Goal: Task Accomplishment & Management: Use online tool/utility

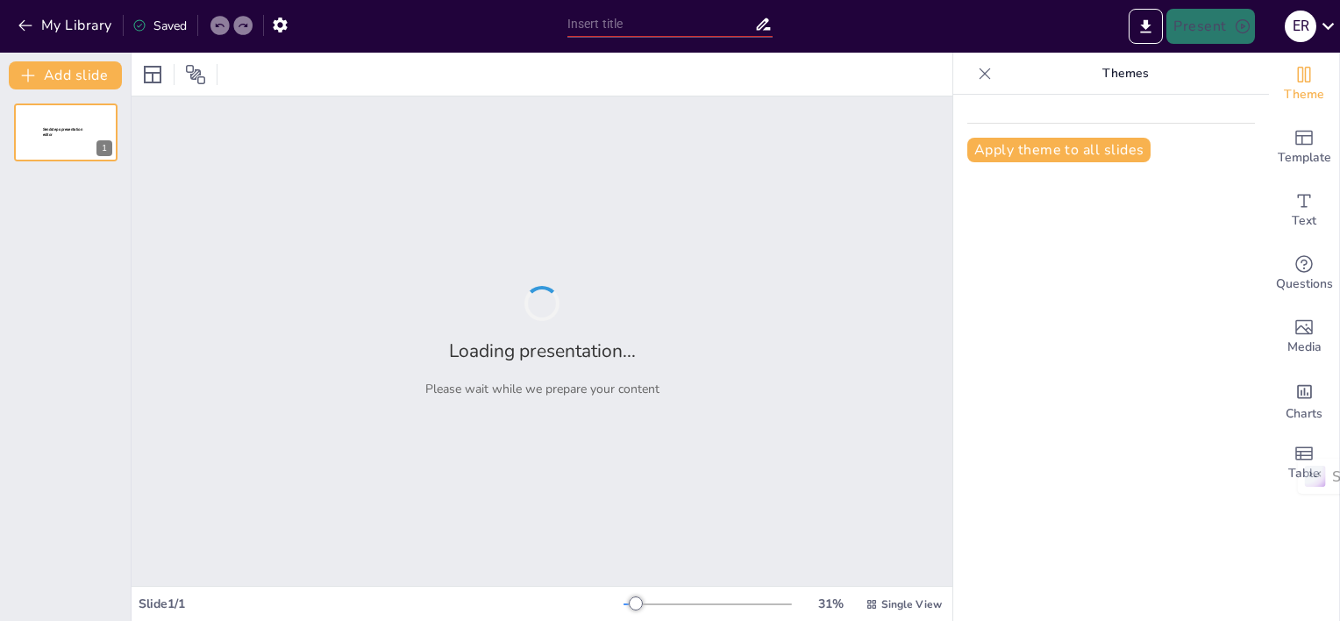
type input "Fundamentos de la Pedagogía: Definición y Corrientes Principales"
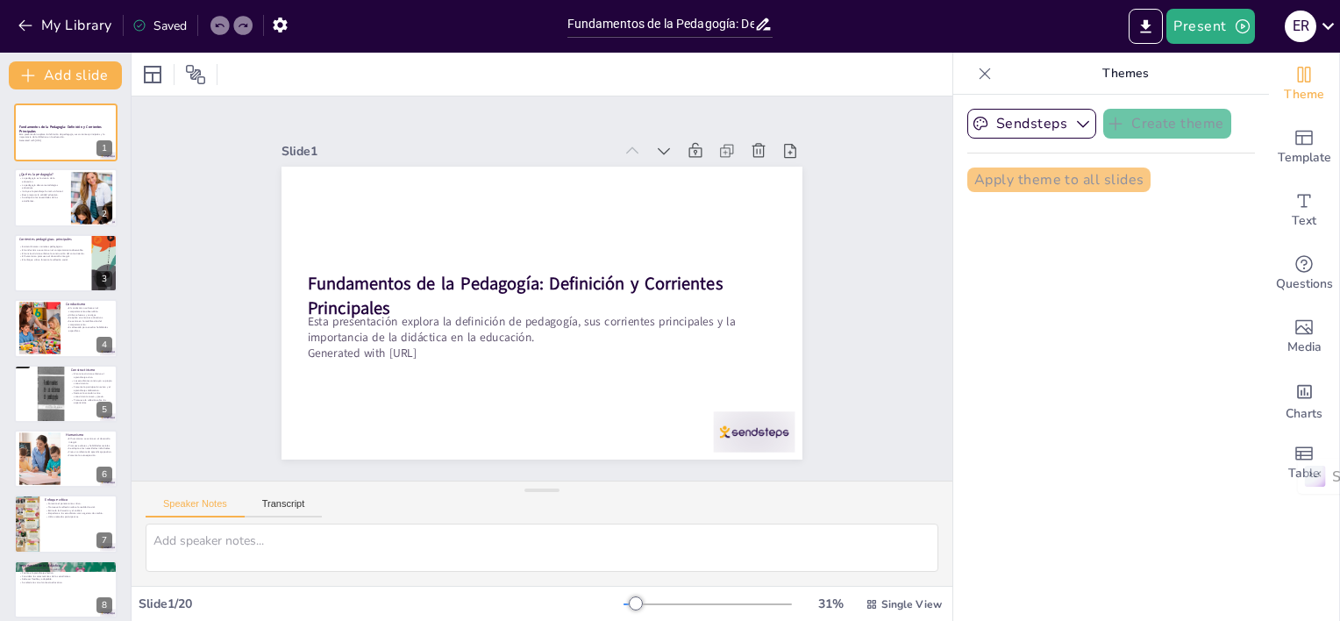
checkbox input "true"
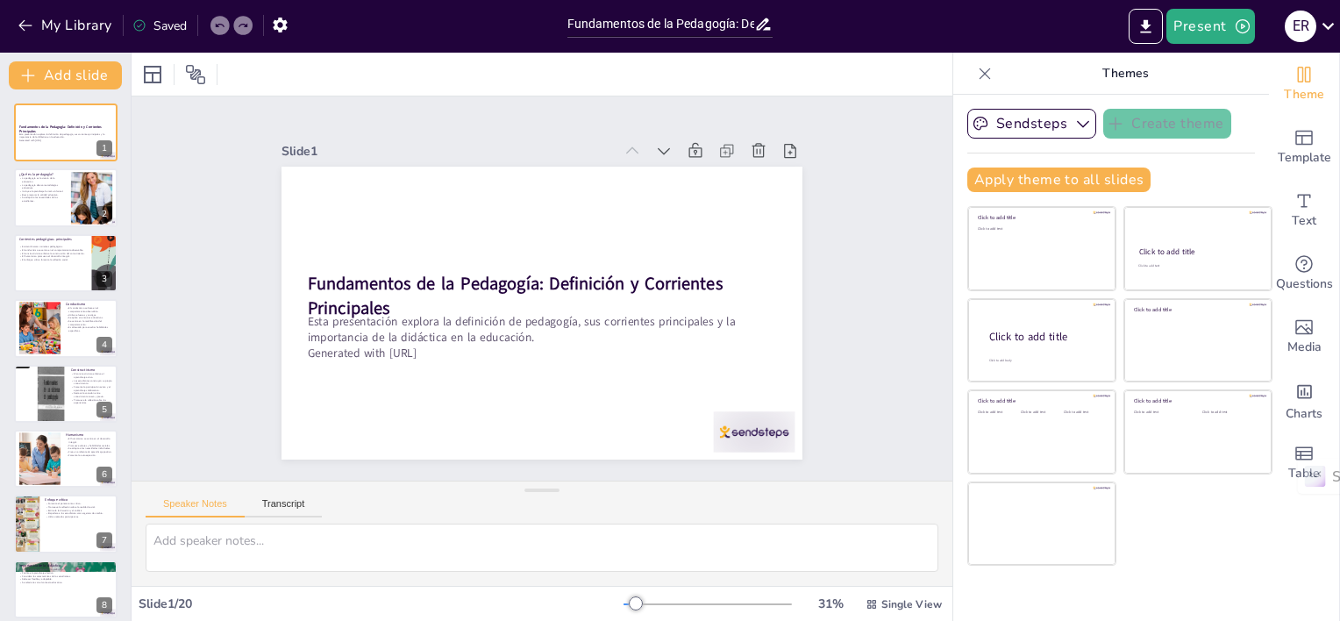
checkbox input "true"
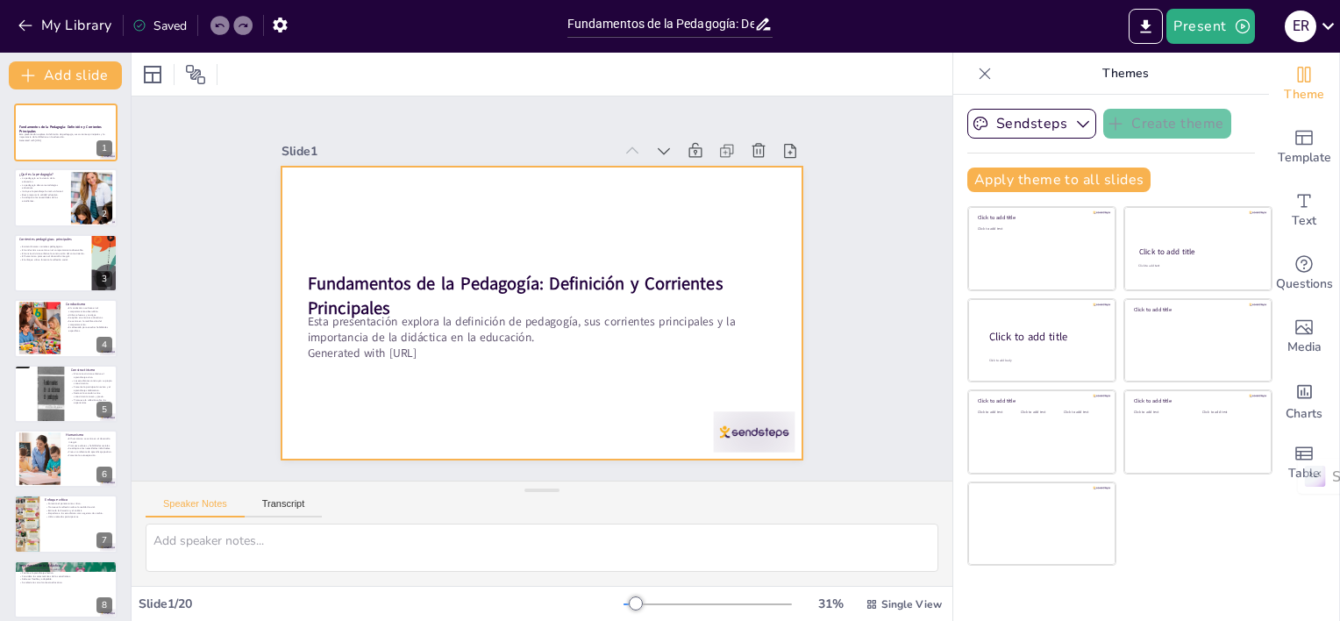
checkbox input "true"
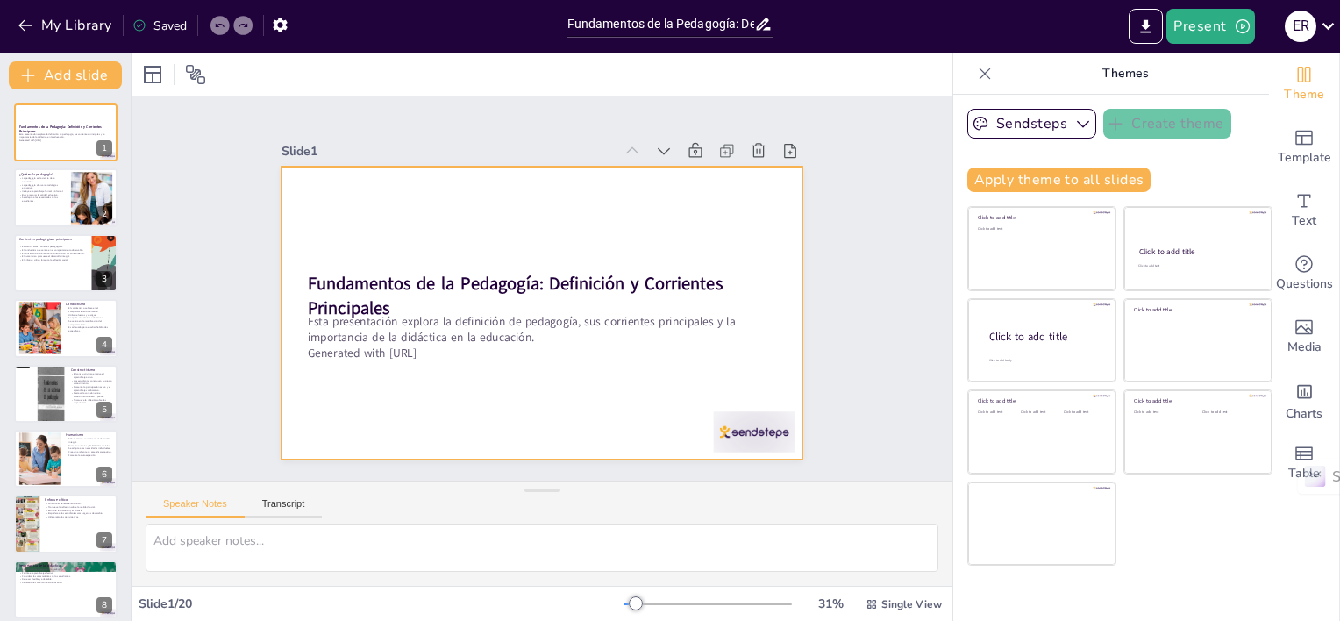
checkbox input "true"
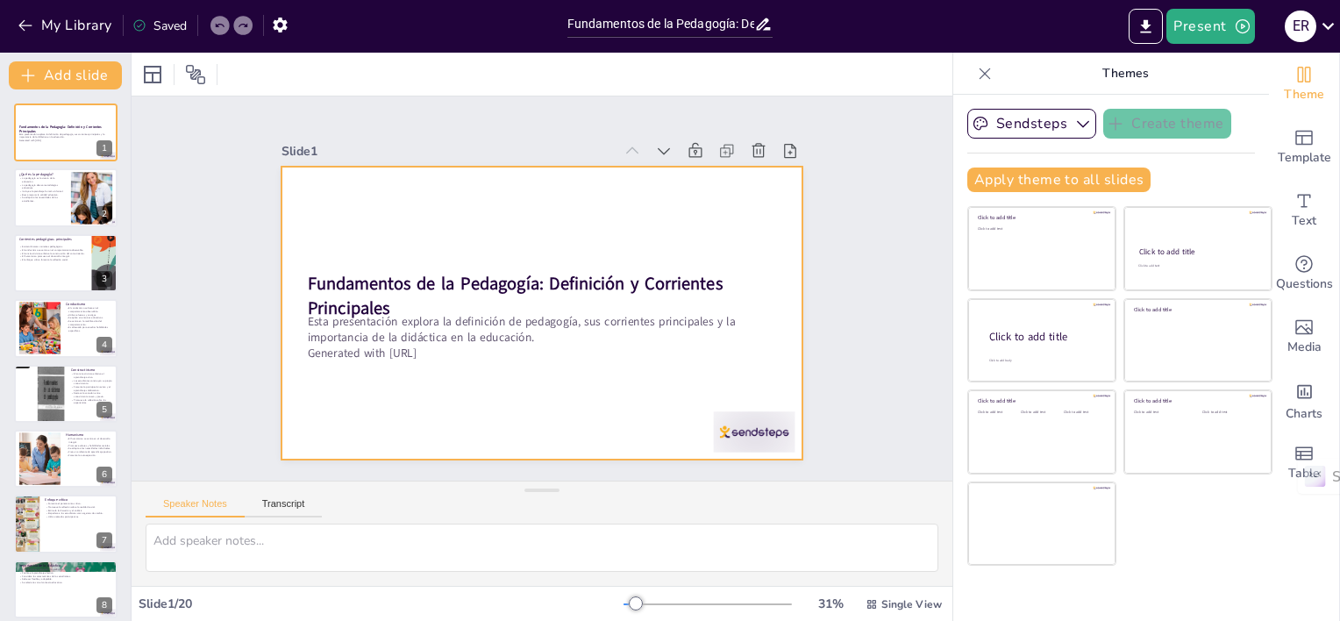
checkbox input "true"
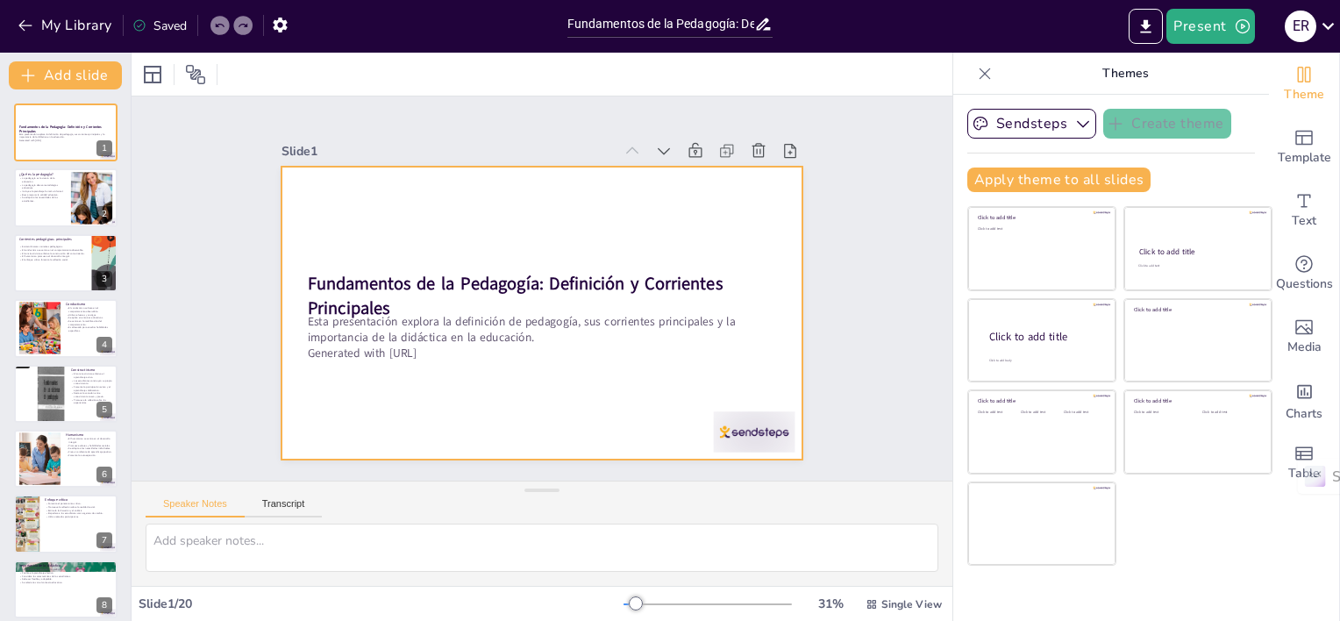
checkbox input "true"
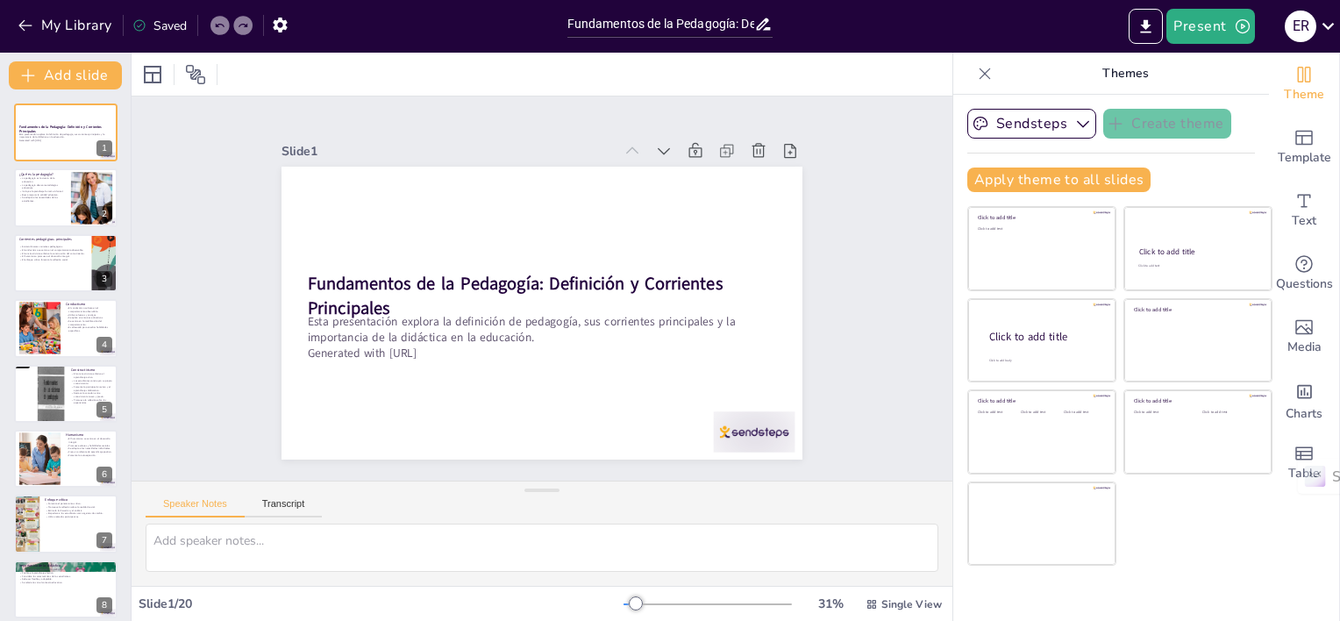
checkbox input "true"
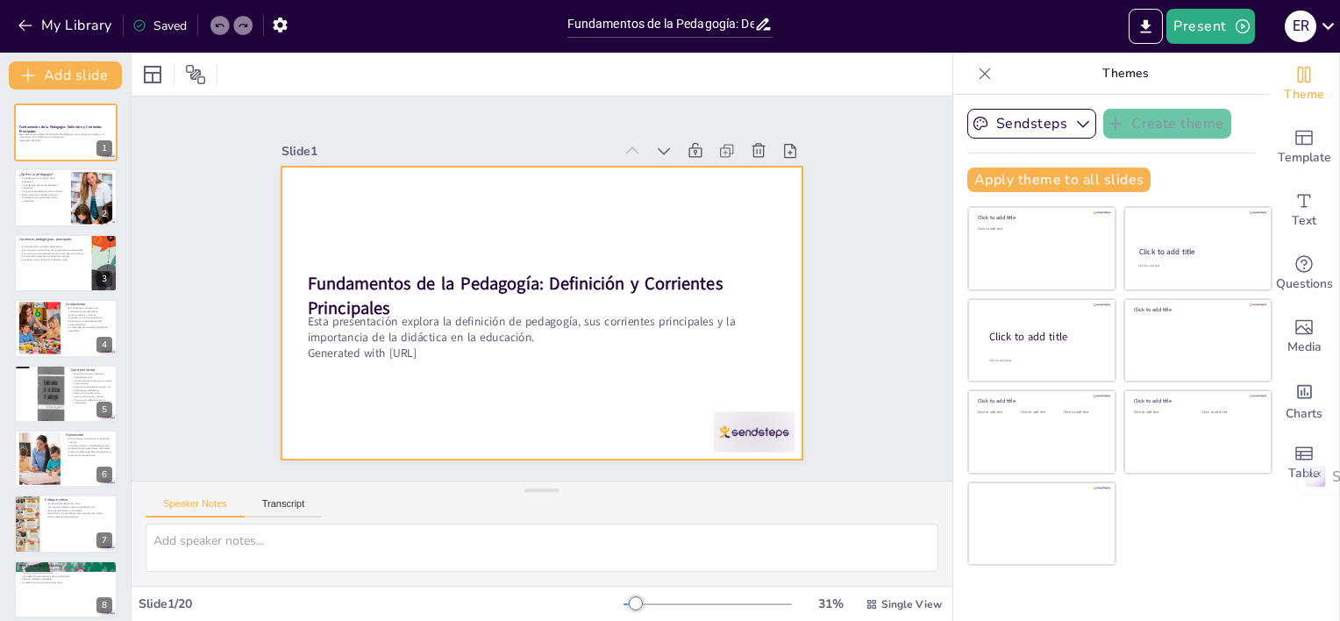
checkbox input "true"
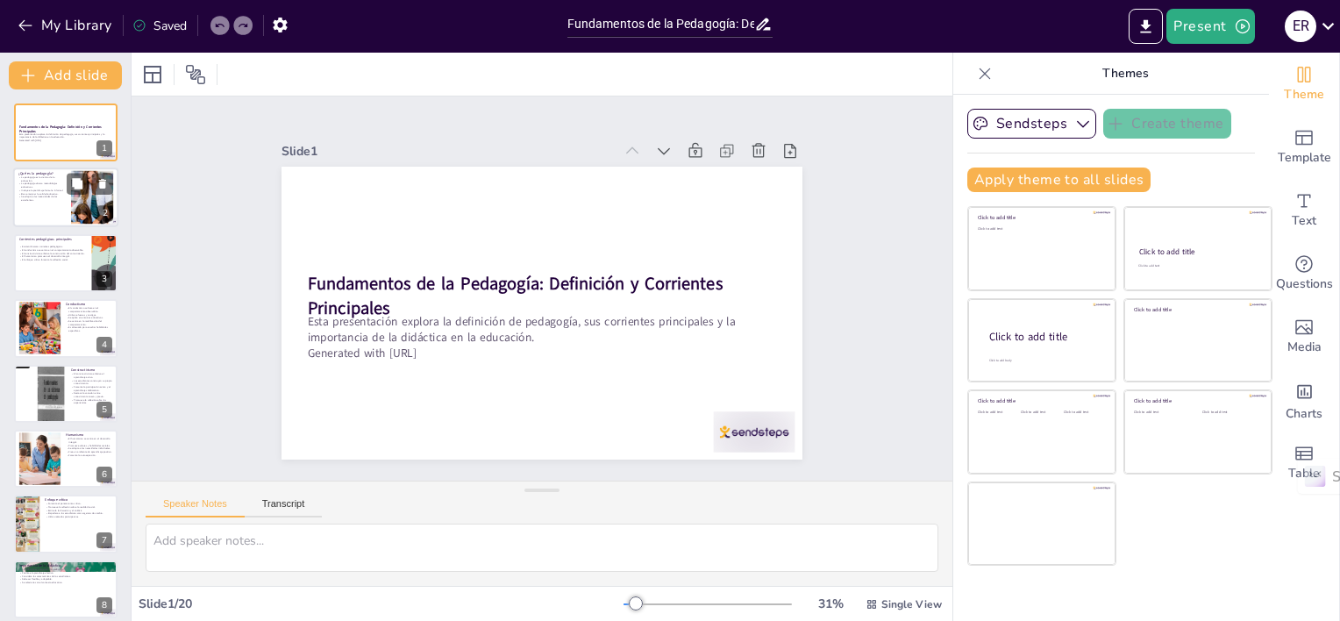
checkbox input "true"
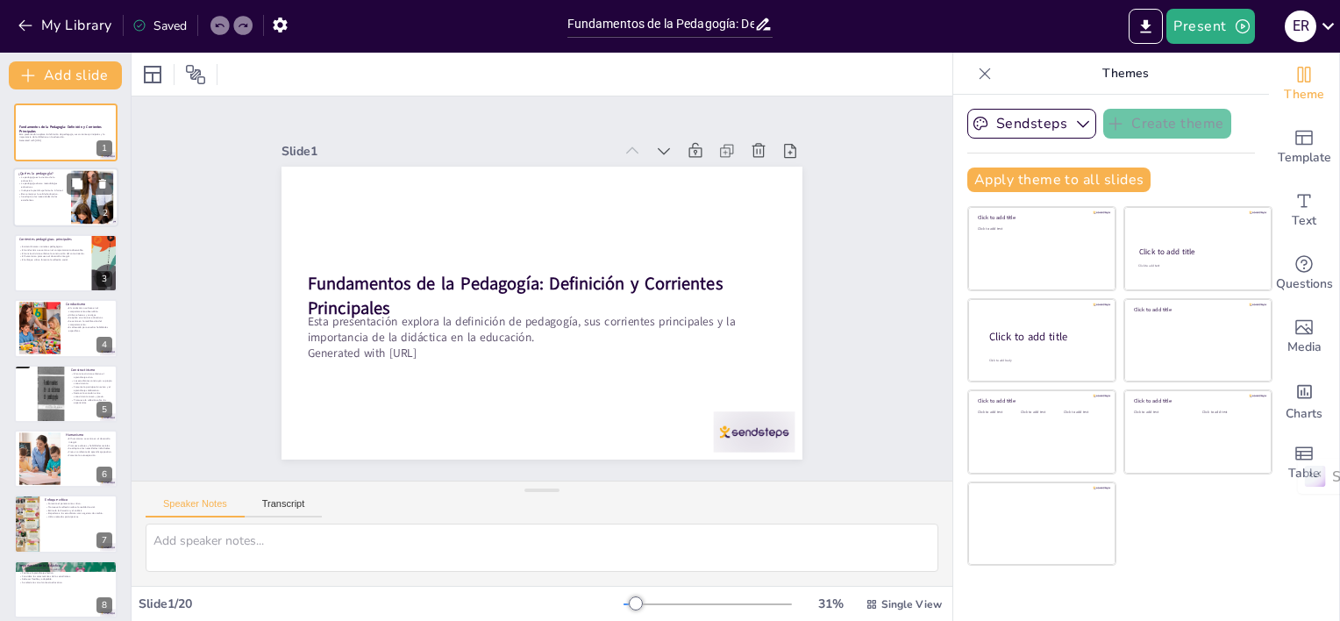
checkbox input "true"
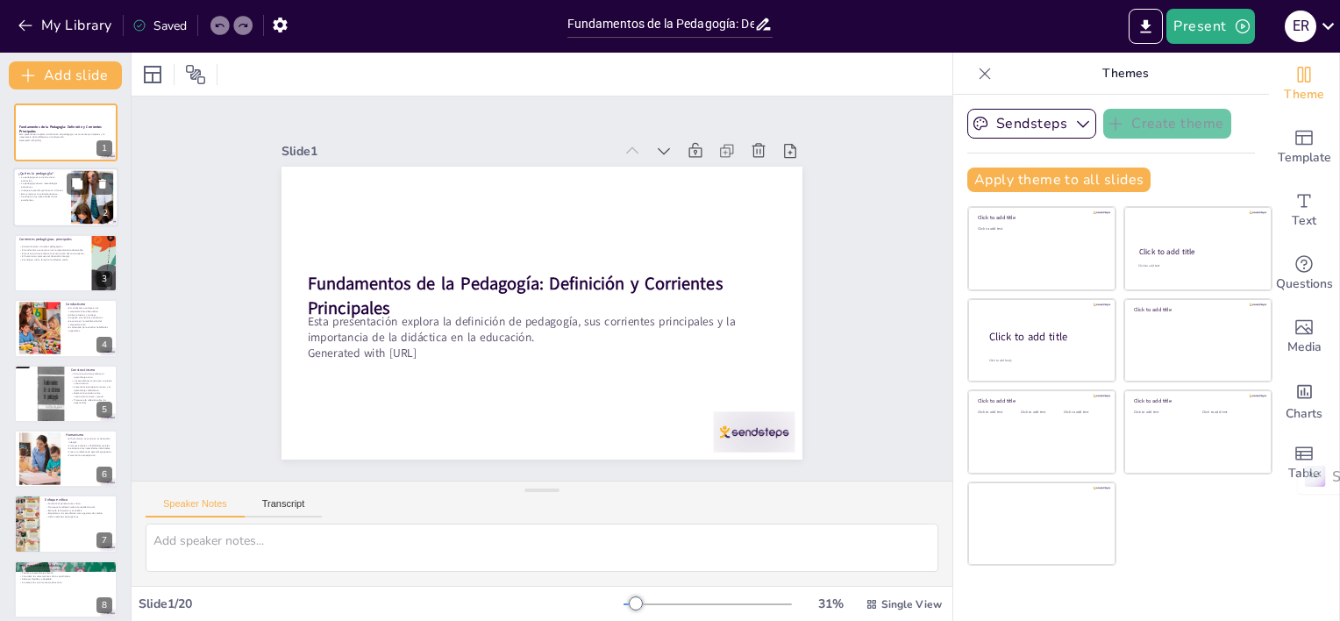
checkbox input "true"
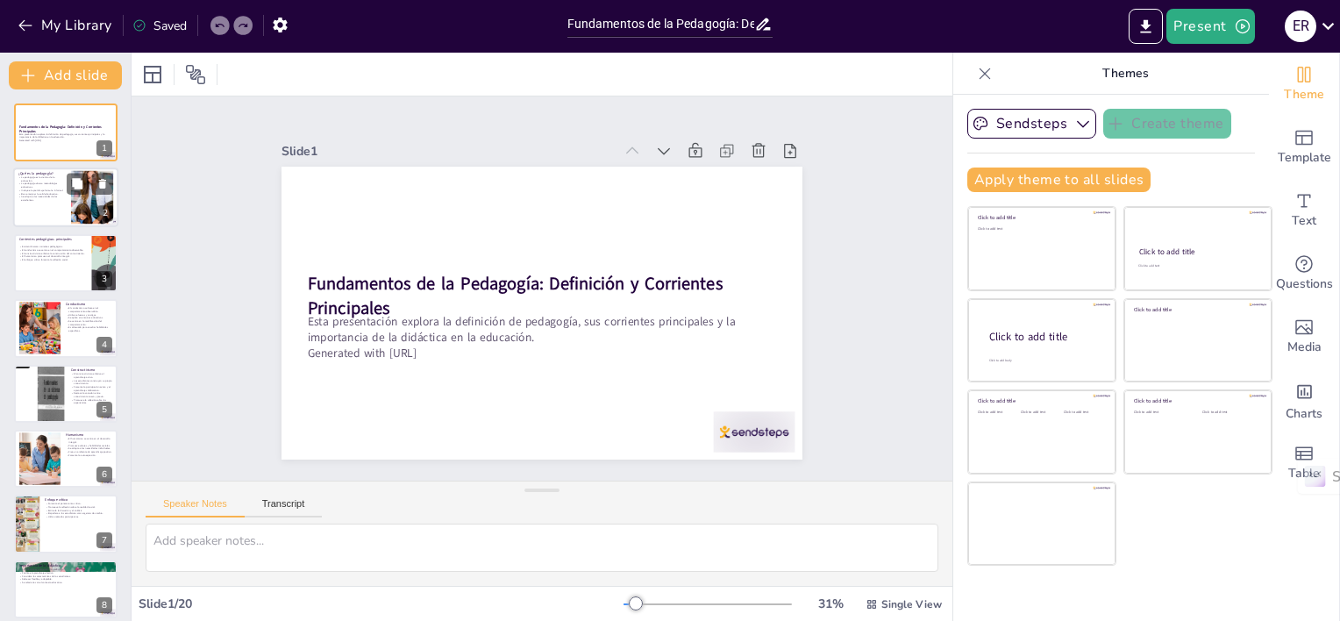
checkbox input "true"
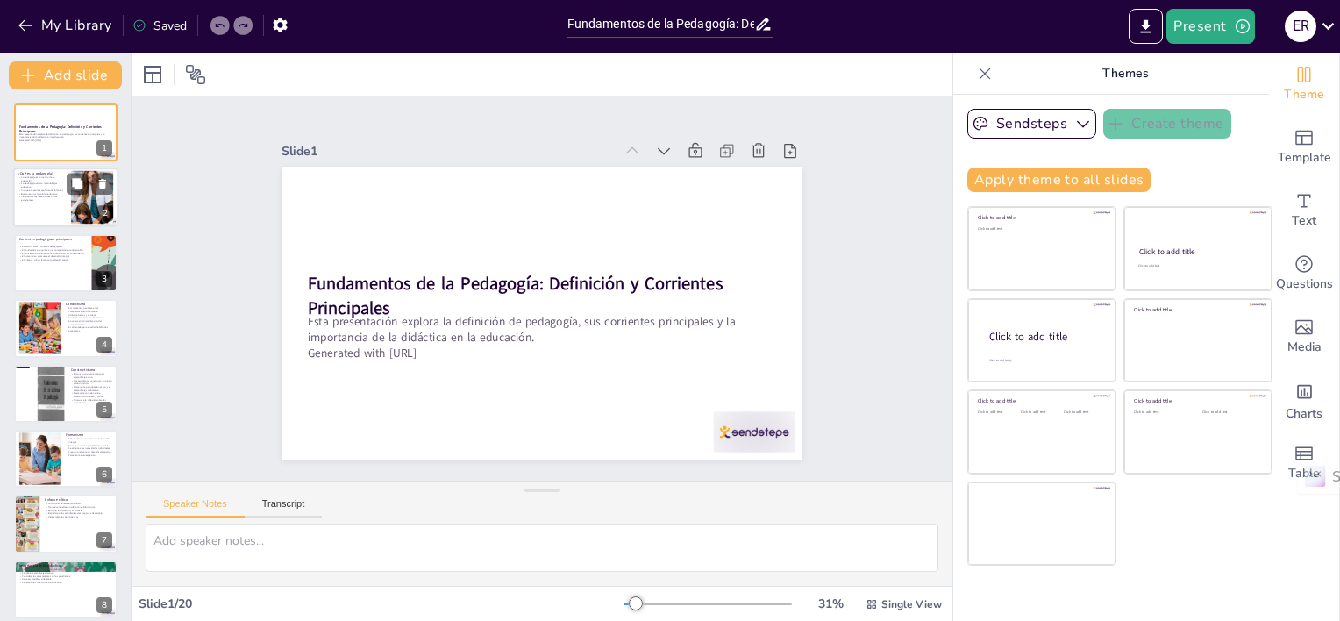
click at [63, 201] on p "Se adapta a las necesidades de los estudiantes." at bounding box center [41, 199] width 47 height 6
type textarea "La pedagogía se define como la ciencia que estudia la educación. Esto implica q…"
checkbox input "true"
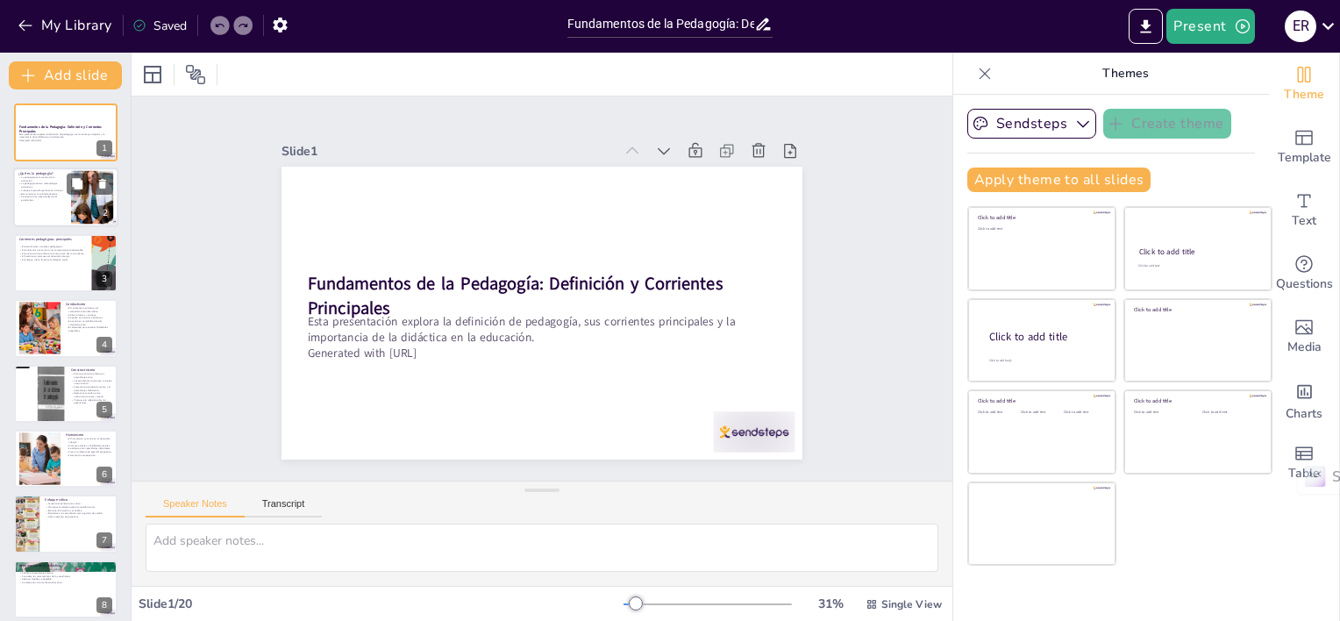
checkbox input "true"
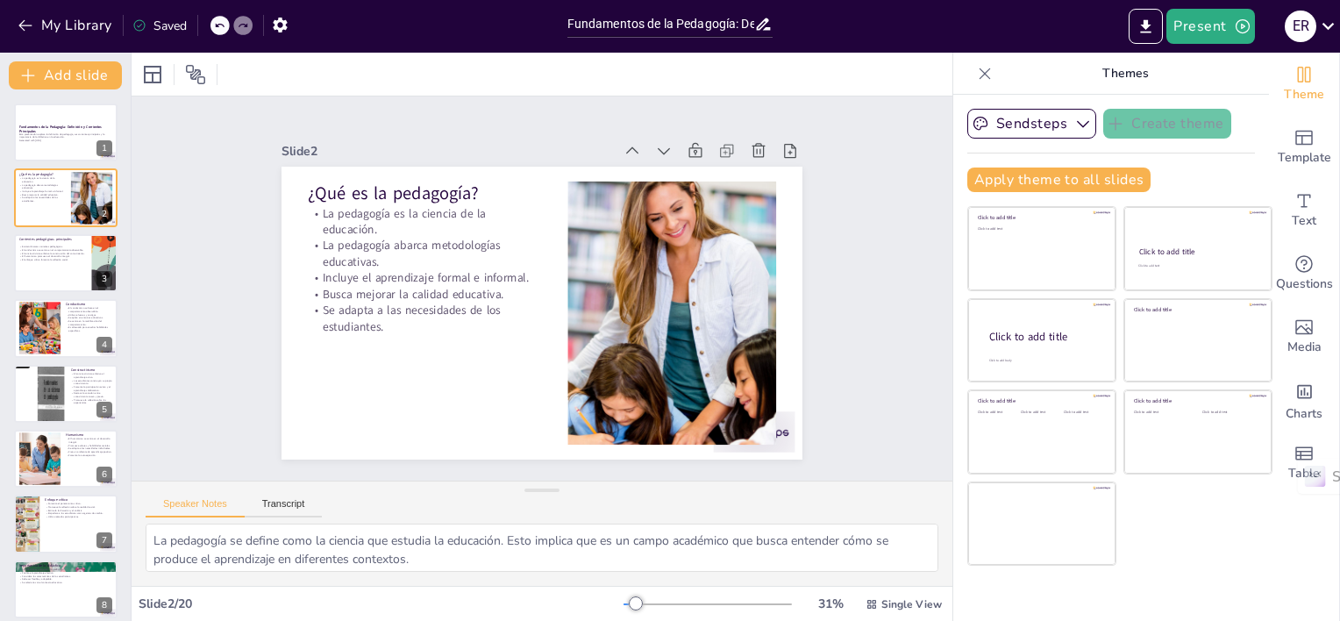
checkbox input "true"
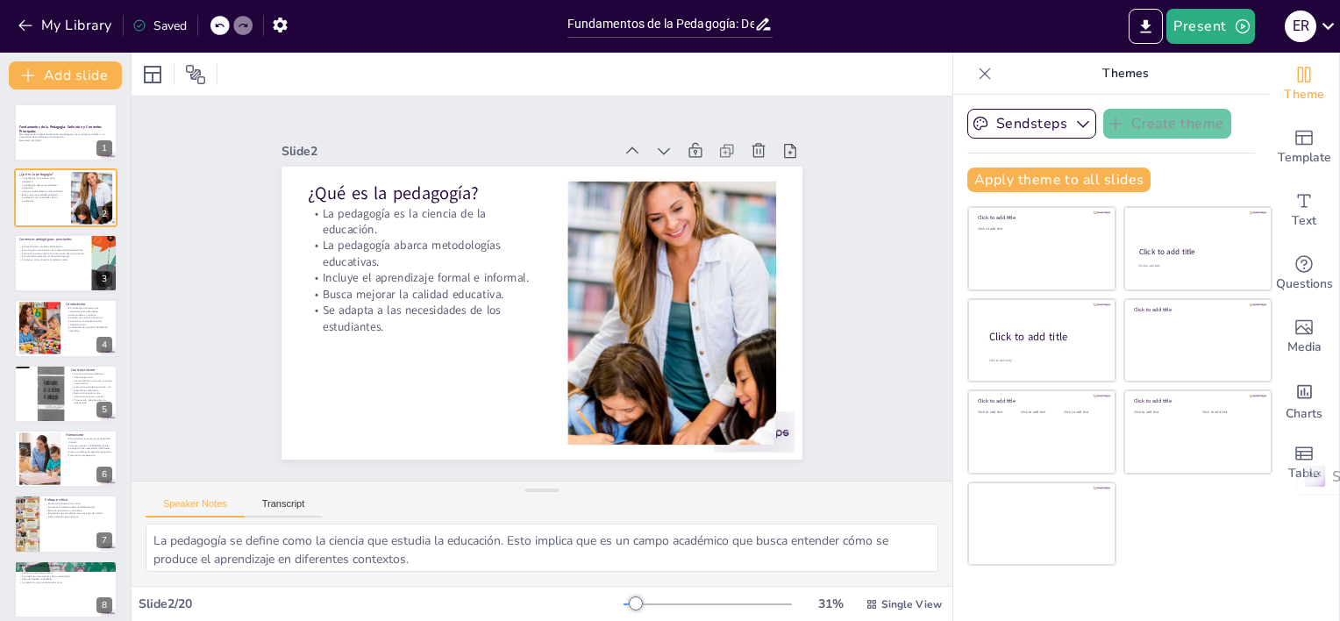
checkbox input "true"
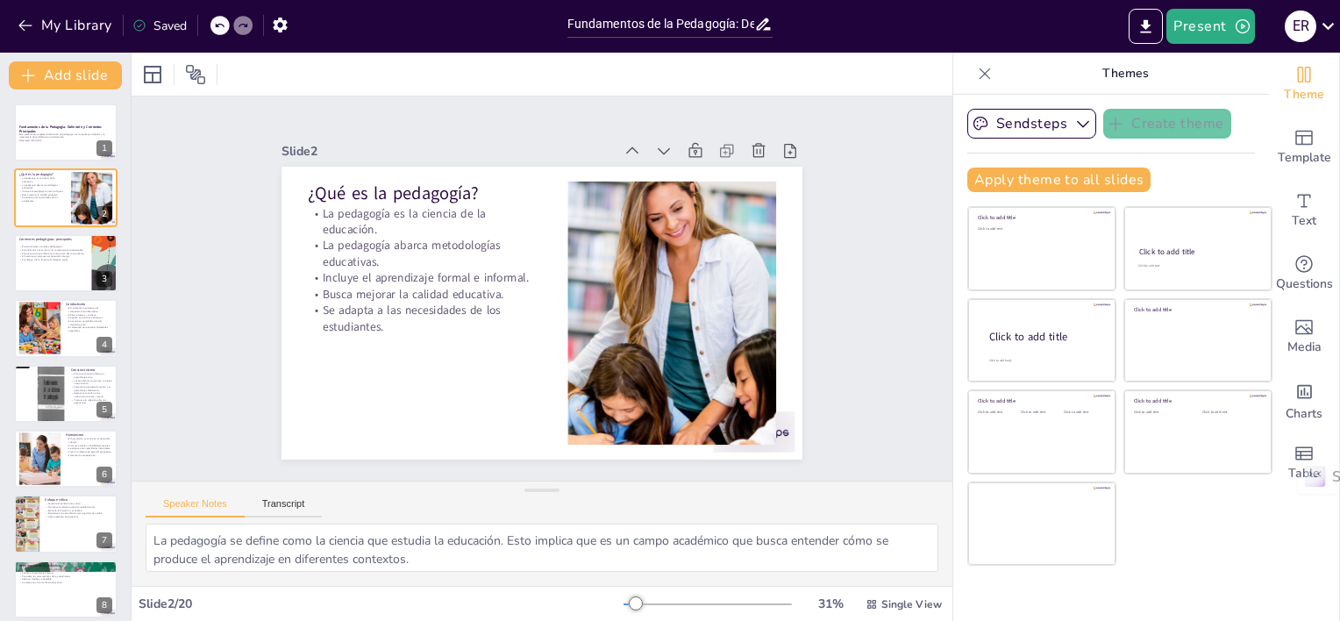
checkbox input "true"
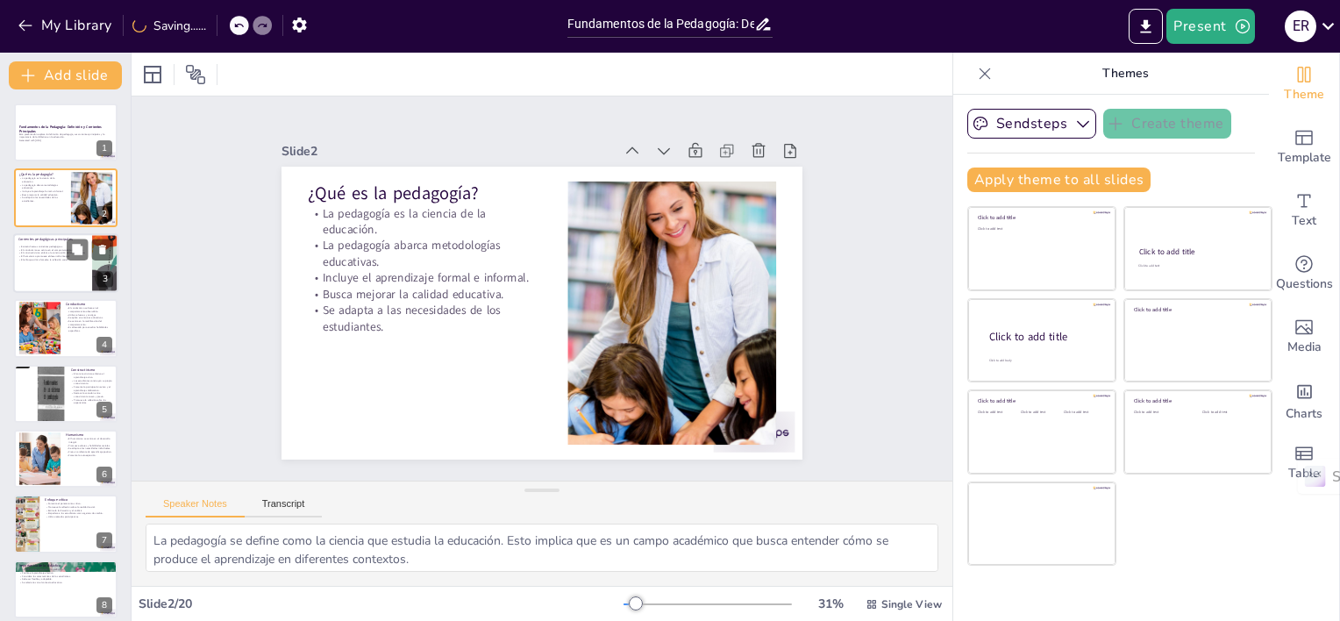
checkbox input "true"
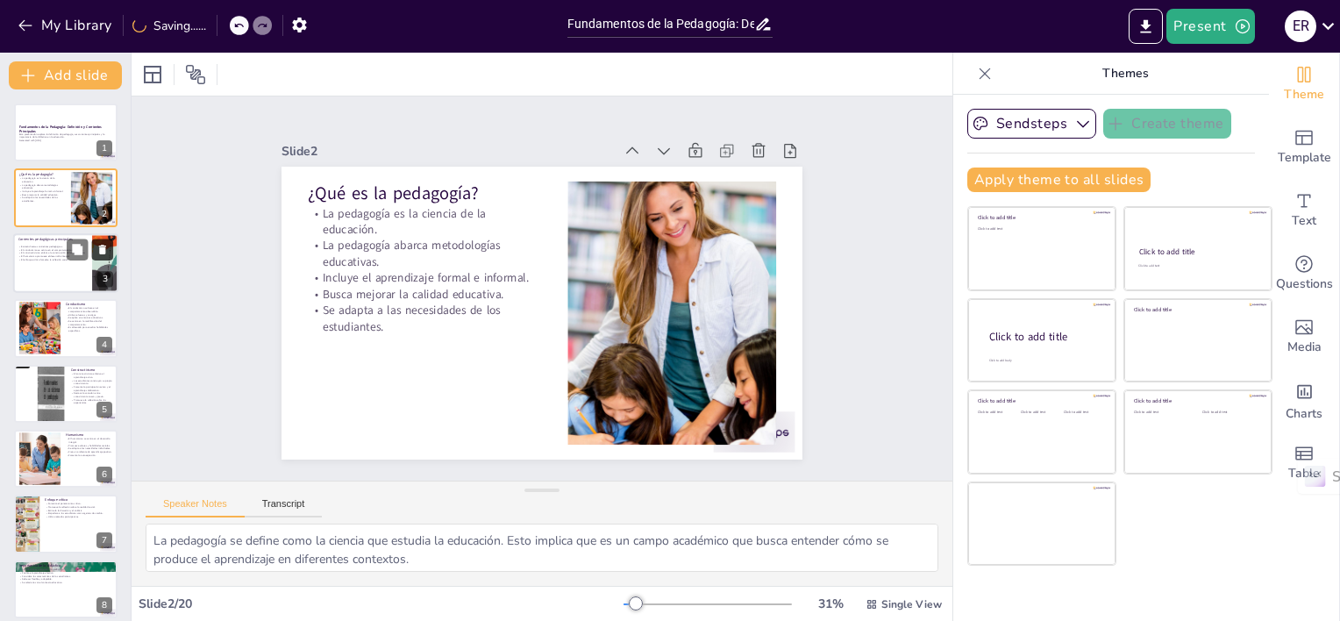
checkbox input "true"
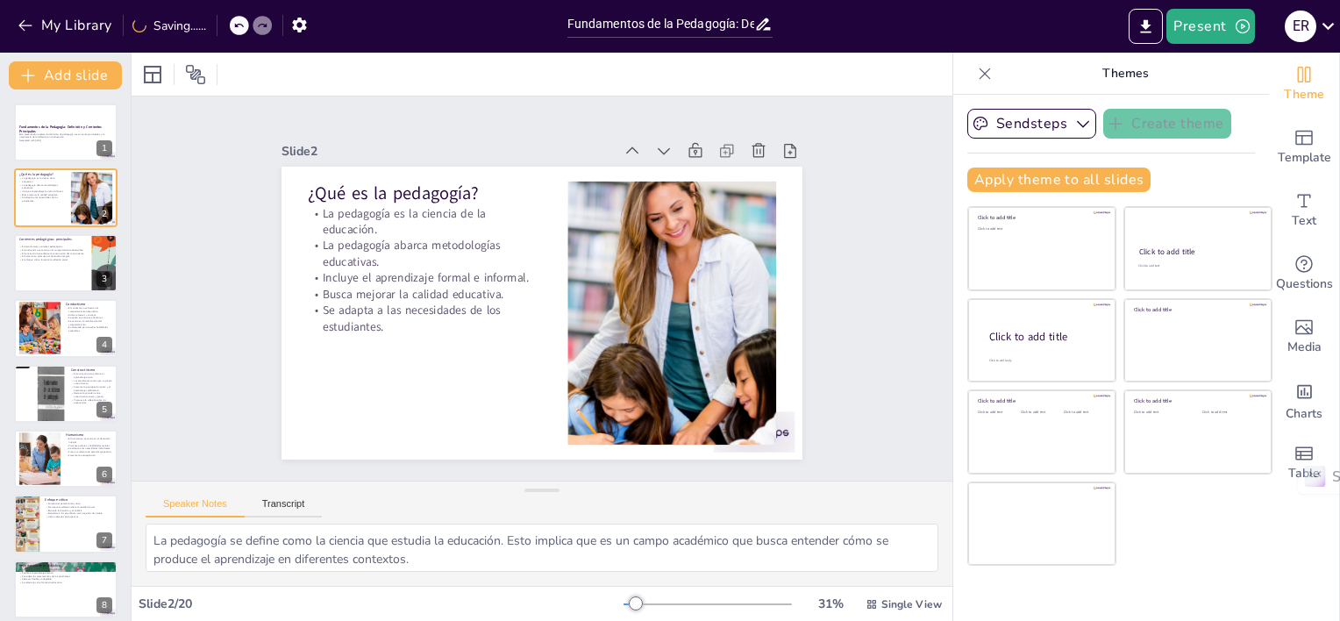
checkbox input "true"
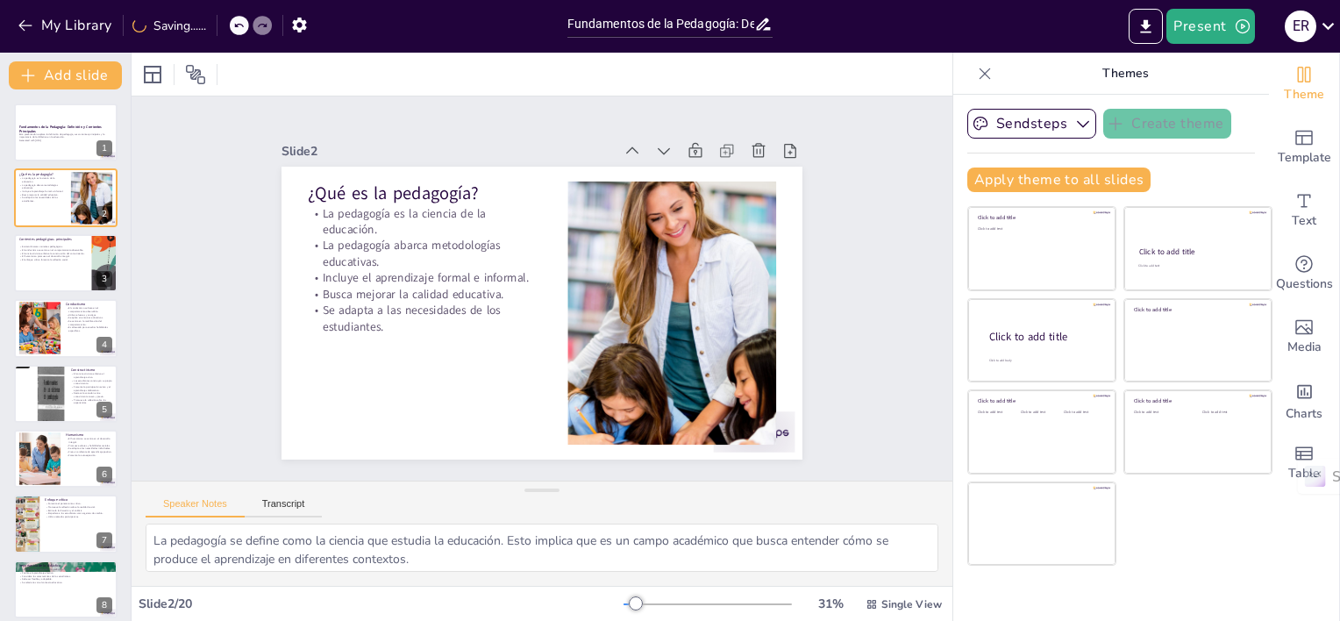
checkbox input "true"
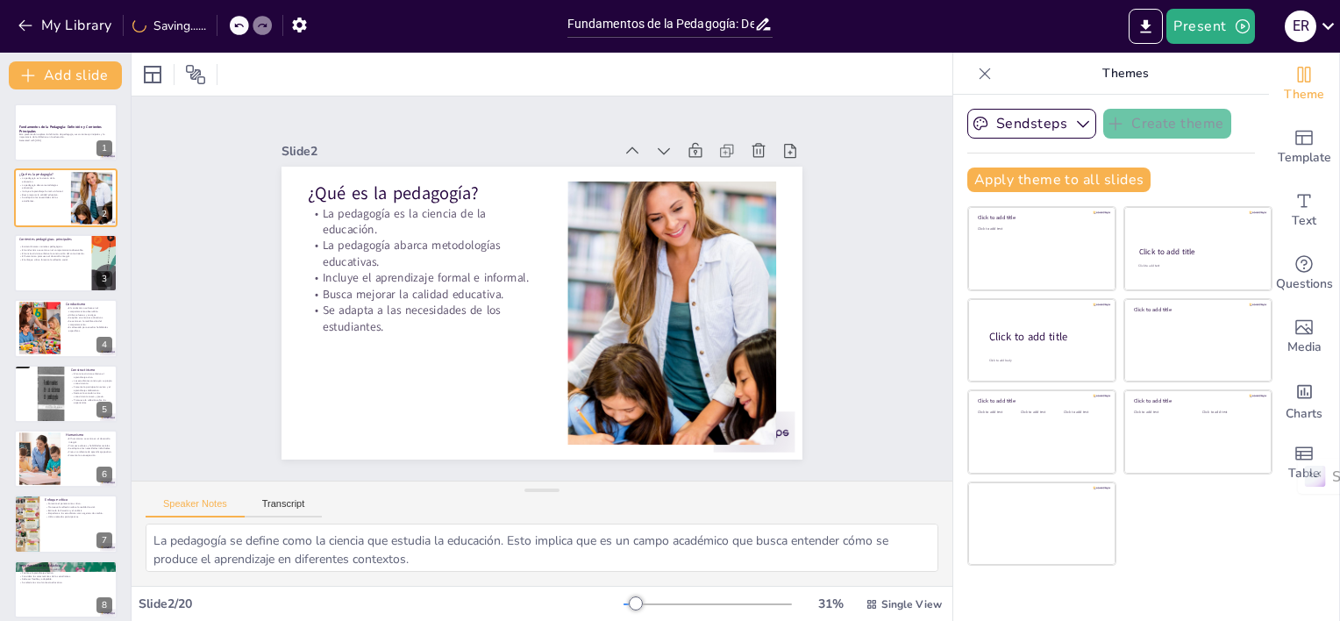
checkbox input "true"
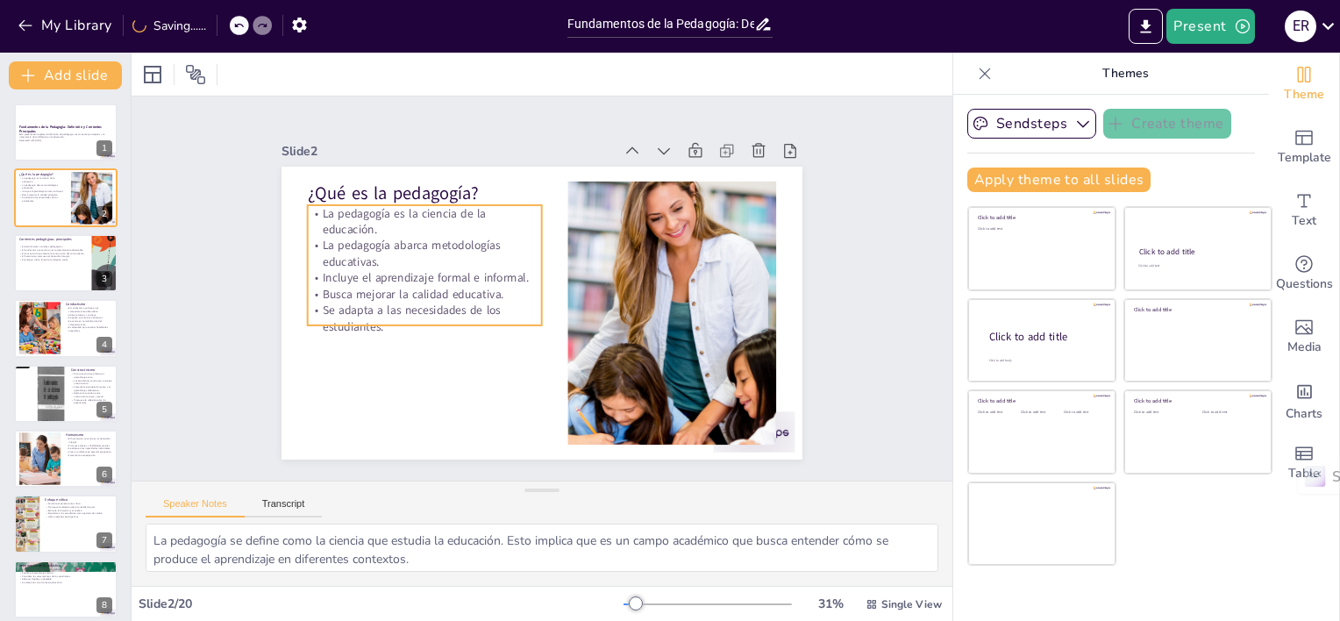
checkbox input "true"
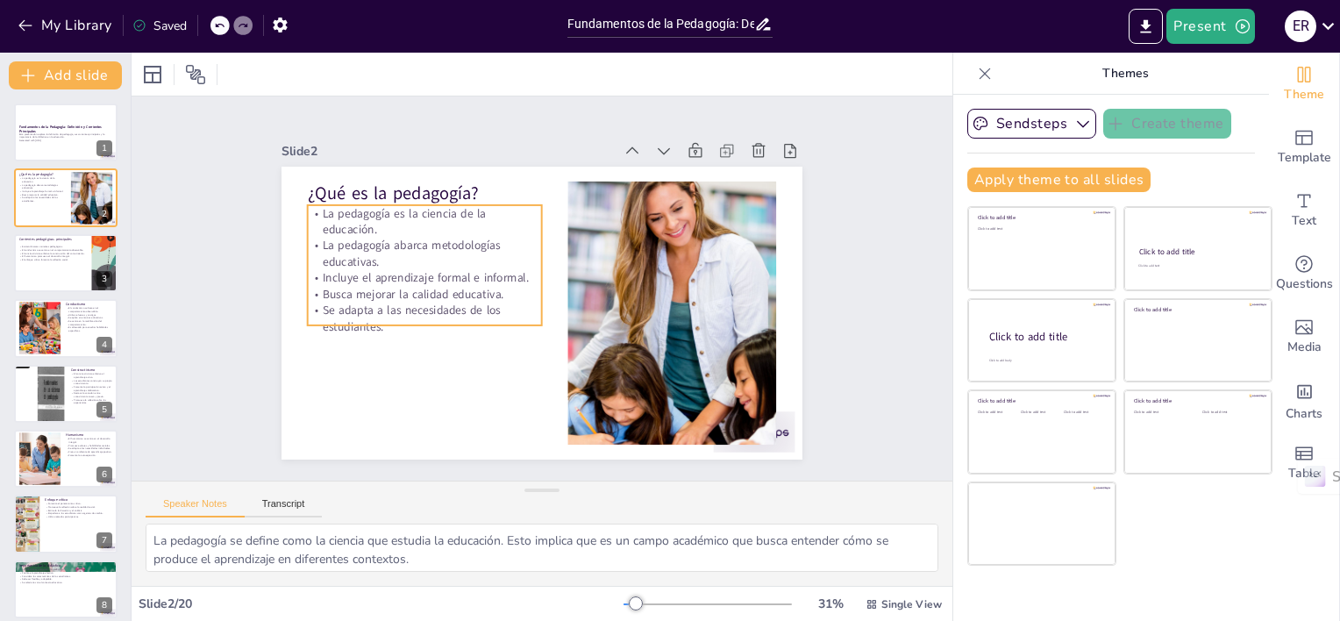
checkbox input "true"
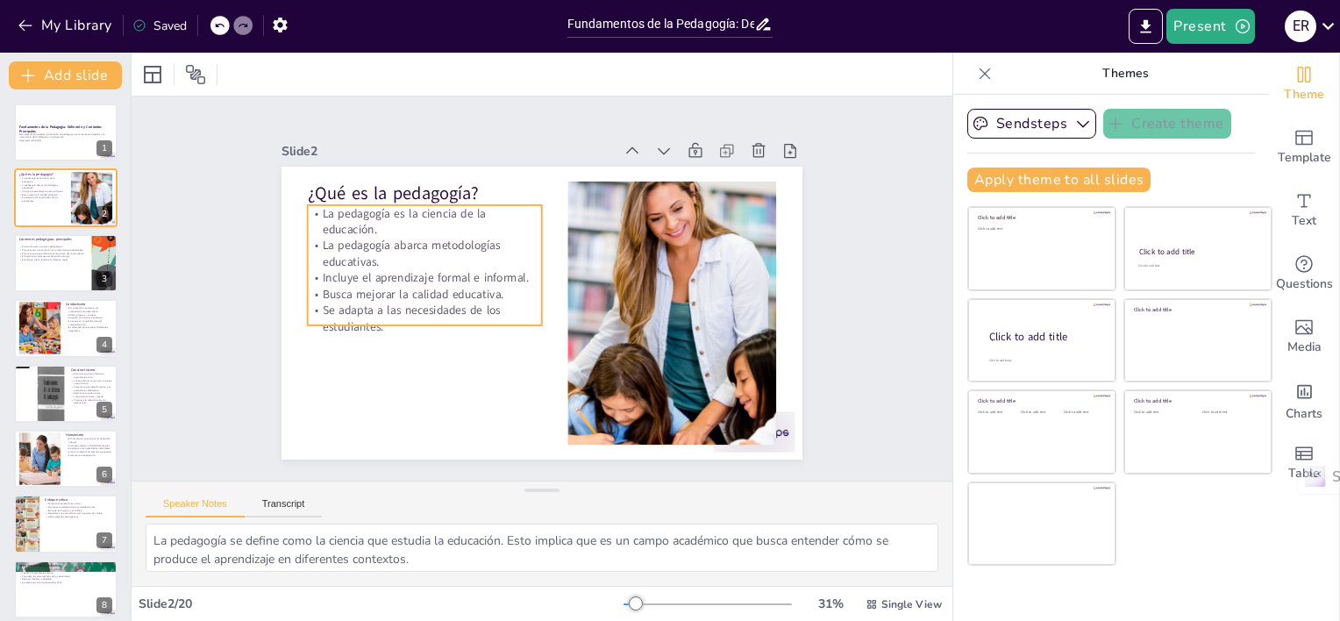
checkbox input "true"
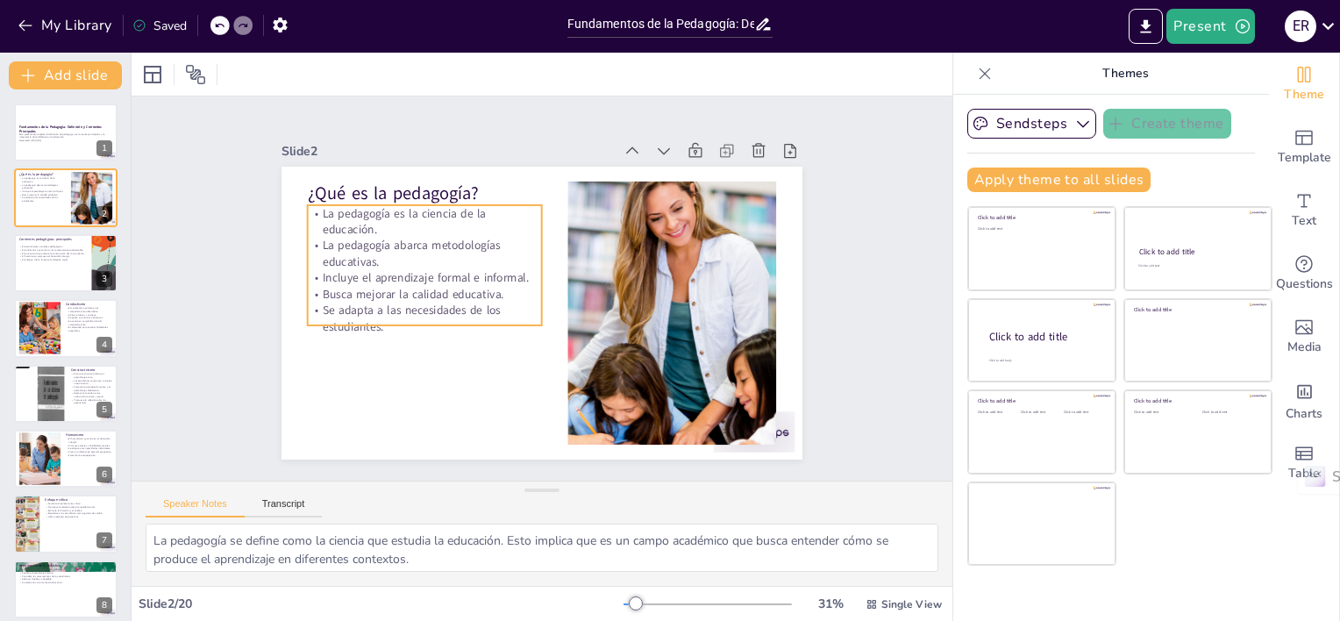
checkbox input "true"
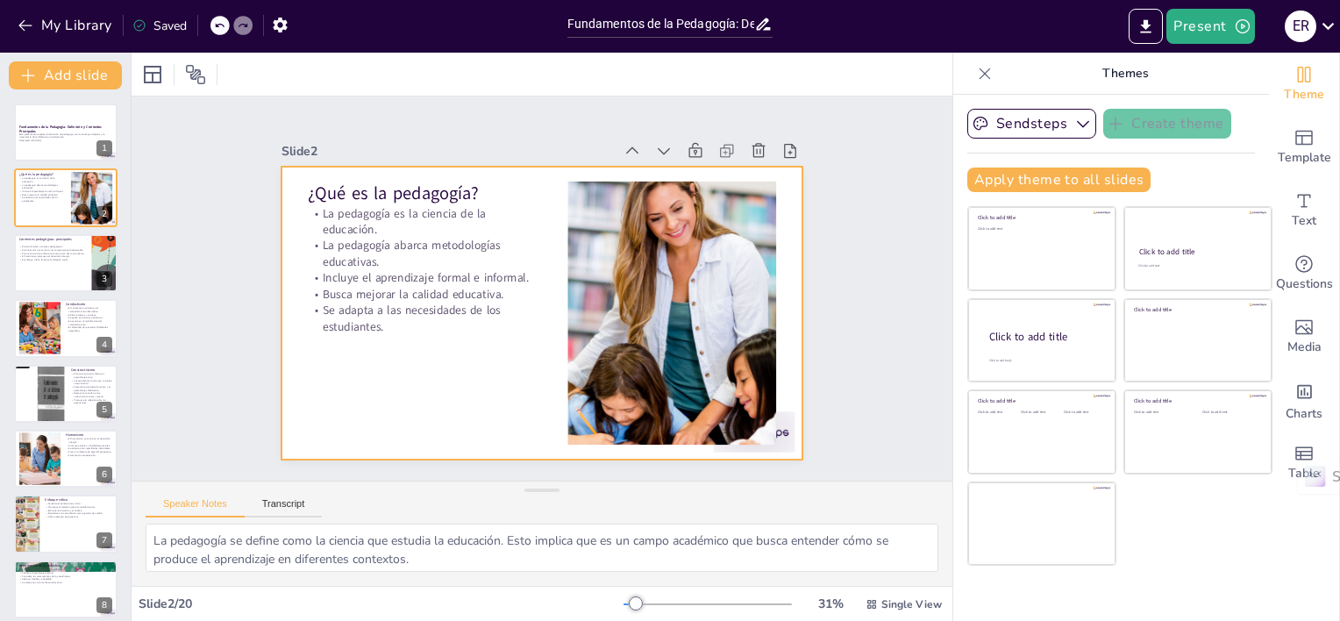
checkbox input "true"
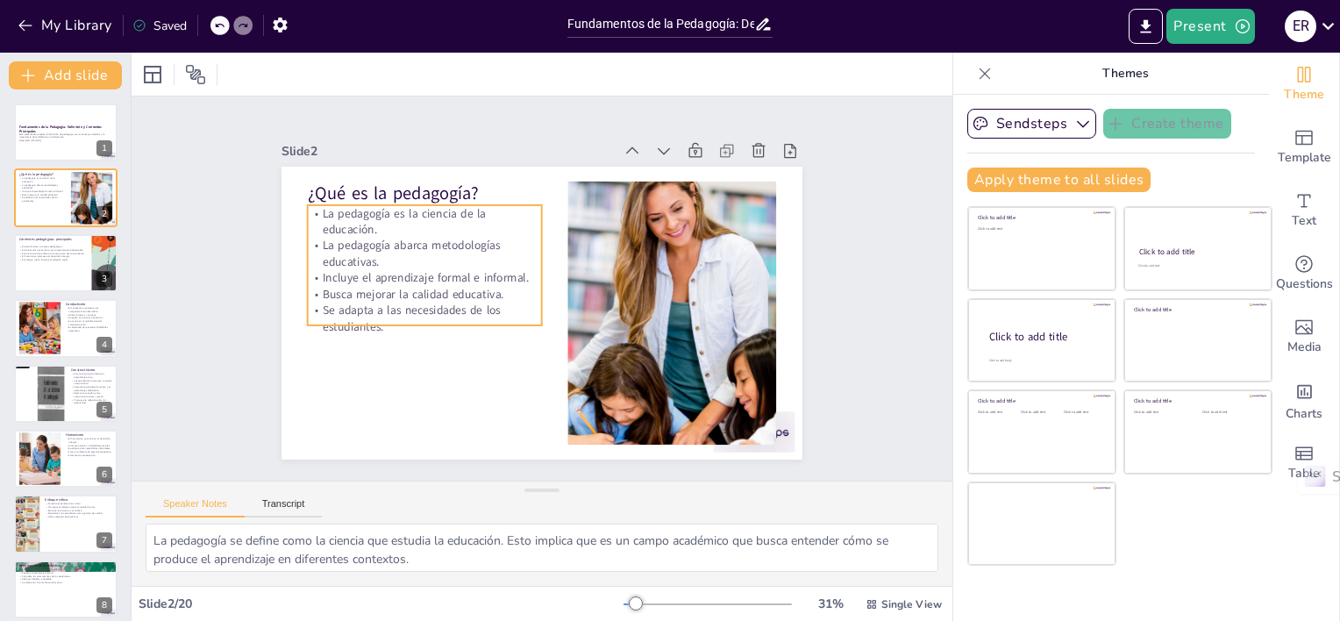
checkbox input "true"
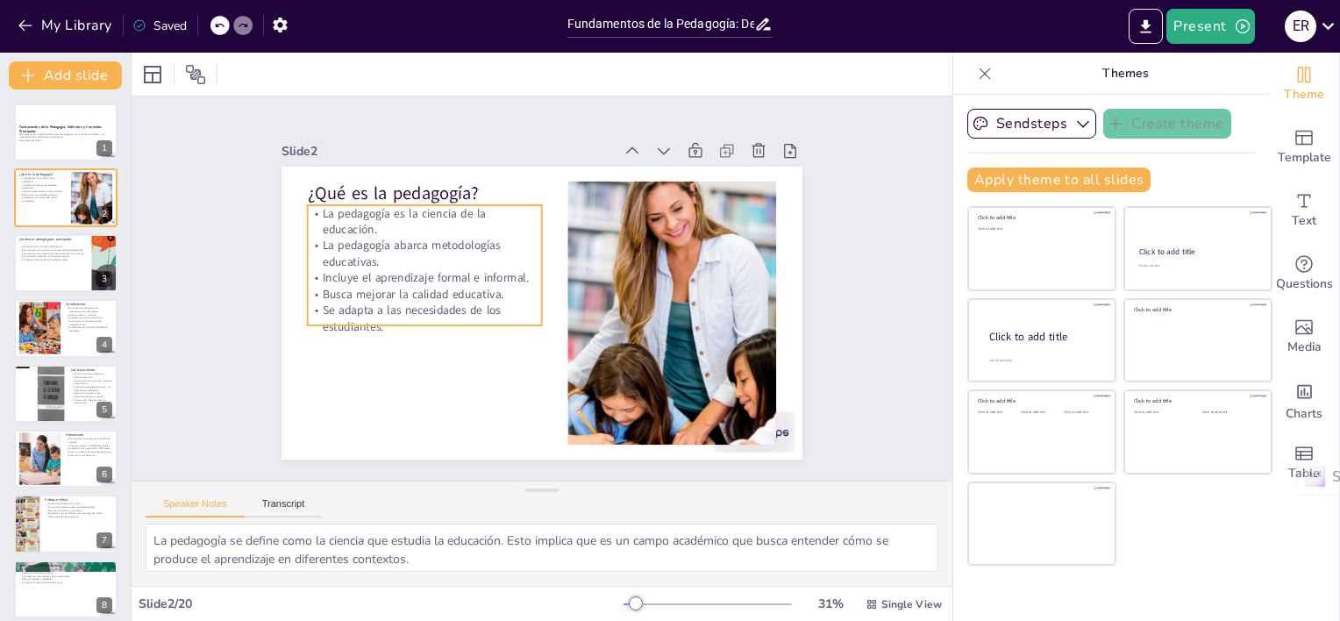
checkbox input "true"
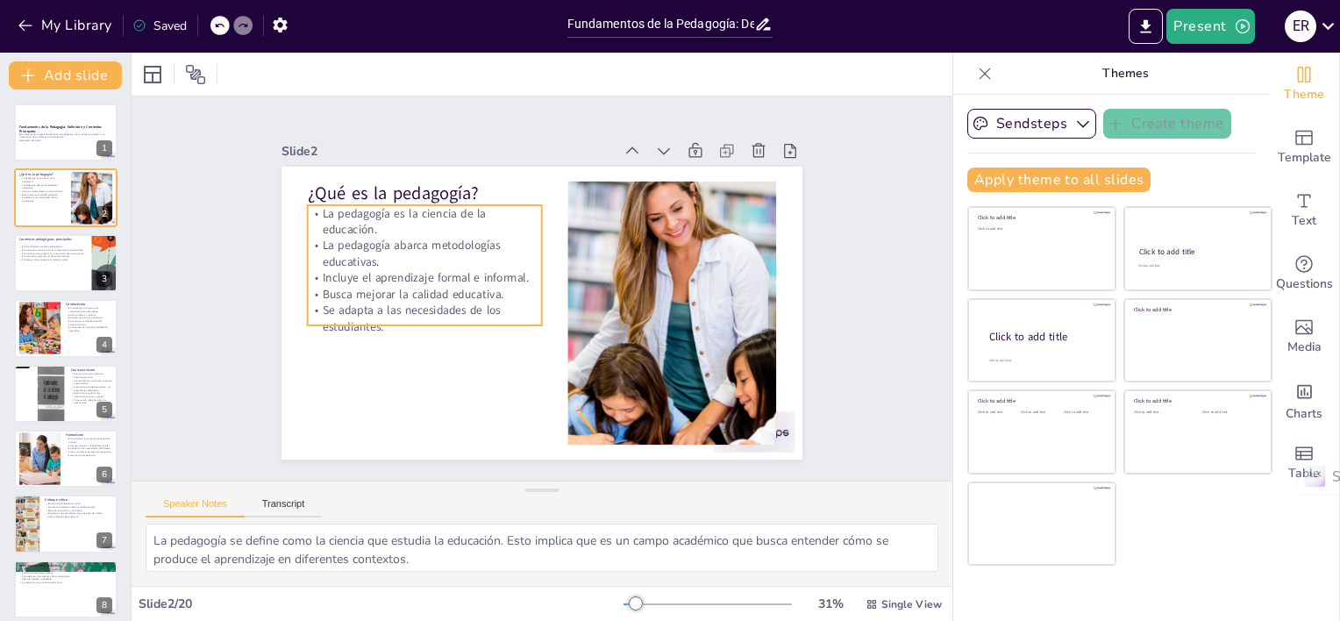
checkbox input "true"
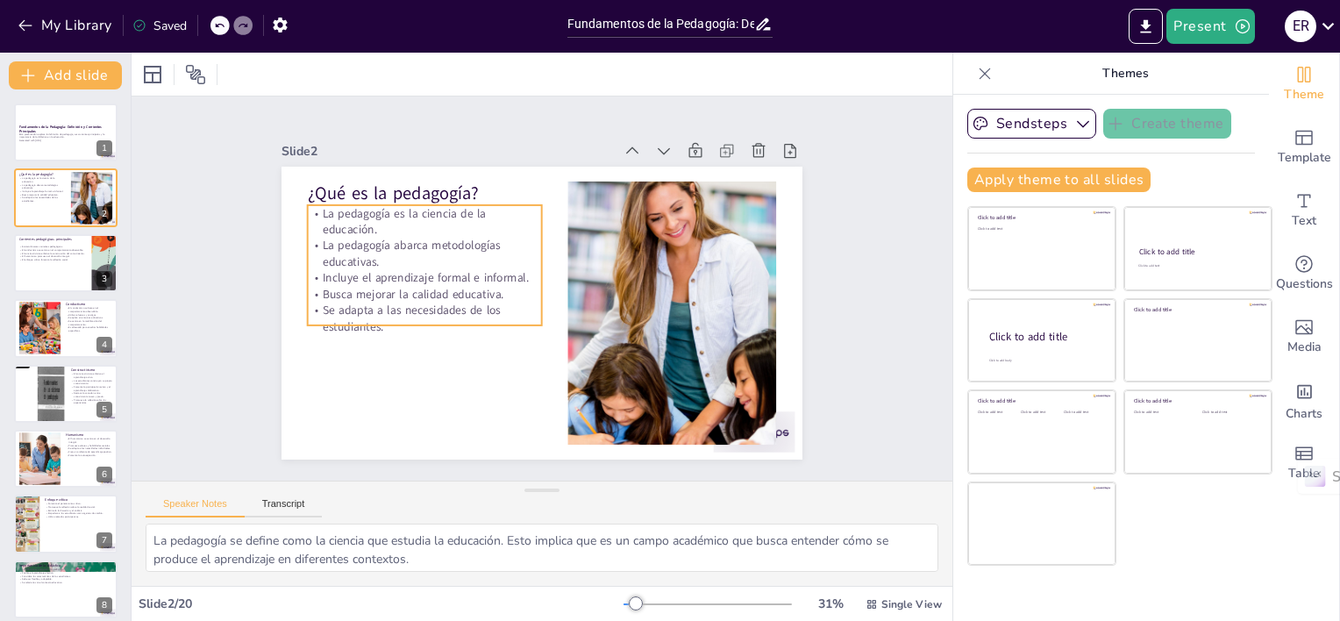
checkbox input "true"
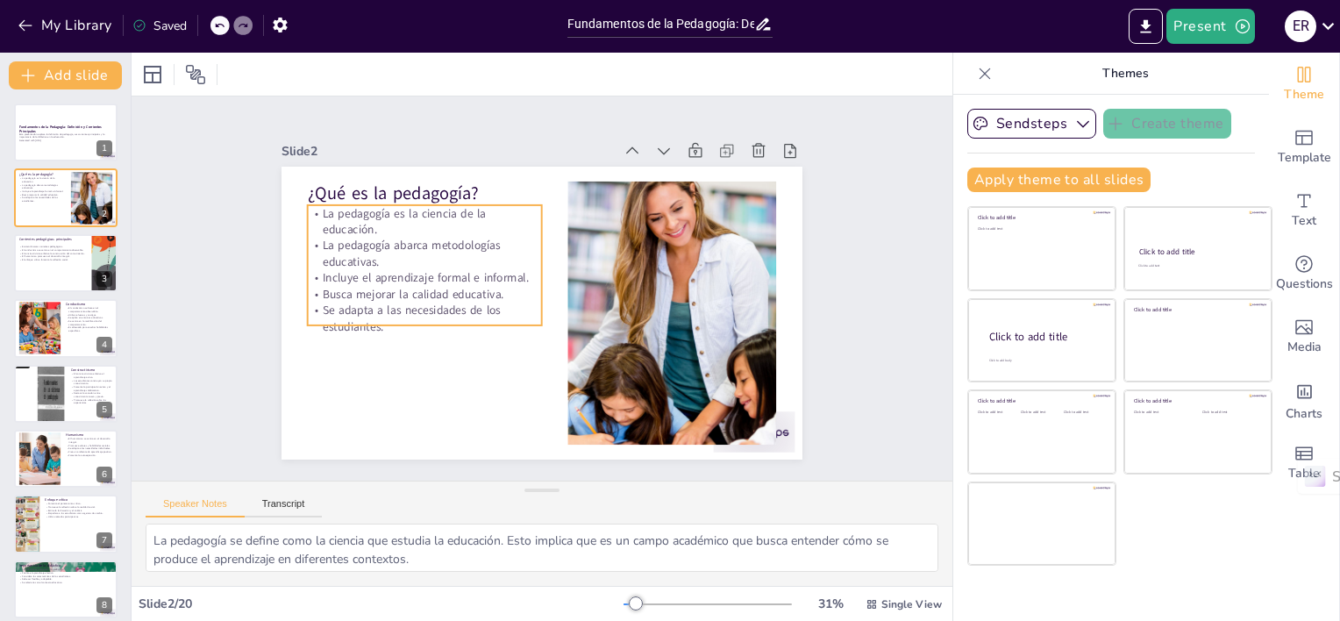
checkbox input "true"
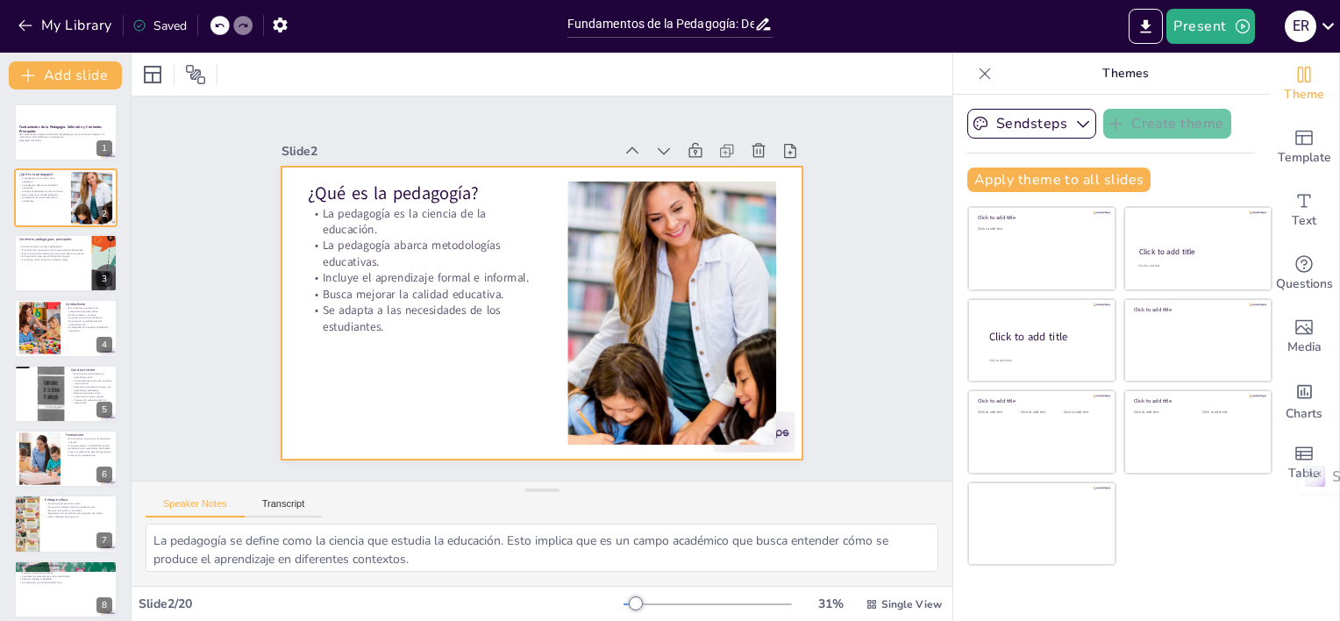
checkbox input "true"
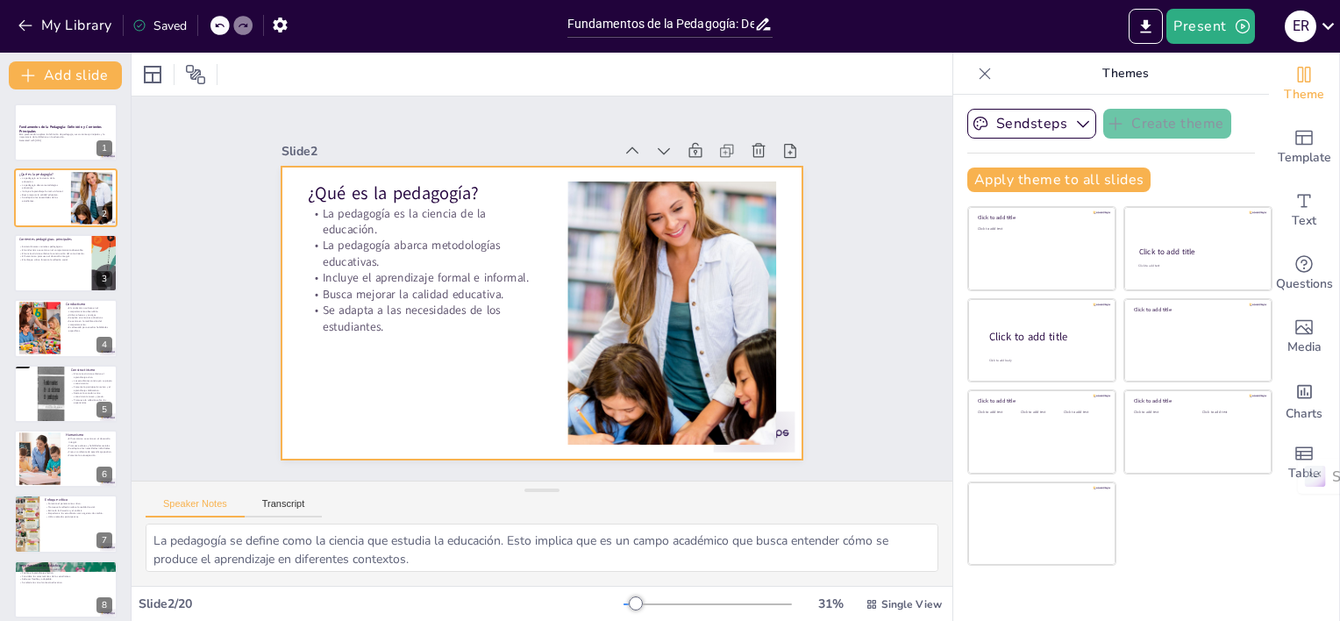
checkbox input "true"
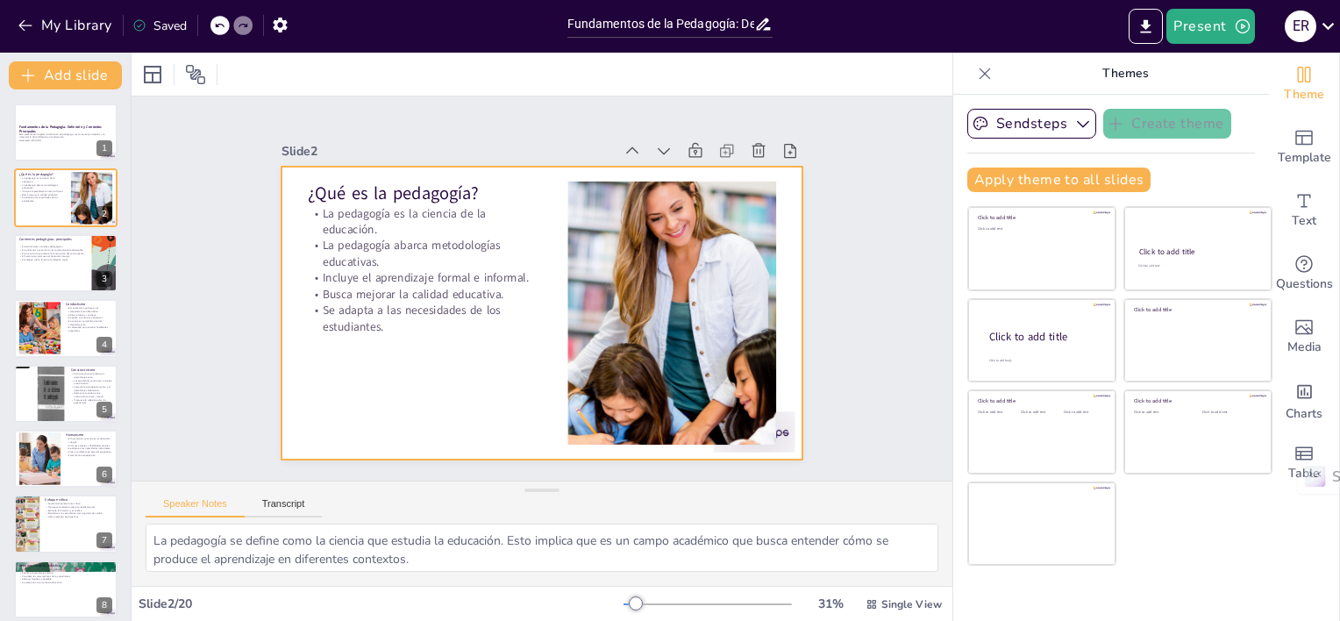
checkbox input "true"
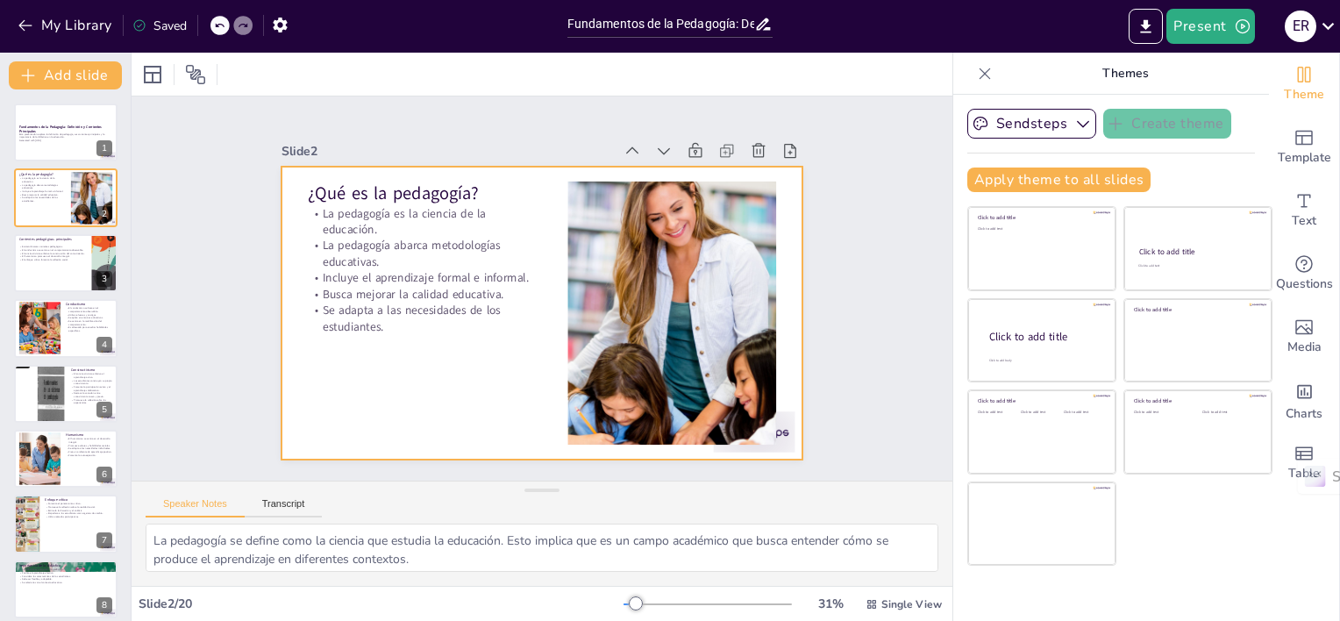
checkbox input "true"
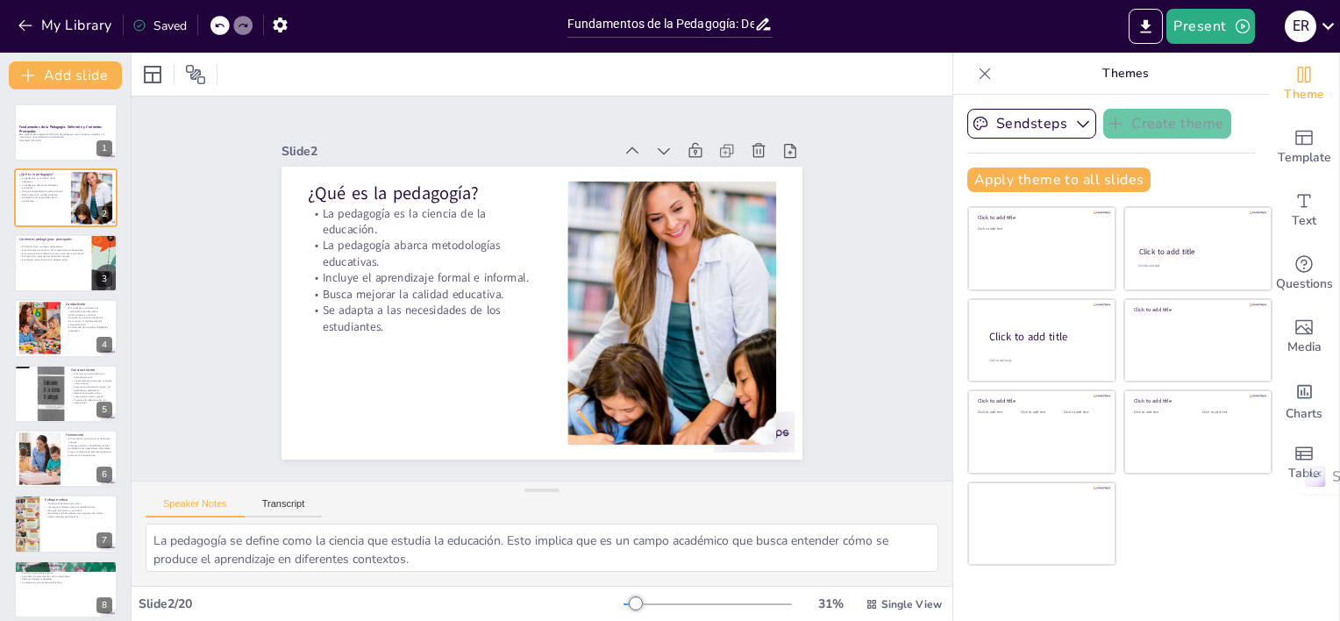
checkbox input "true"
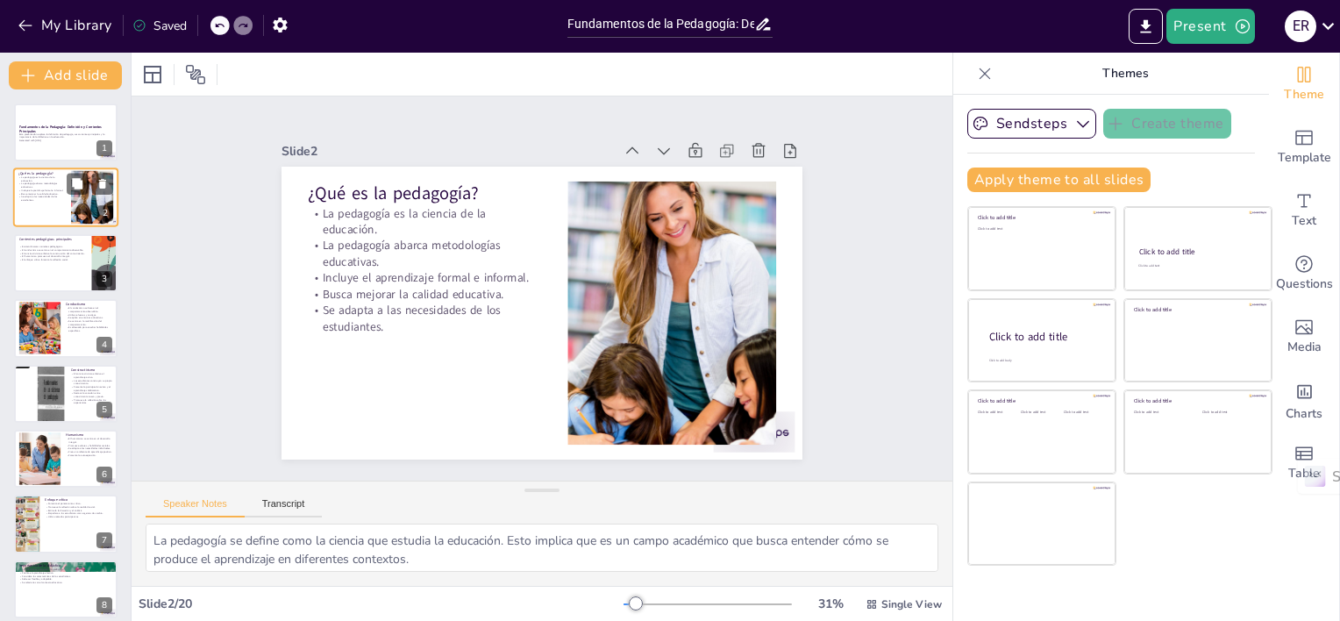
checkbox input "true"
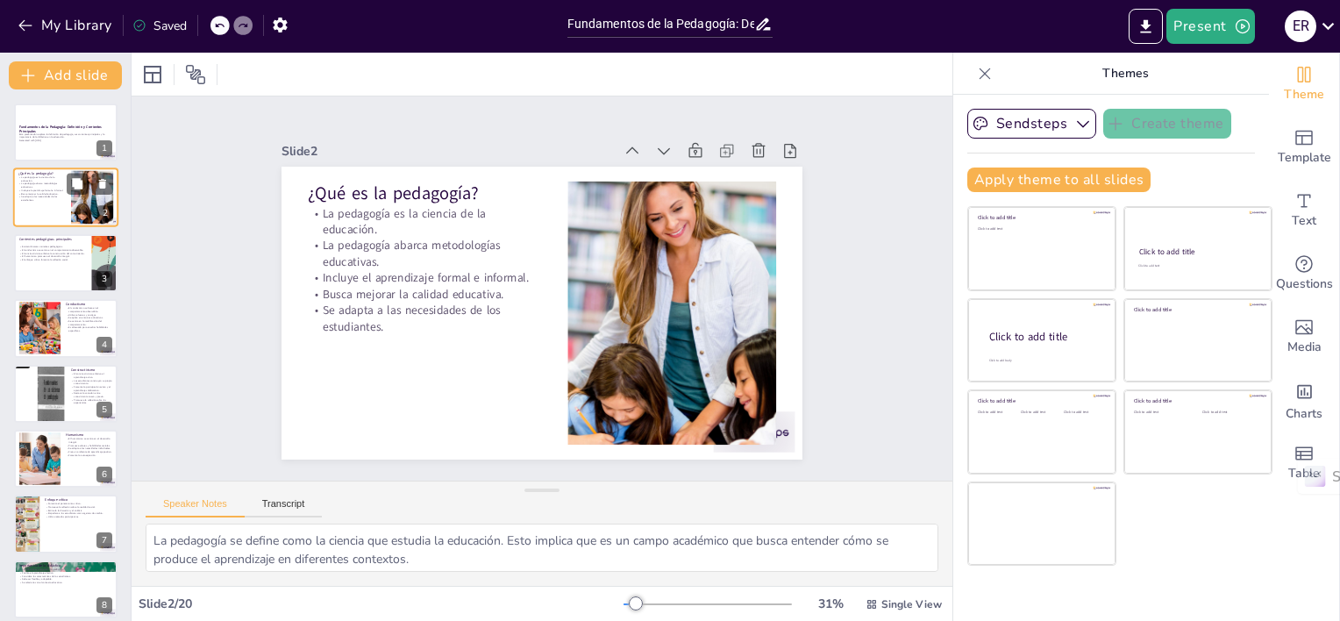
checkbox input "true"
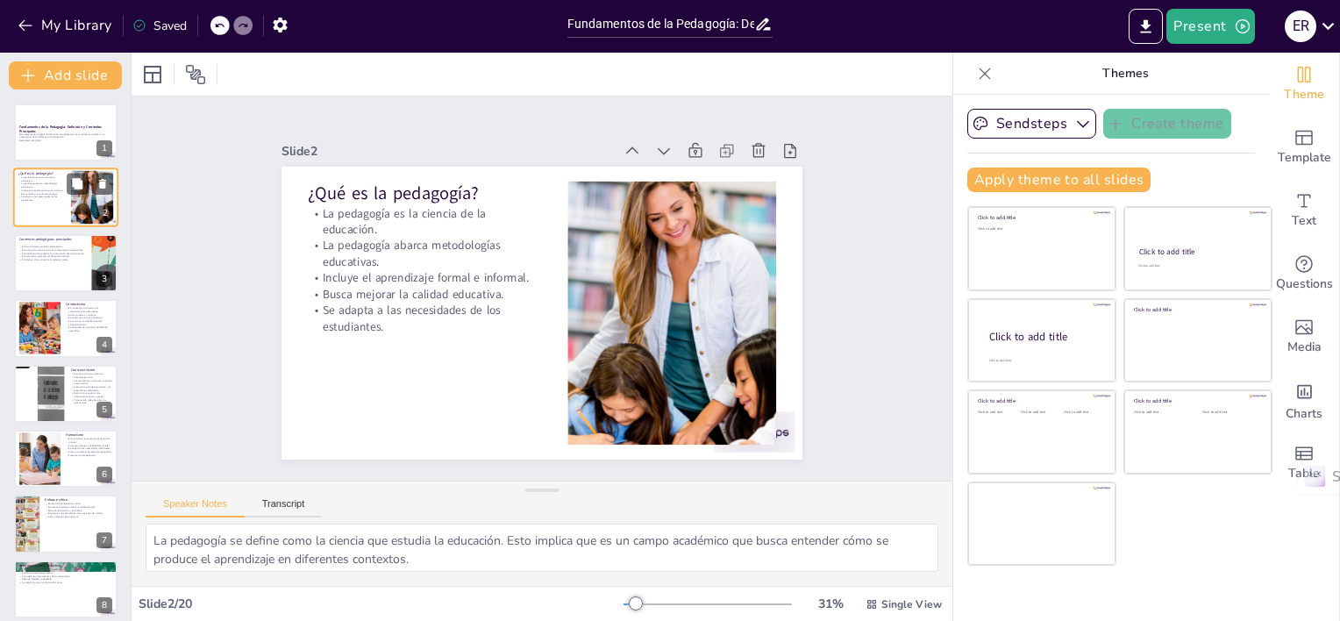
checkbox input "true"
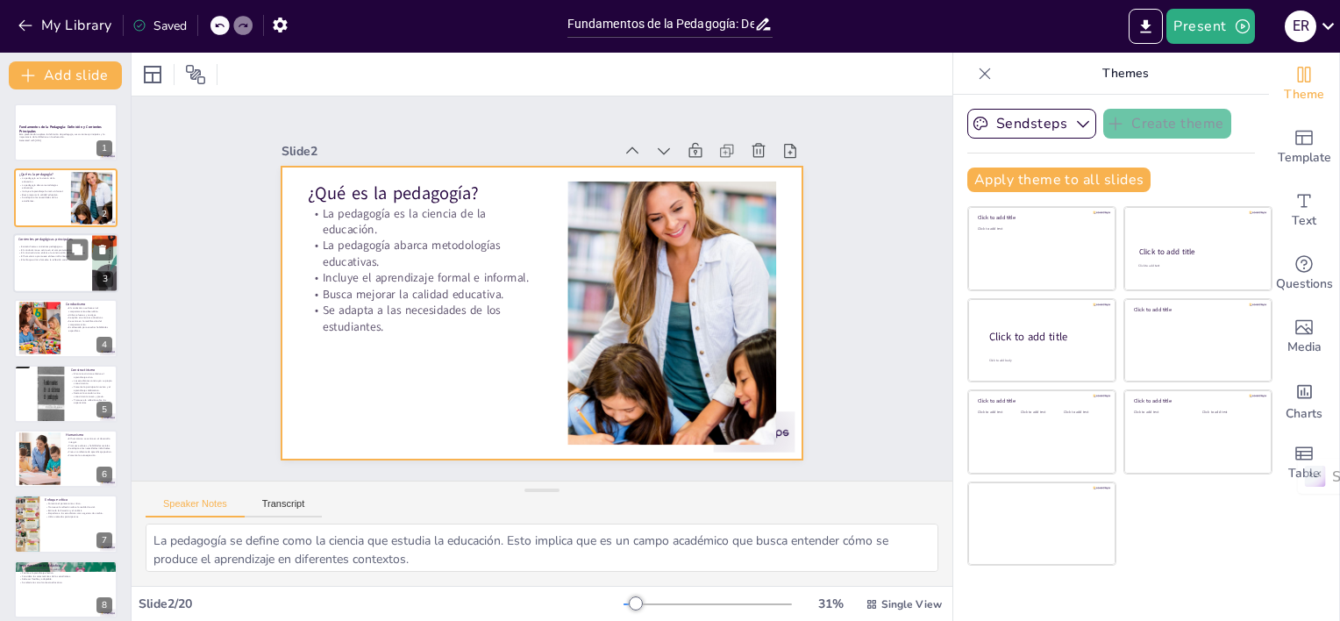
checkbox input "true"
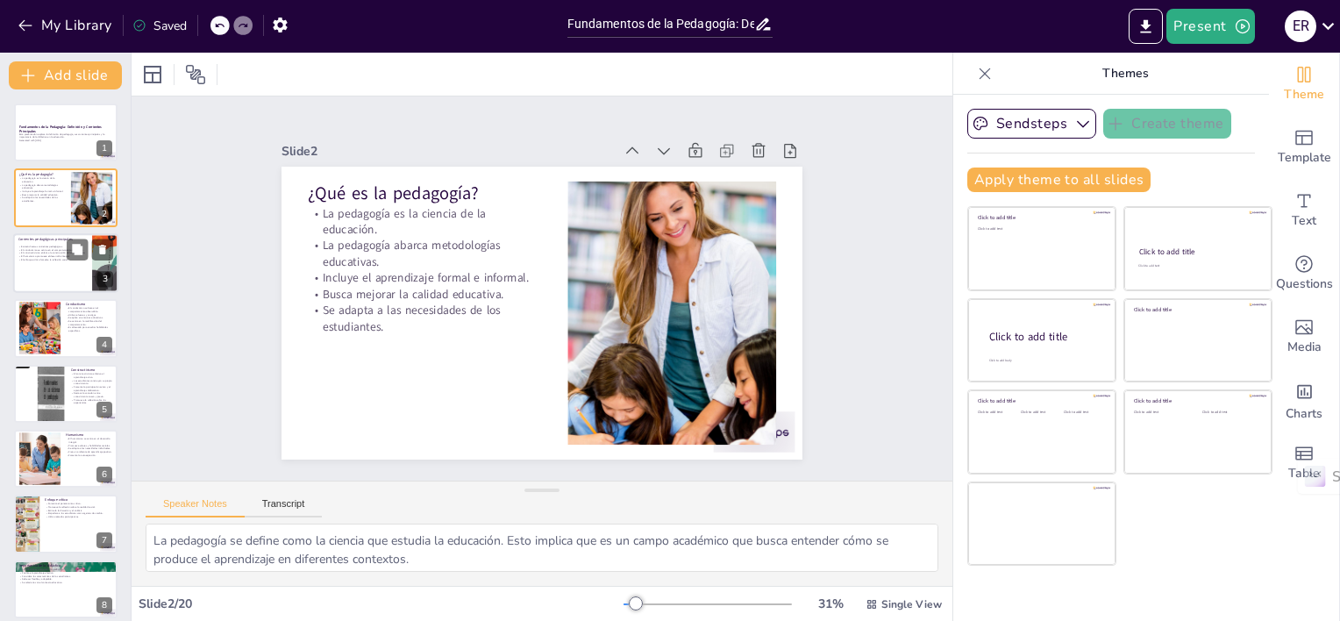
click at [31, 258] on p "El enfoque crítico fomenta la reflexión social." at bounding box center [52, 260] width 68 height 4
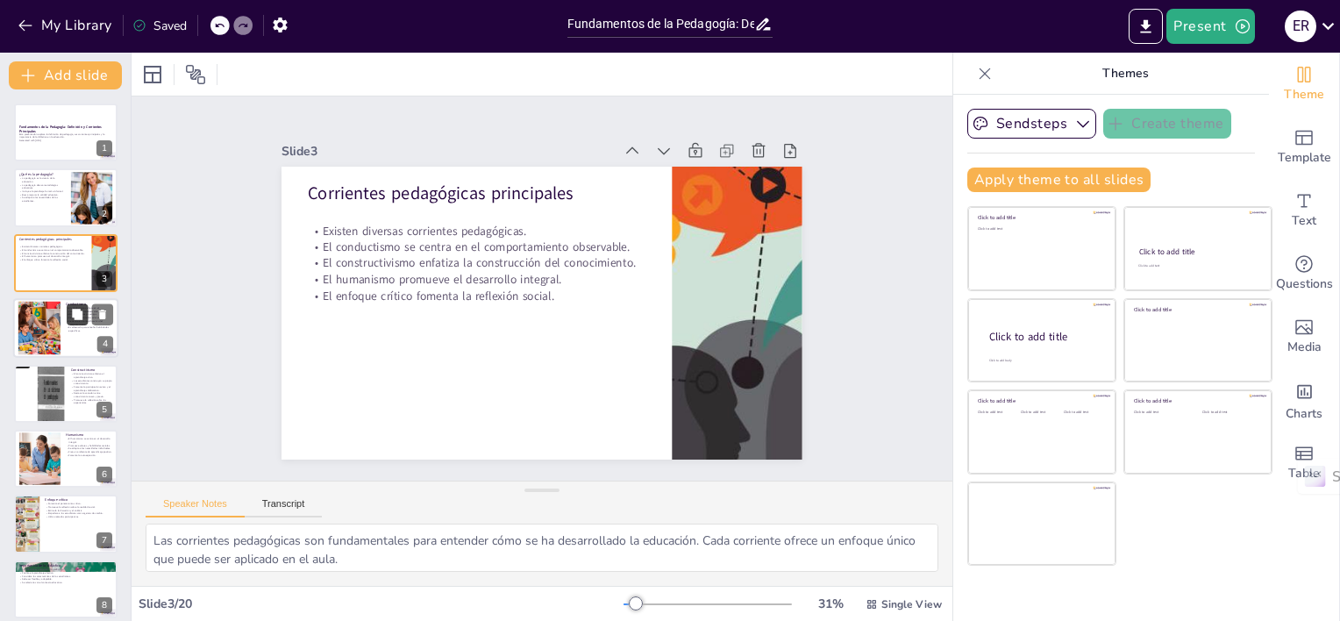
click at [70, 320] on button at bounding box center [77, 314] width 21 height 21
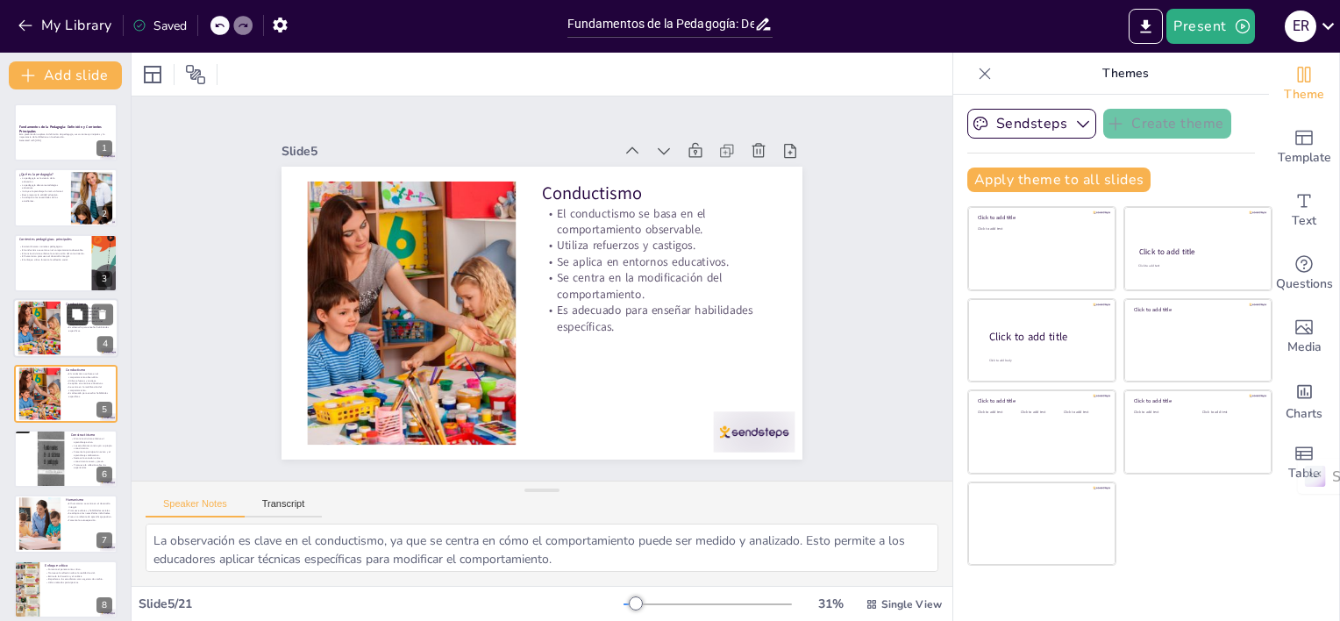
scroll to position [39, 0]
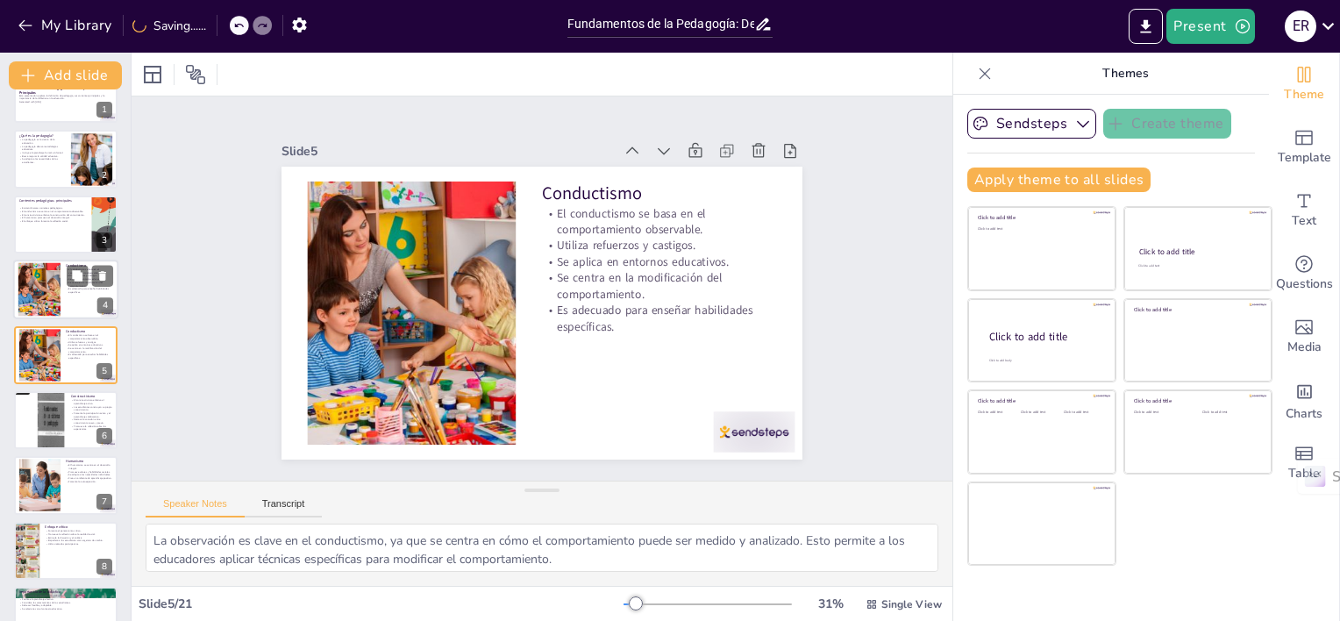
click at [45, 287] on div at bounding box center [39, 290] width 107 height 54
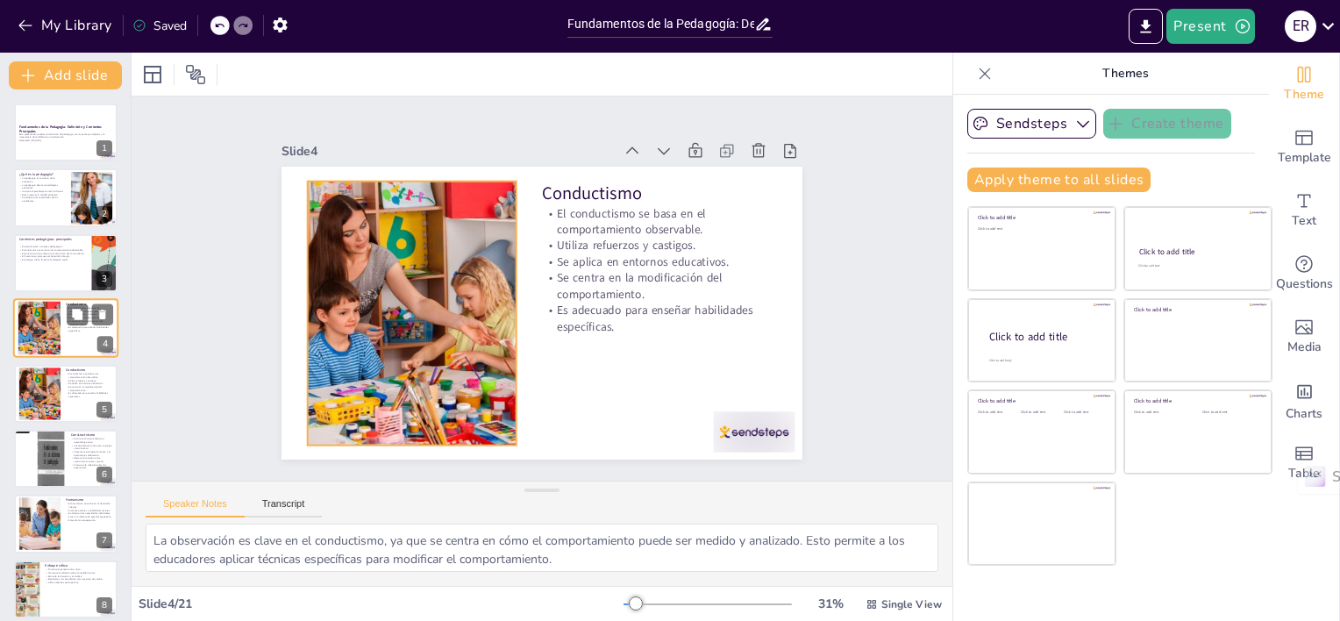
click at [43, 320] on div at bounding box center [39, 329] width 107 height 54
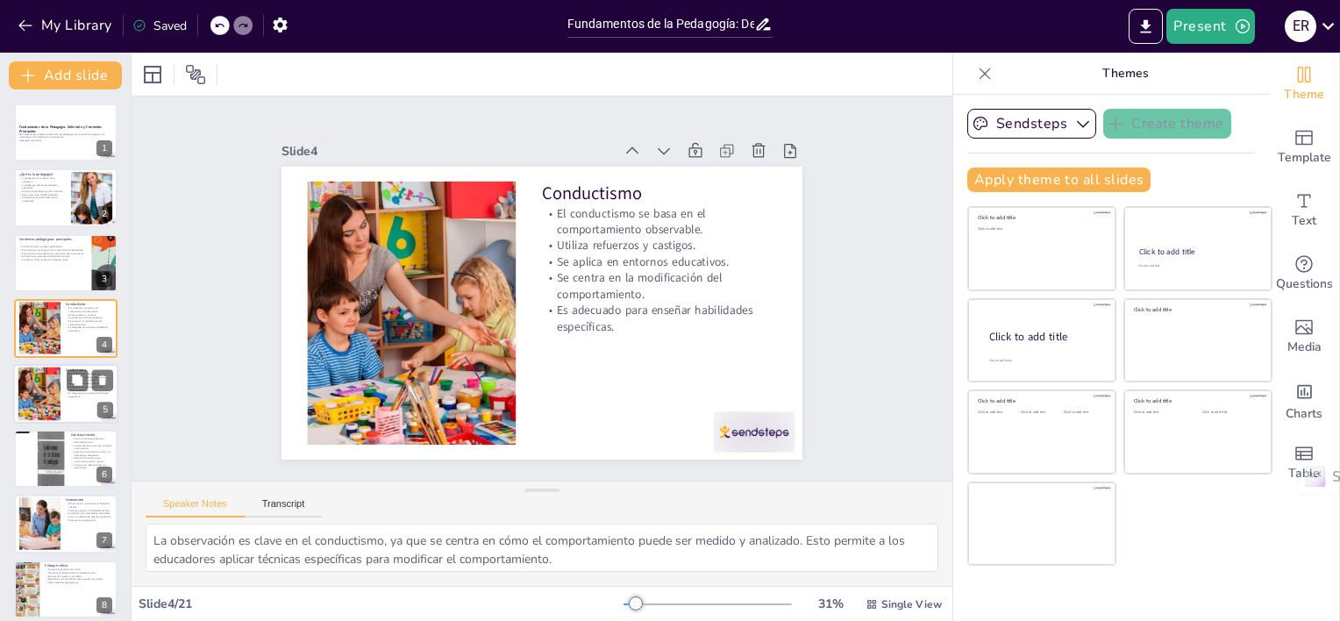
click at [39, 382] on div at bounding box center [39, 394] width 107 height 54
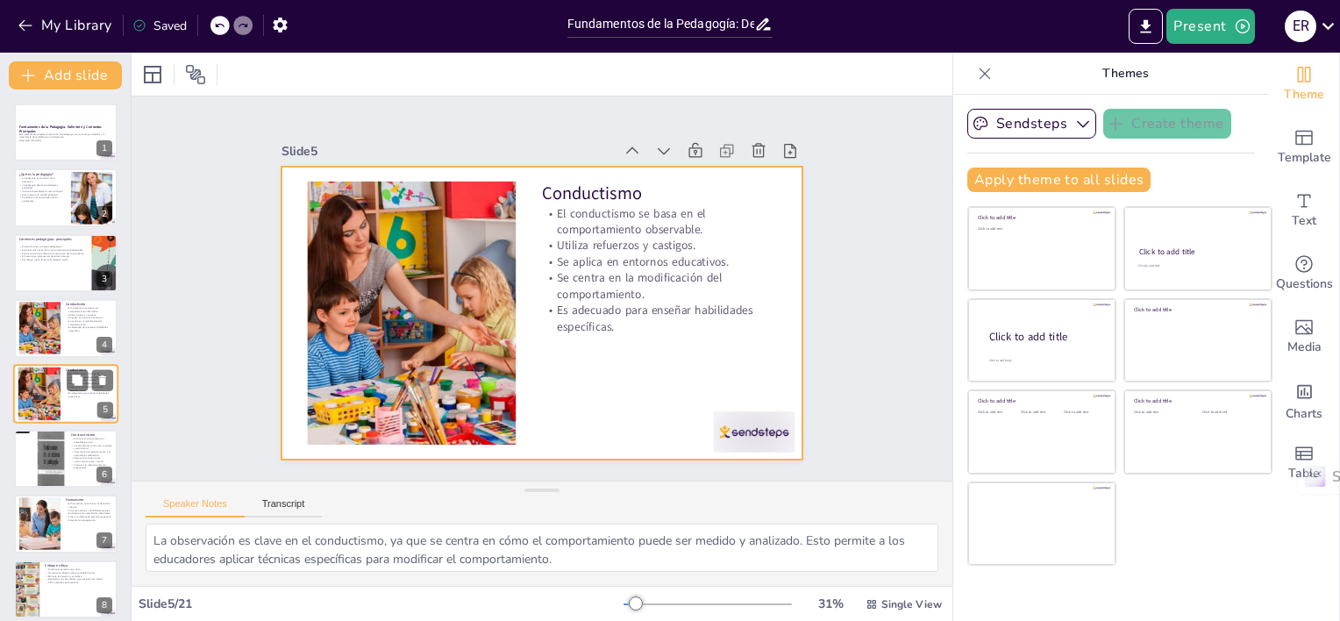
scroll to position [39, 0]
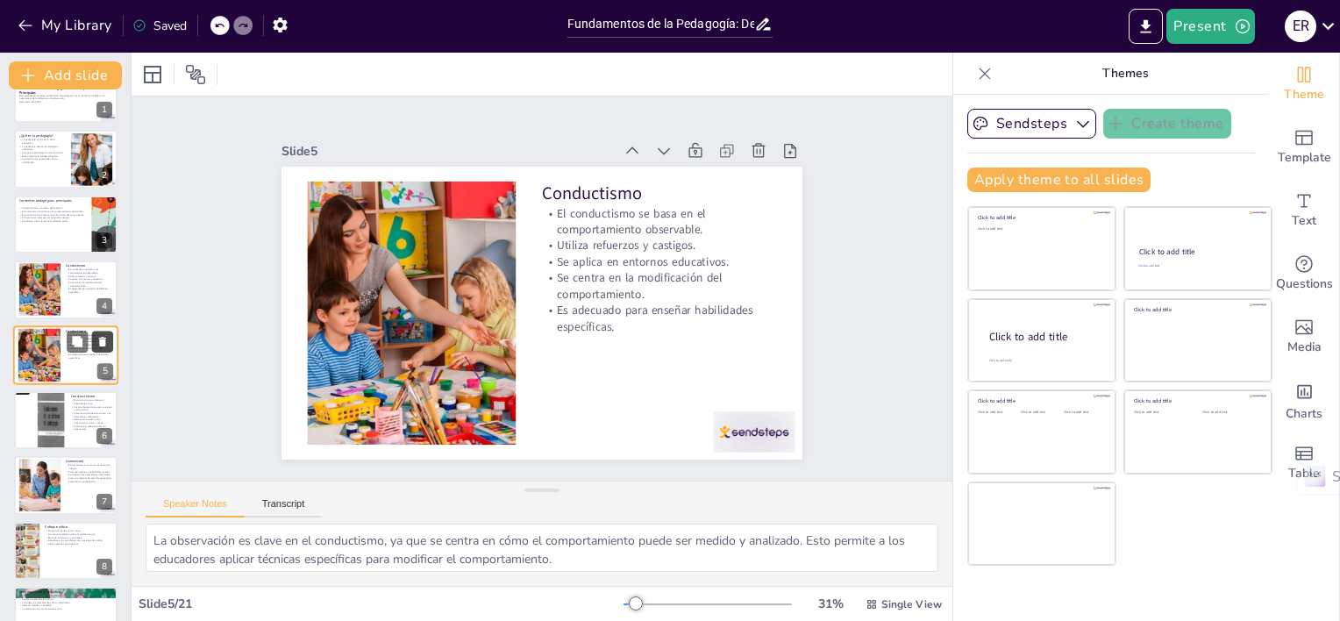
click at [101, 344] on icon at bounding box center [102, 342] width 7 height 10
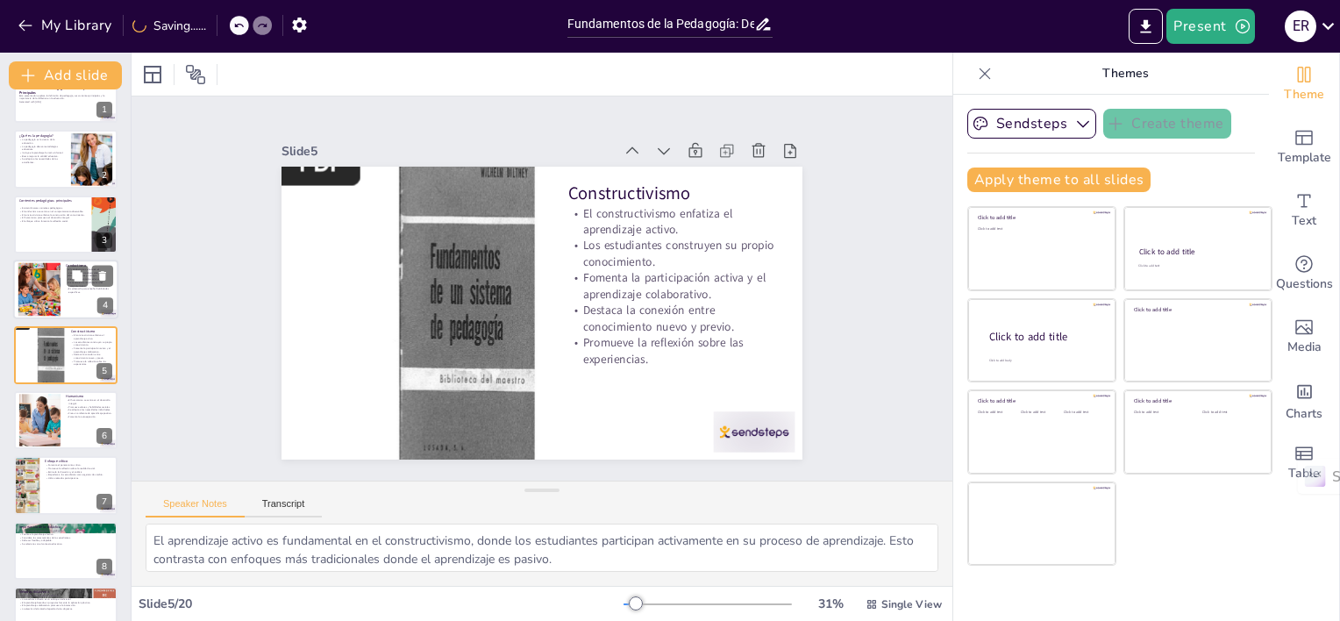
click at [32, 288] on div at bounding box center [39, 290] width 107 height 54
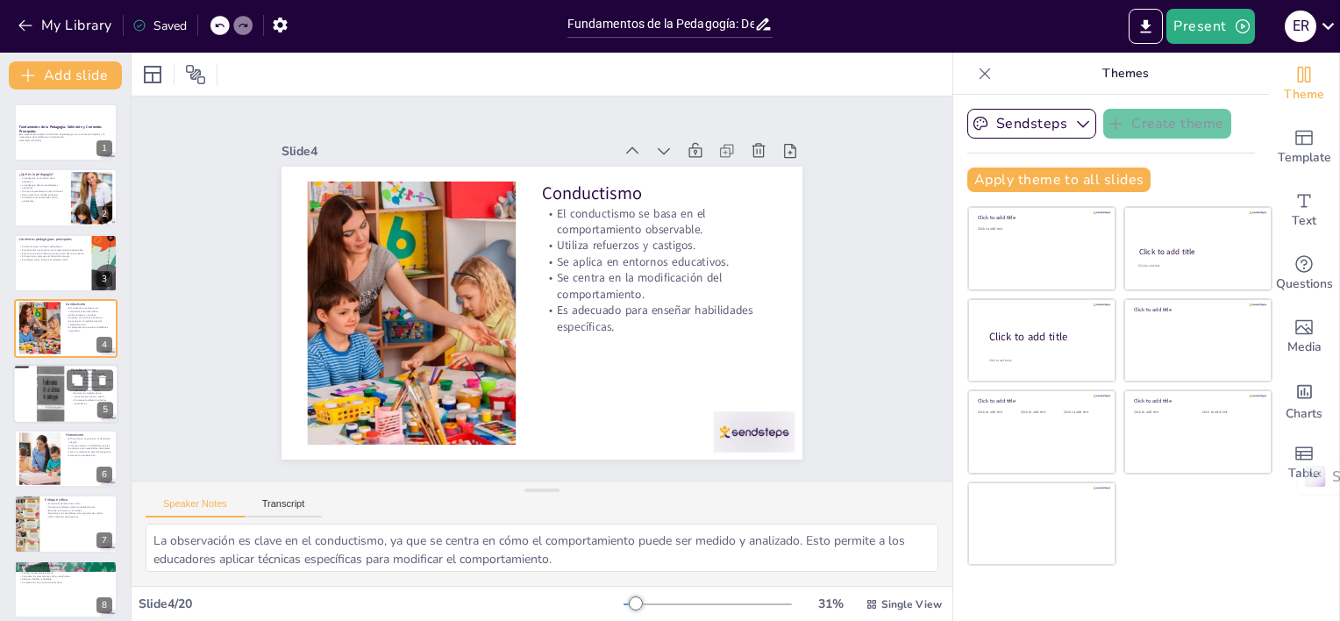
click at [27, 389] on div at bounding box center [39, 394] width 53 height 70
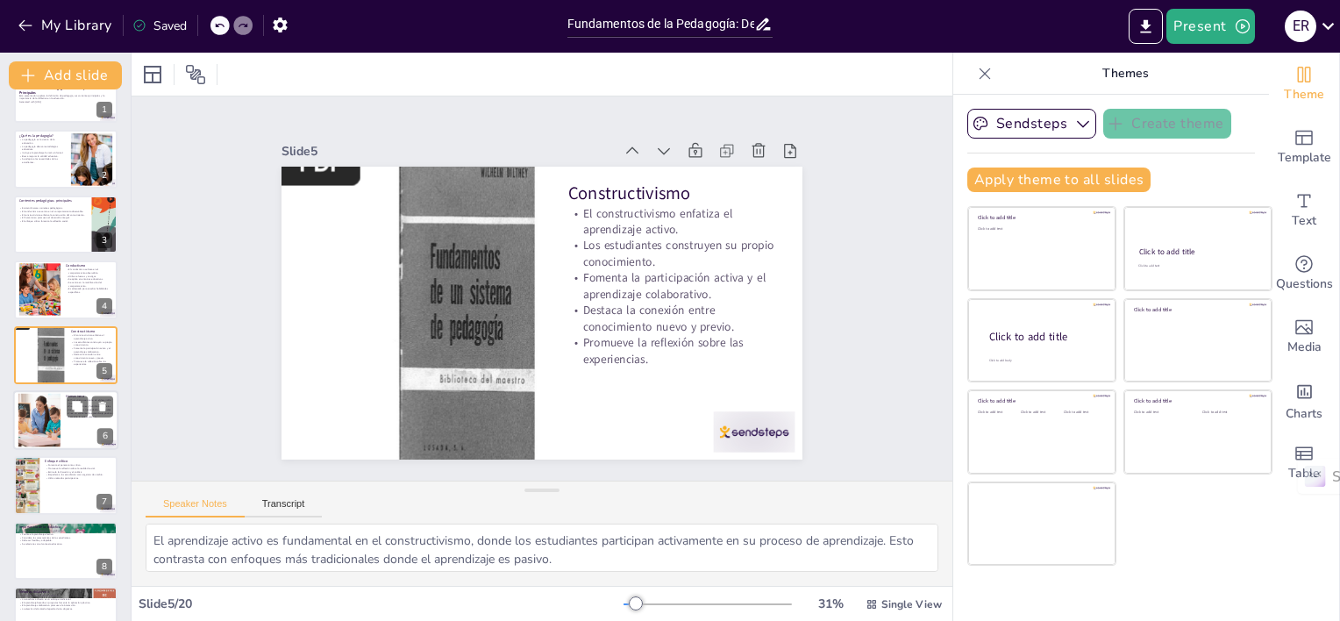
click at [39, 417] on div at bounding box center [39, 421] width 103 height 54
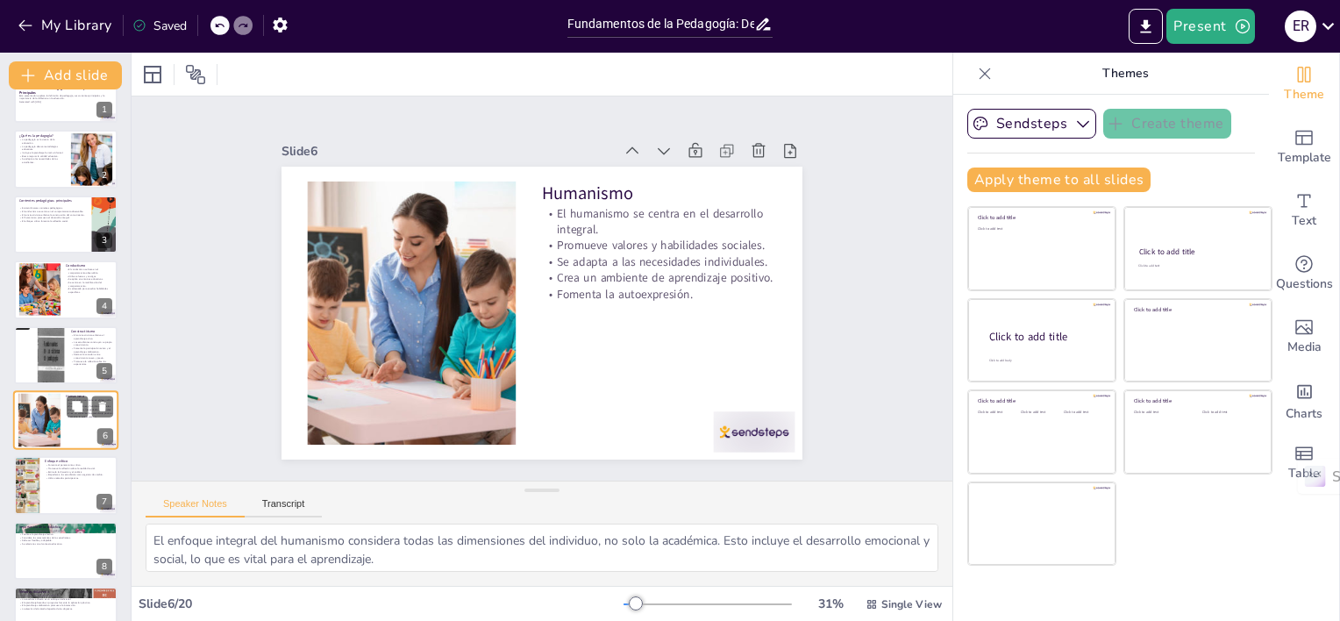
scroll to position [103, 0]
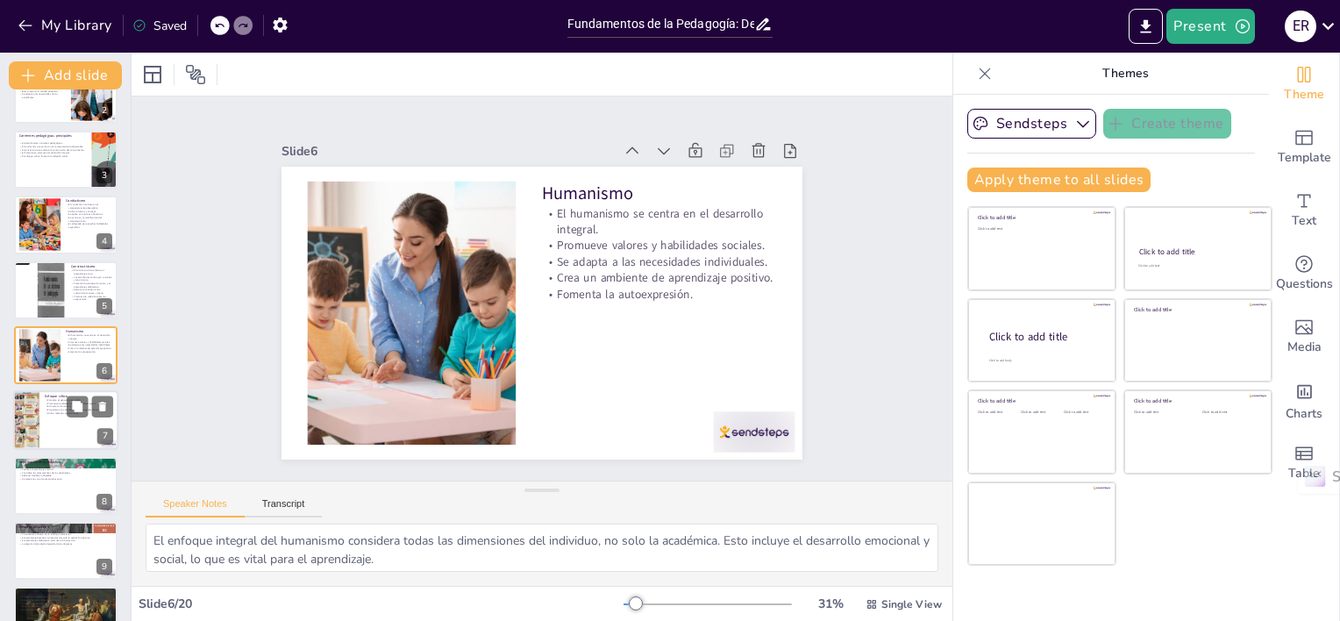
click at [36, 417] on div at bounding box center [26, 421] width 26 height 66
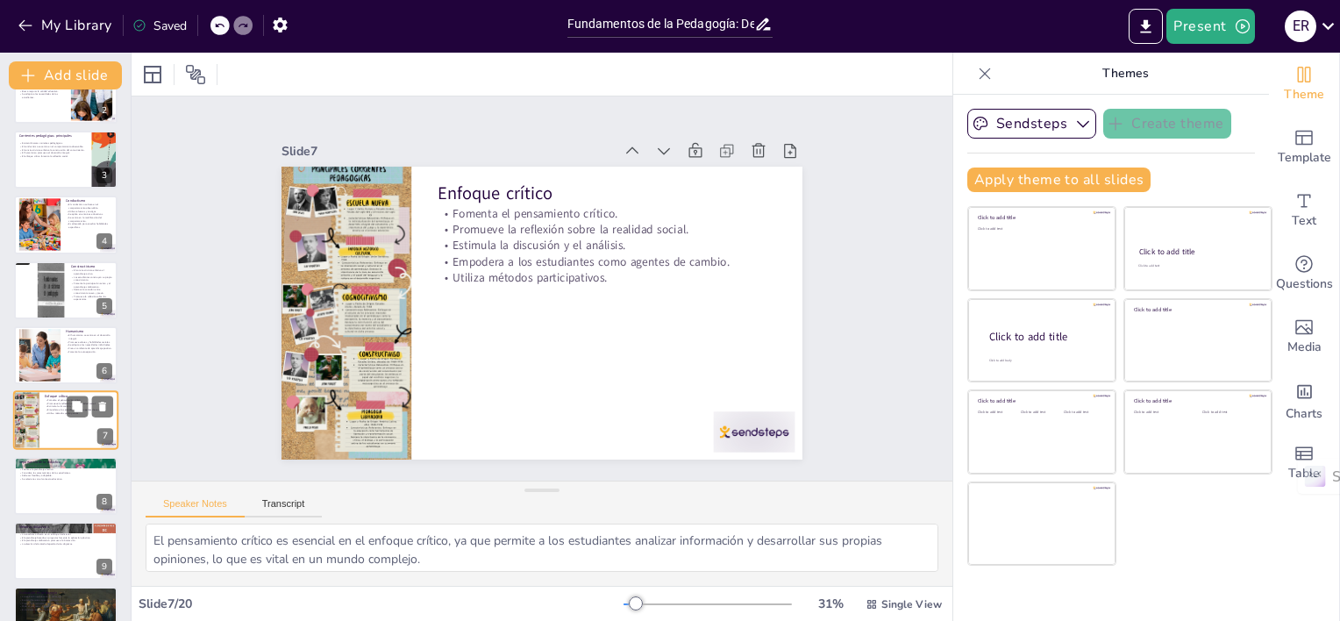
scroll to position [168, 0]
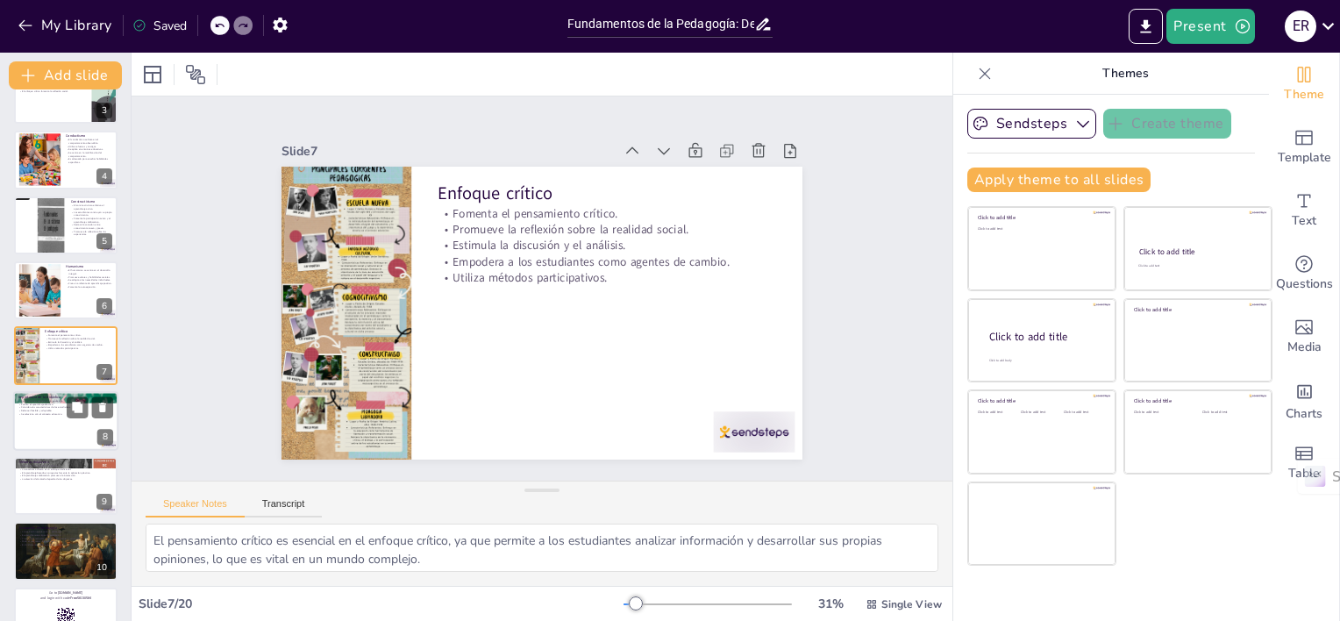
click at [39, 412] on p "Se relaciona con el contexto educativo." at bounding box center [65, 414] width 95 height 4
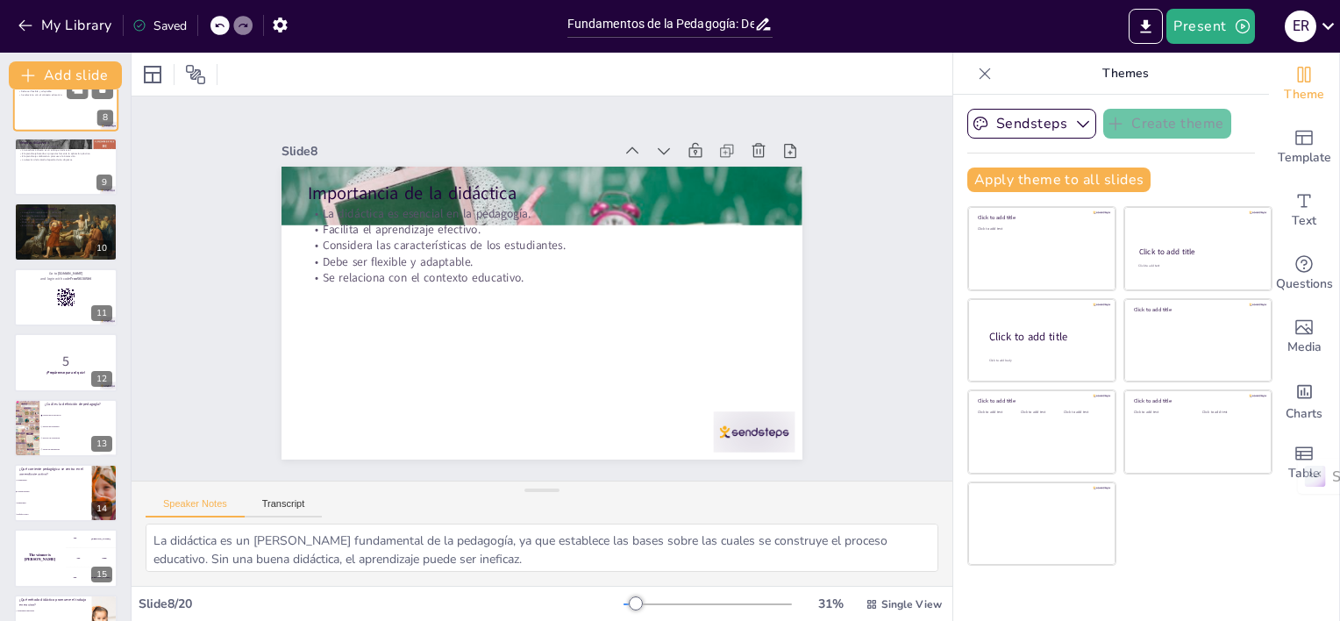
scroll to position [497, 0]
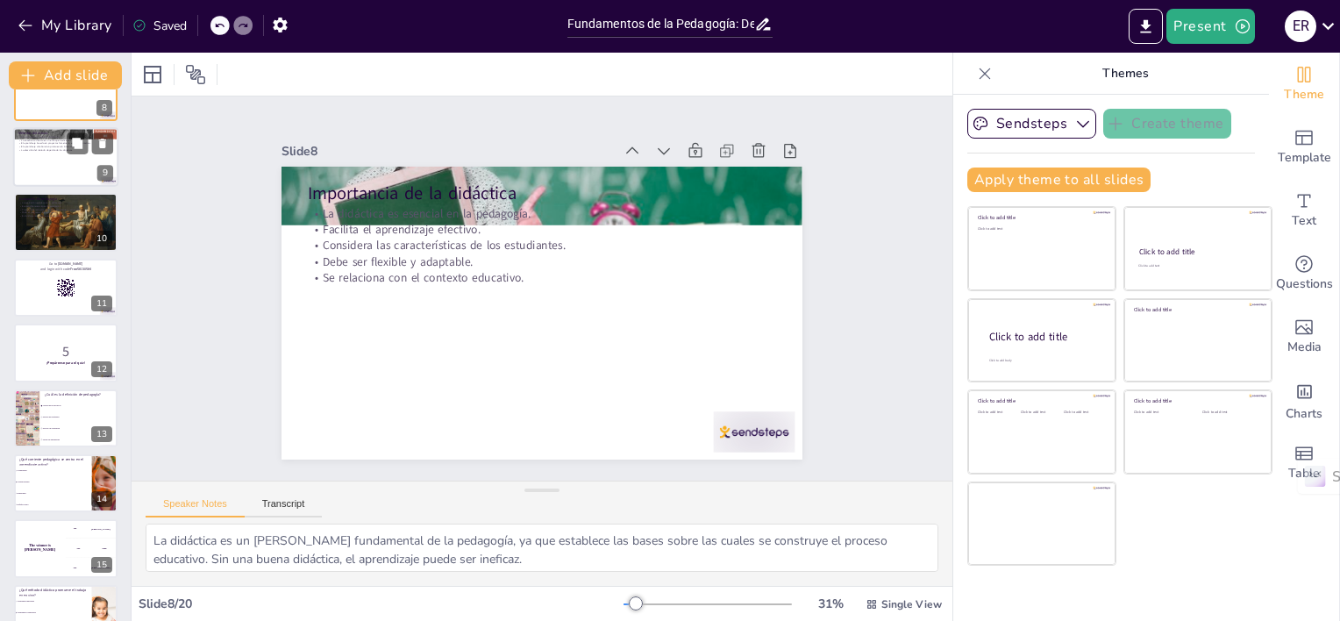
click at [40, 158] on div at bounding box center [65, 157] width 105 height 60
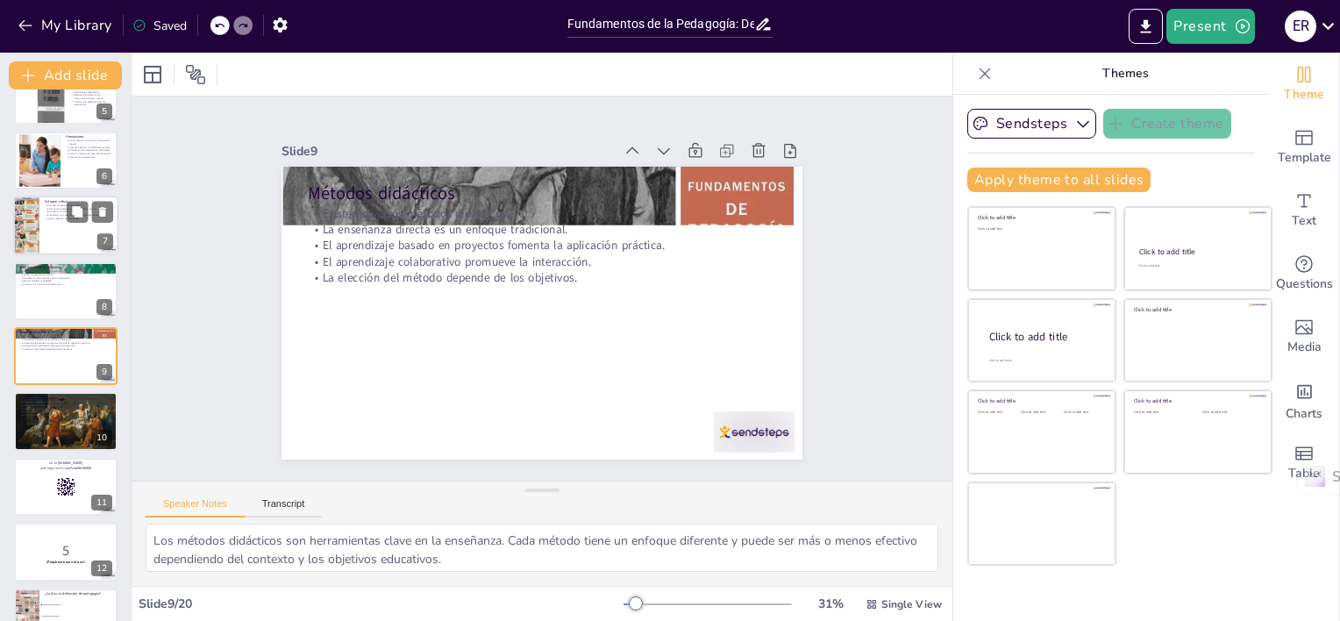
click at [42, 218] on div at bounding box center [65, 226] width 105 height 60
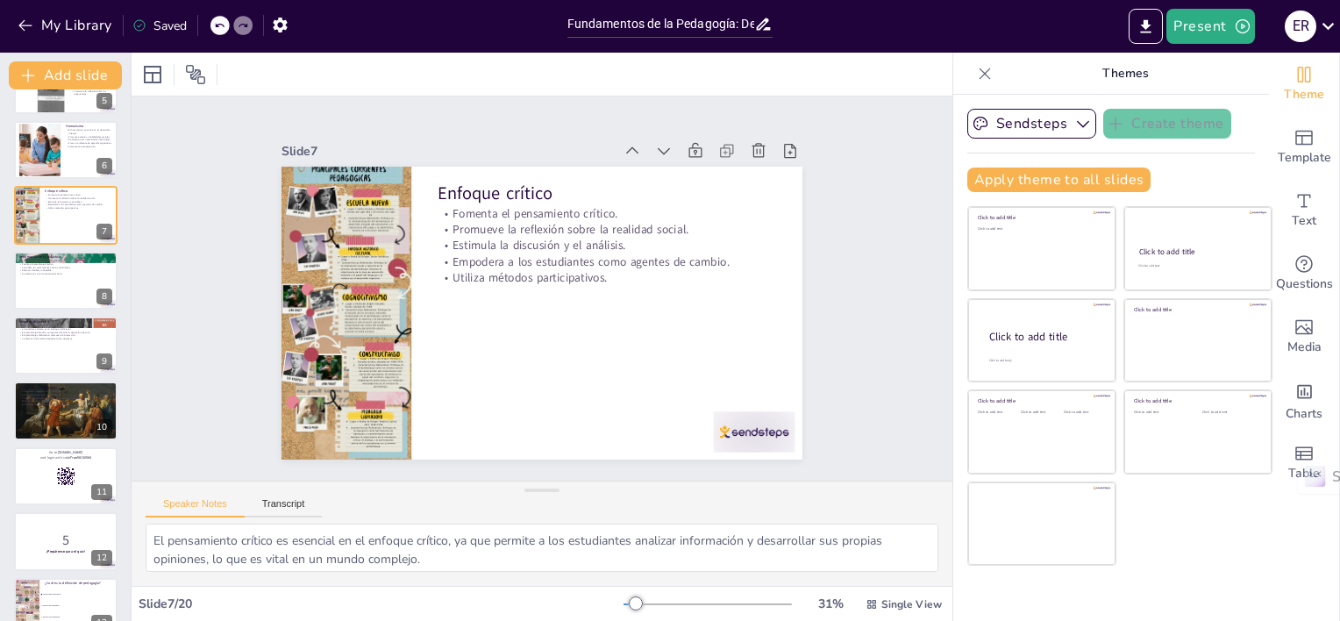
scroll to position [256, 0]
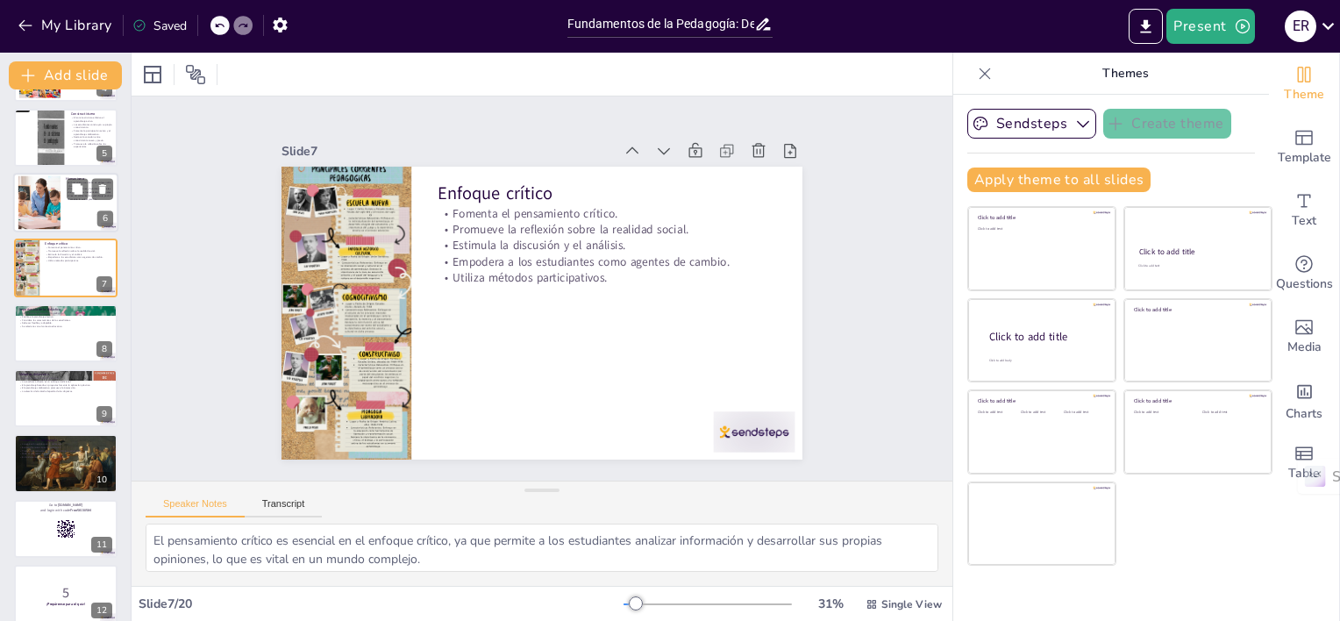
click at [29, 203] on div at bounding box center [39, 203] width 103 height 54
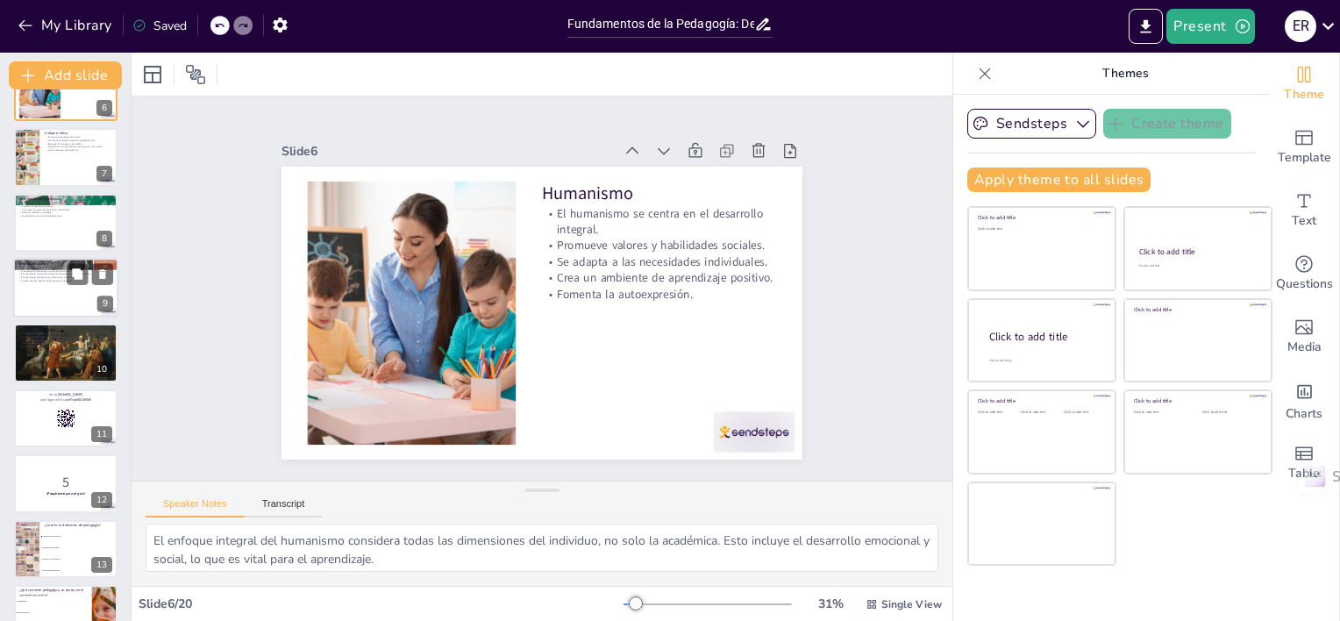
click at [35, 281] on p "La elección del método depende de los objetivos." at bounding box center [65, 281] width 95 height 4
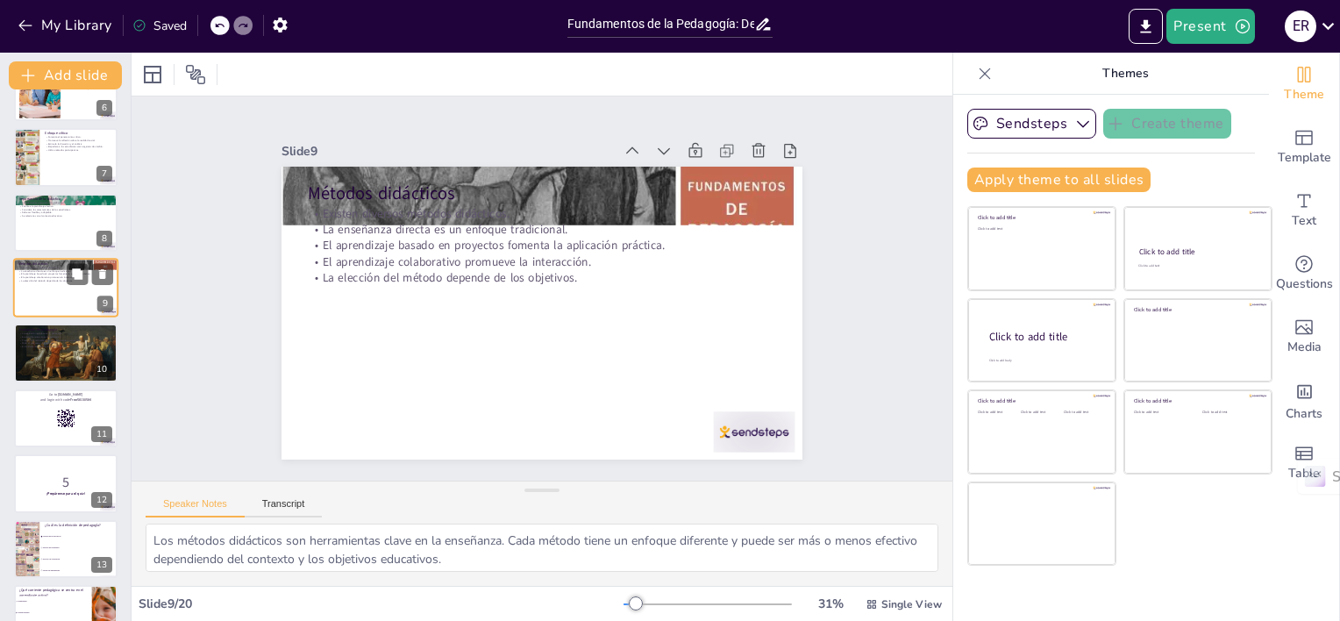
scroll to position [298, 0]
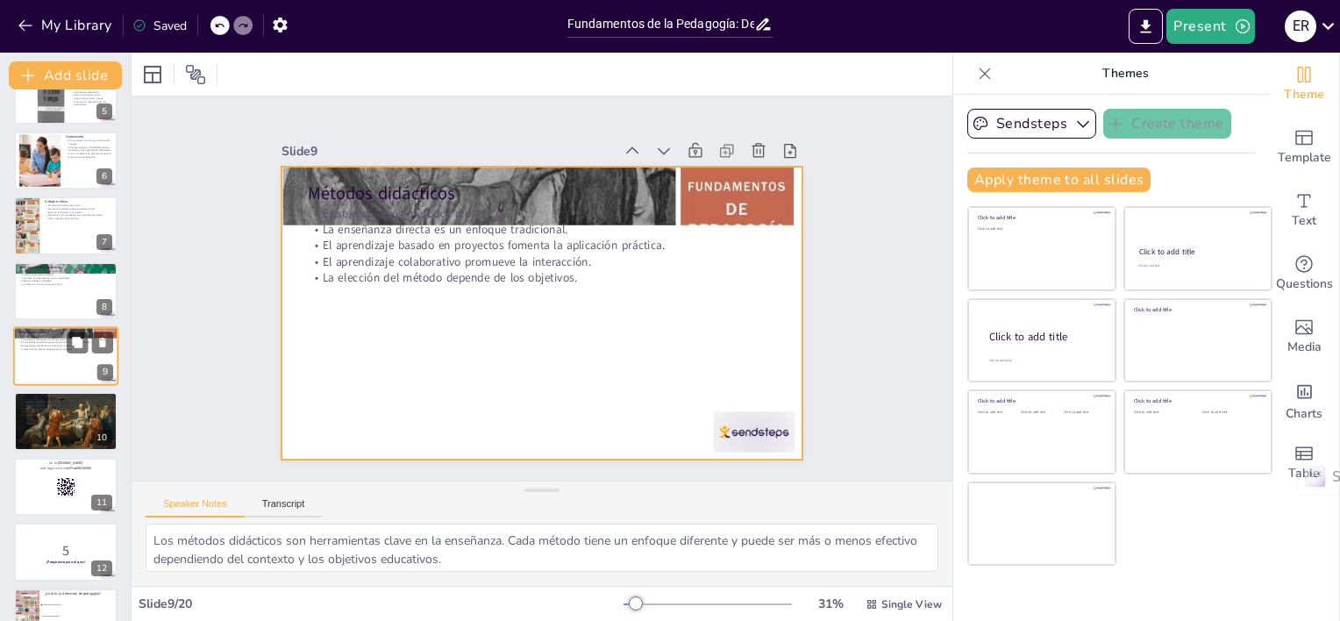
click at [46, 359] on div at bounding box center [65, 356] width 105 height 60
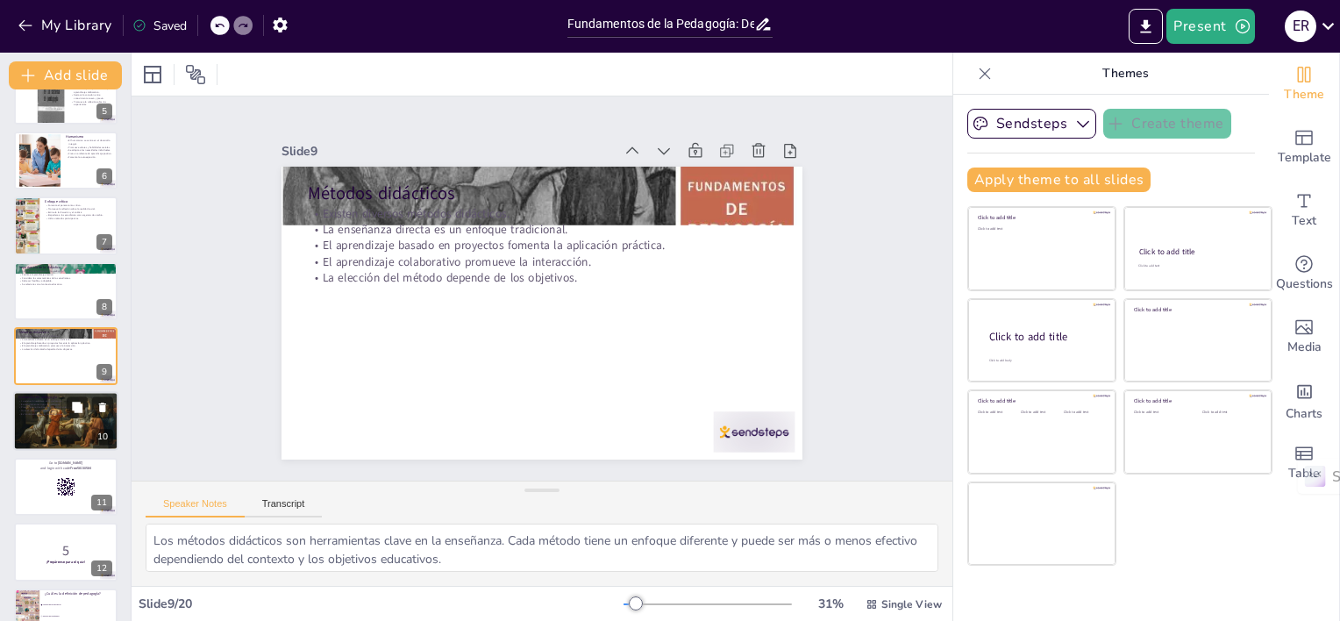
click at [33, 421] on div at bounding box center [66, 422] width 114 height 60
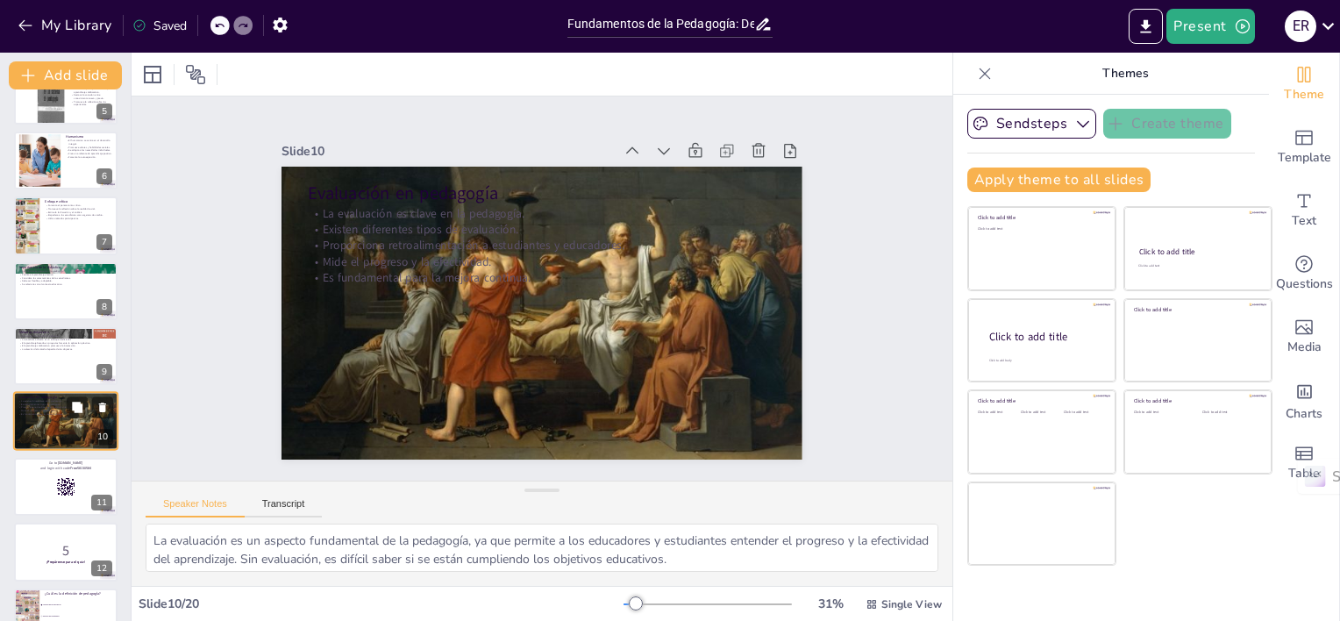
scroll to position [364, 0]
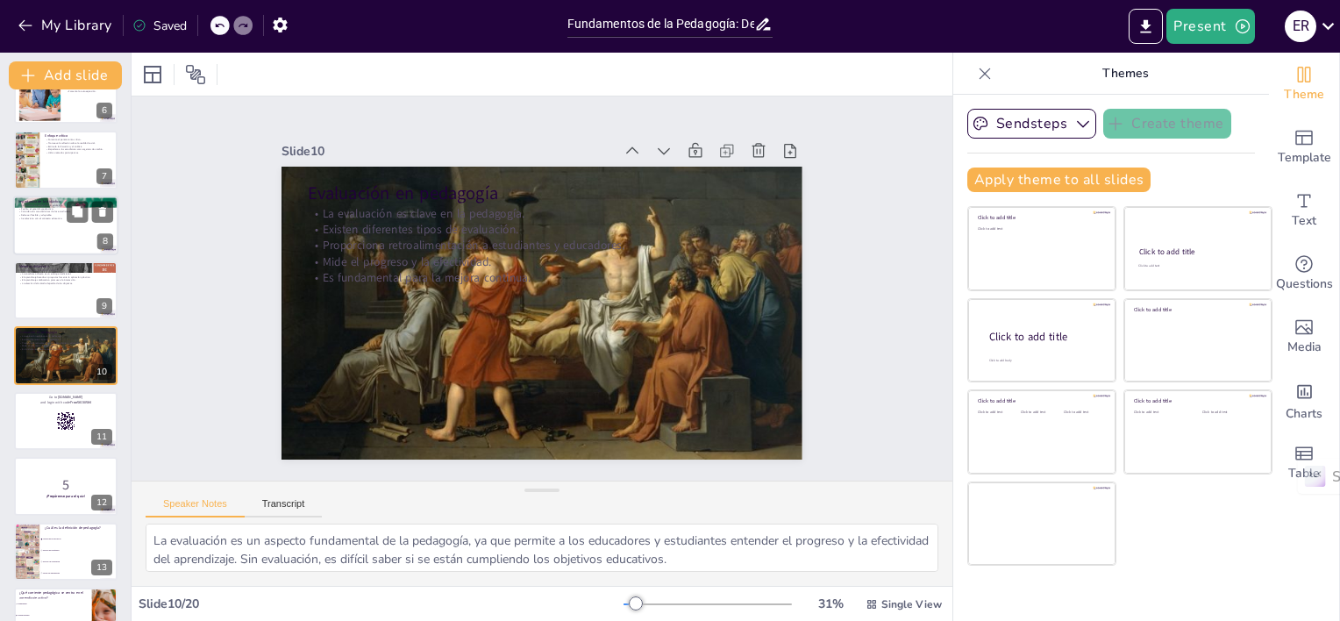
click at [28, 228] on div at bounding box center [65, 226] width 105 height 60
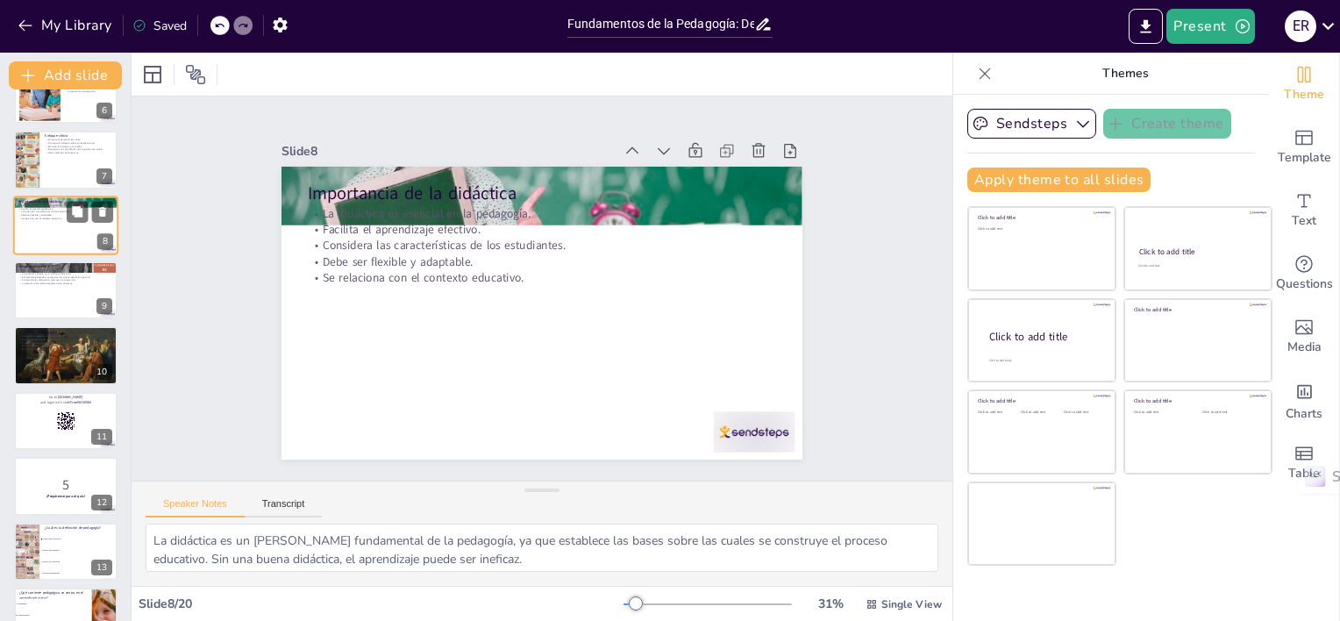
scroll to position [234, 0]
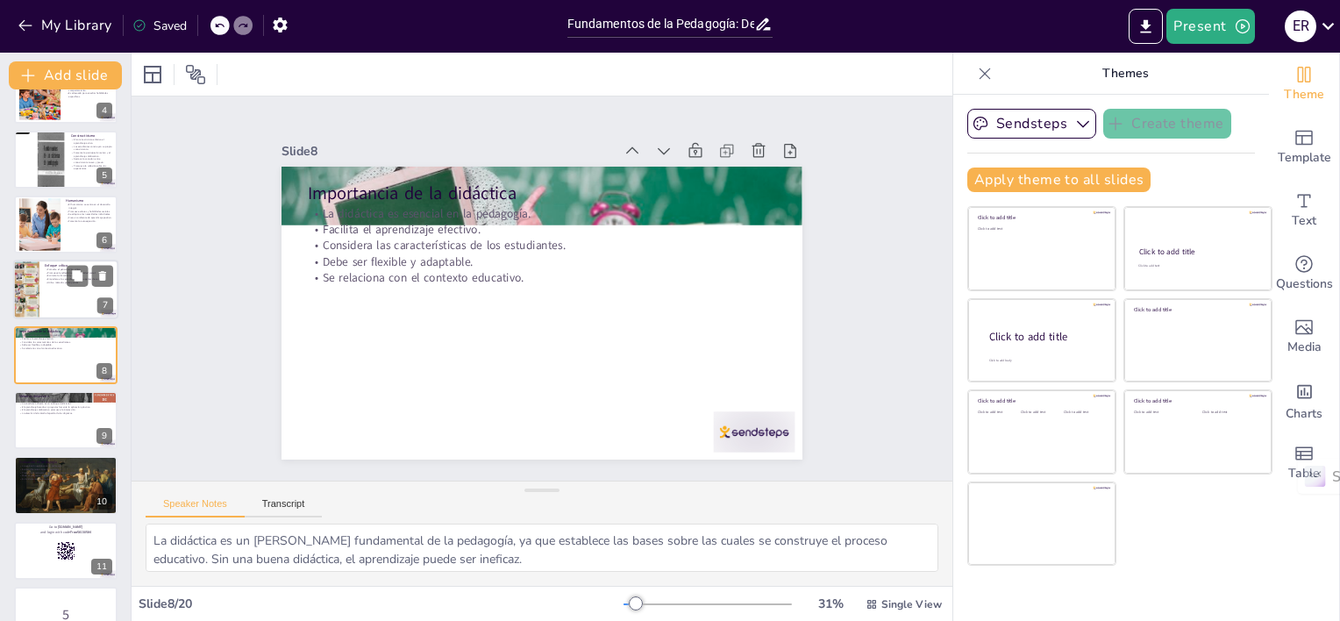
click at [35, 288] on div at bounding box center [26, 290] width 26 height 66
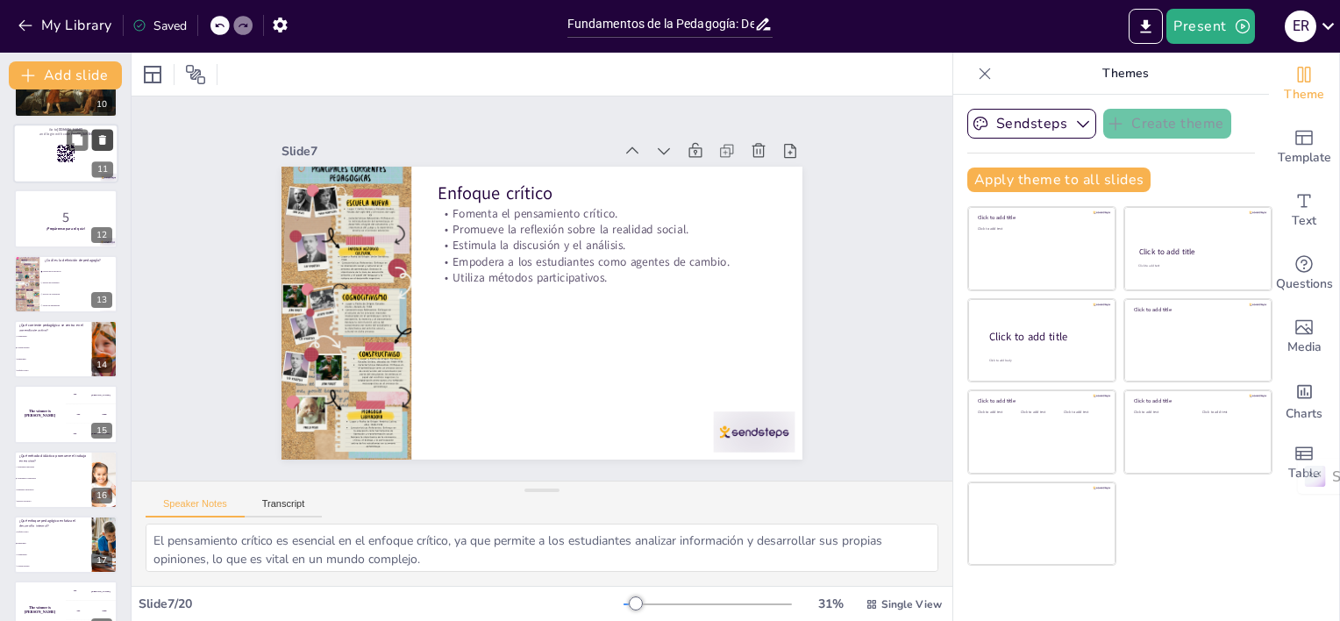
scroll to position [596, 0]
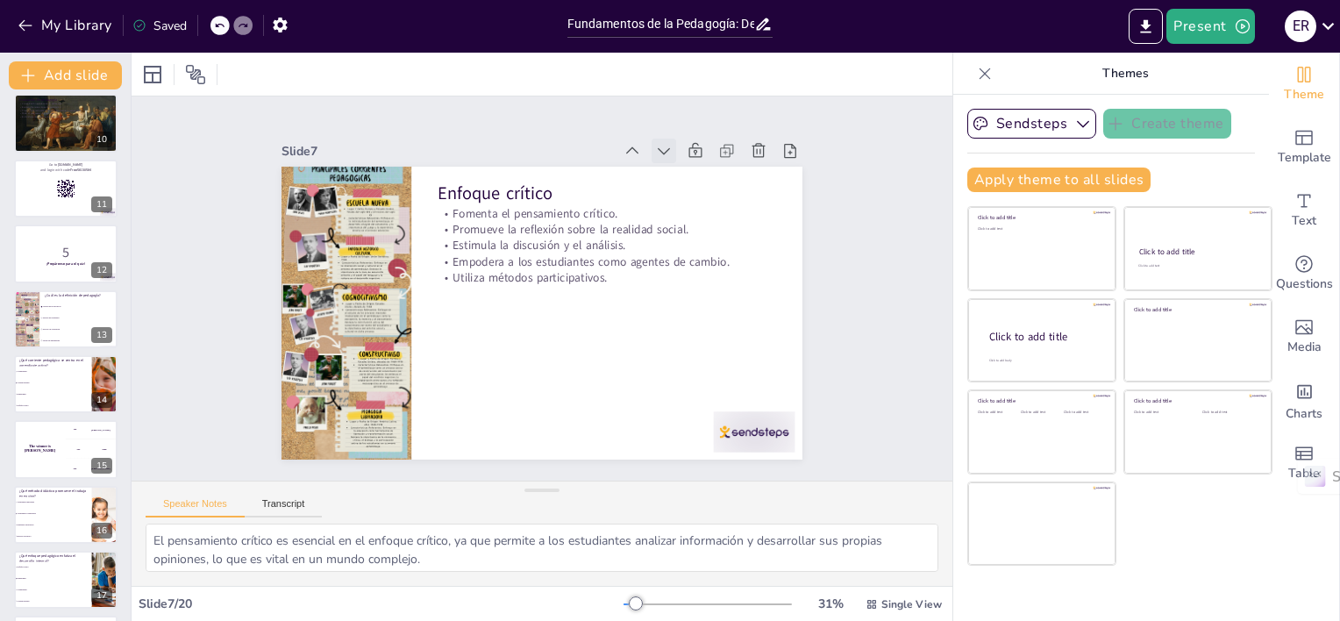
click at [683, 175] on icon at bounding box center [689, 179] width 13 height 9
click at [648, 162] on icon at bounding box center [658, 172] width 21 height 21
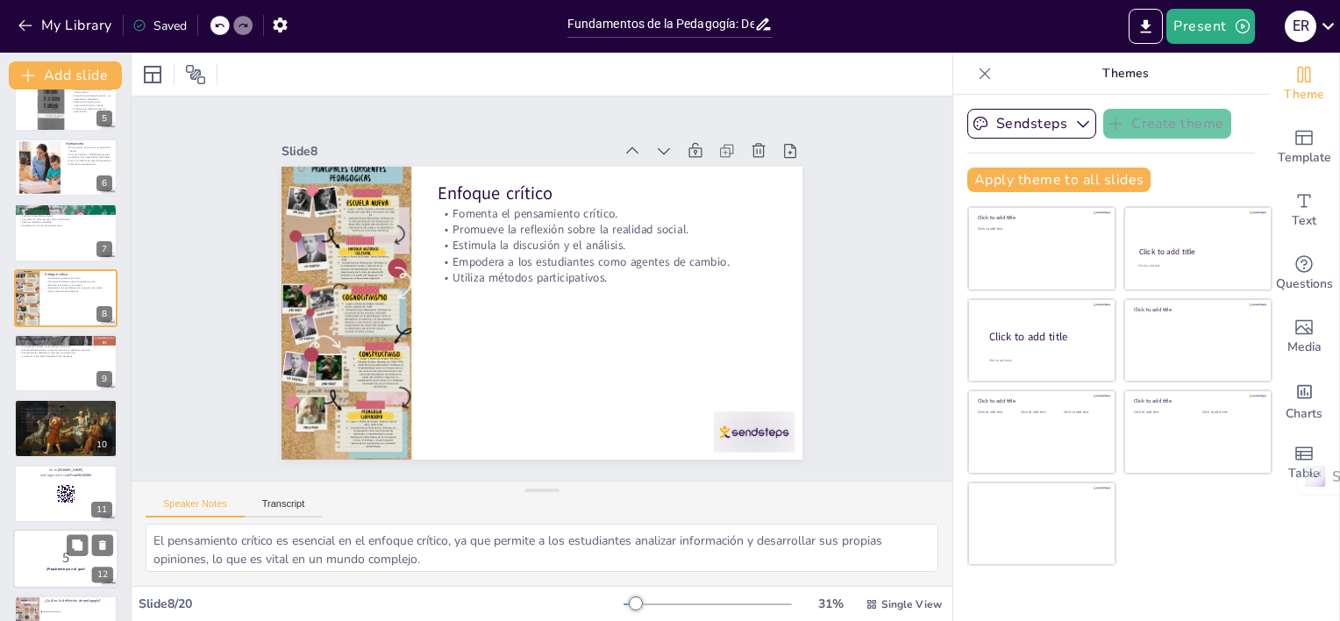
scroll to position [158, 0]
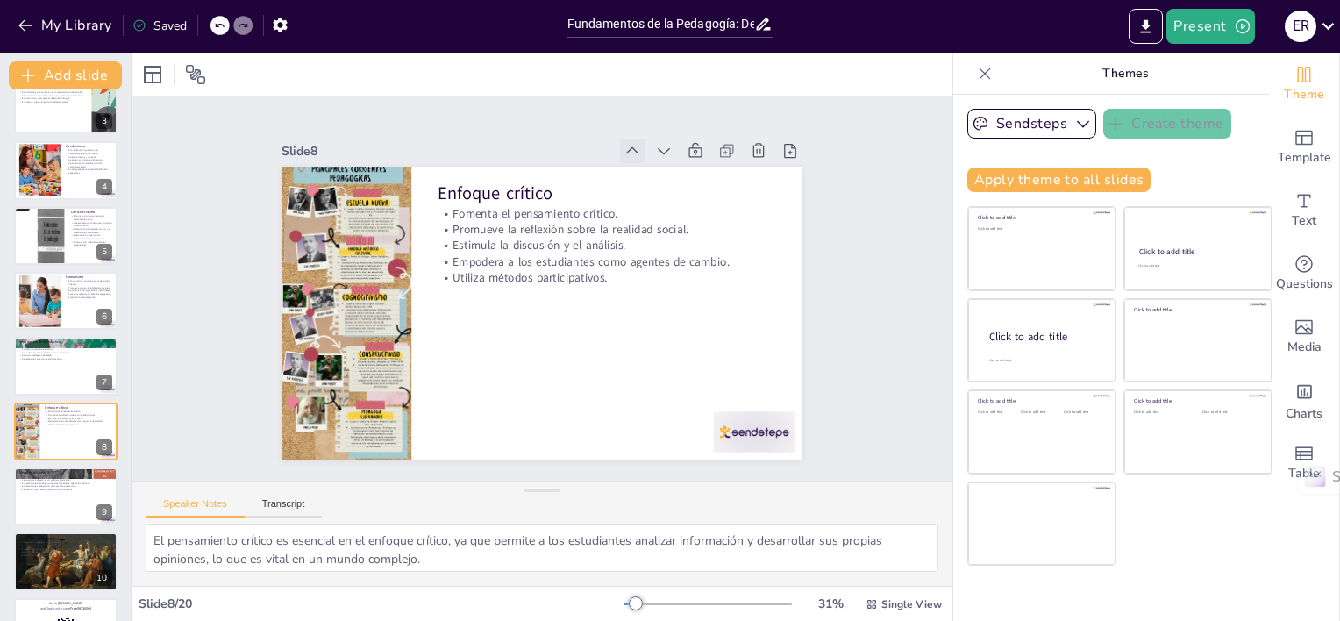
click at [637, 152] on icon at bounding box center [646, 161] width 19 height 19
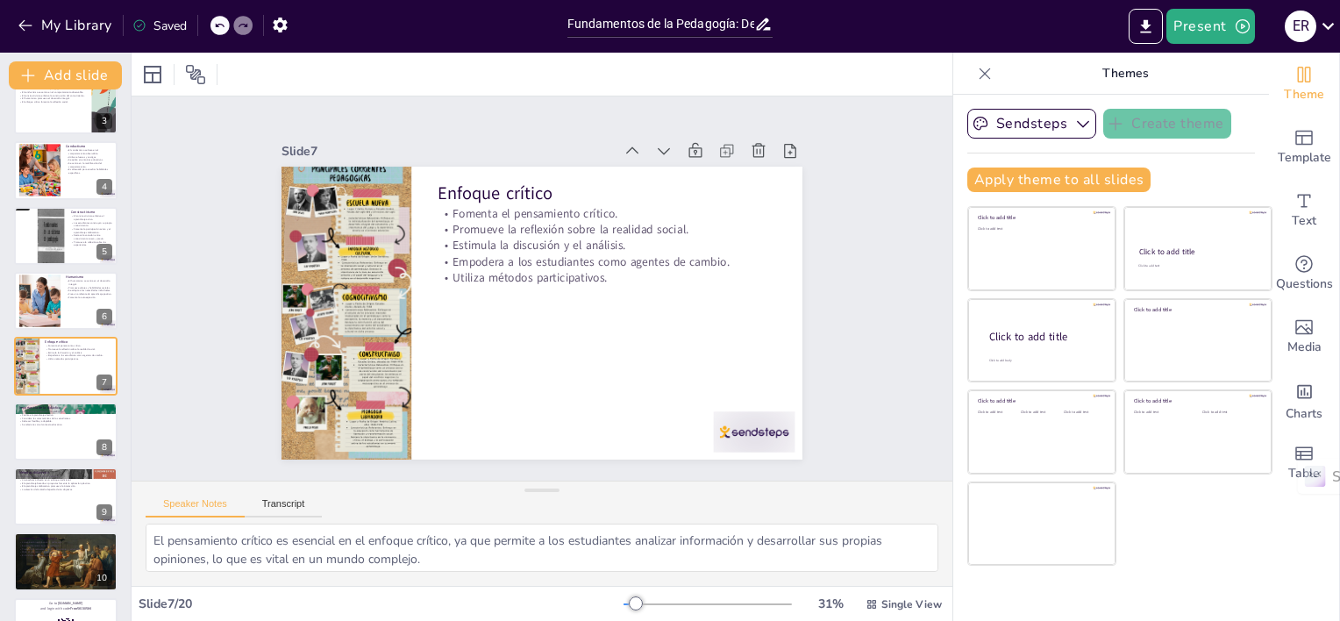
click at [624, 145] on icon at bounding box center [633, 151] width 18 height 18
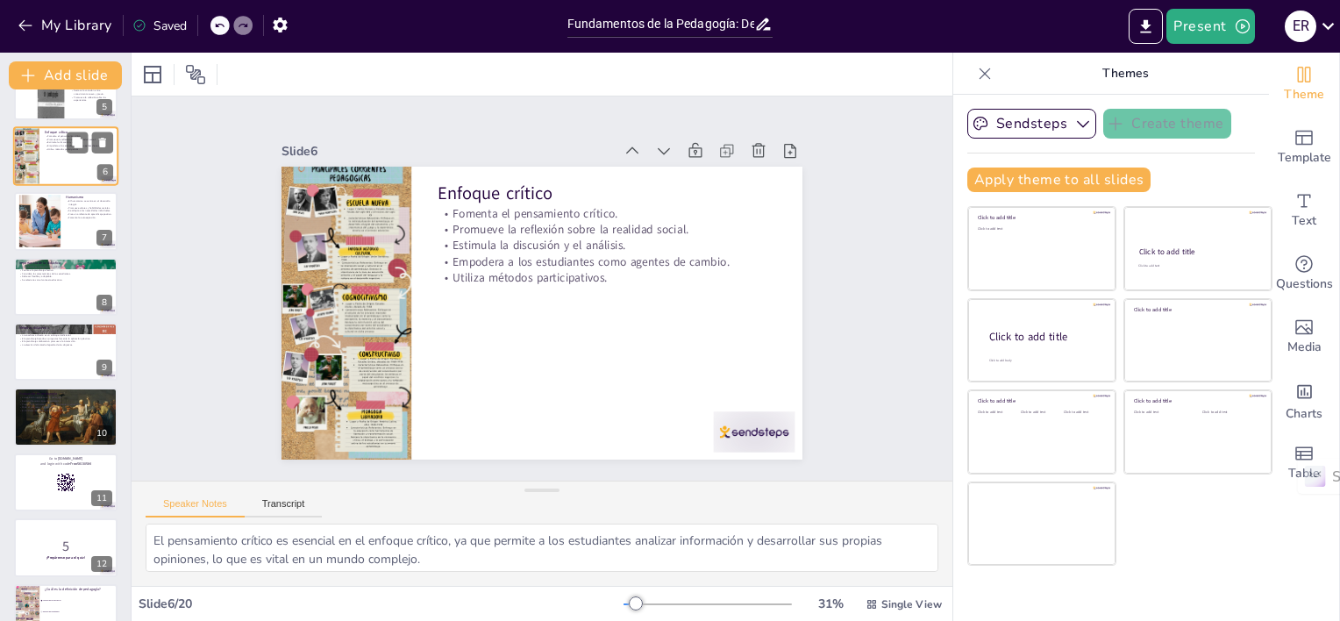
scroll to position [333, 0]
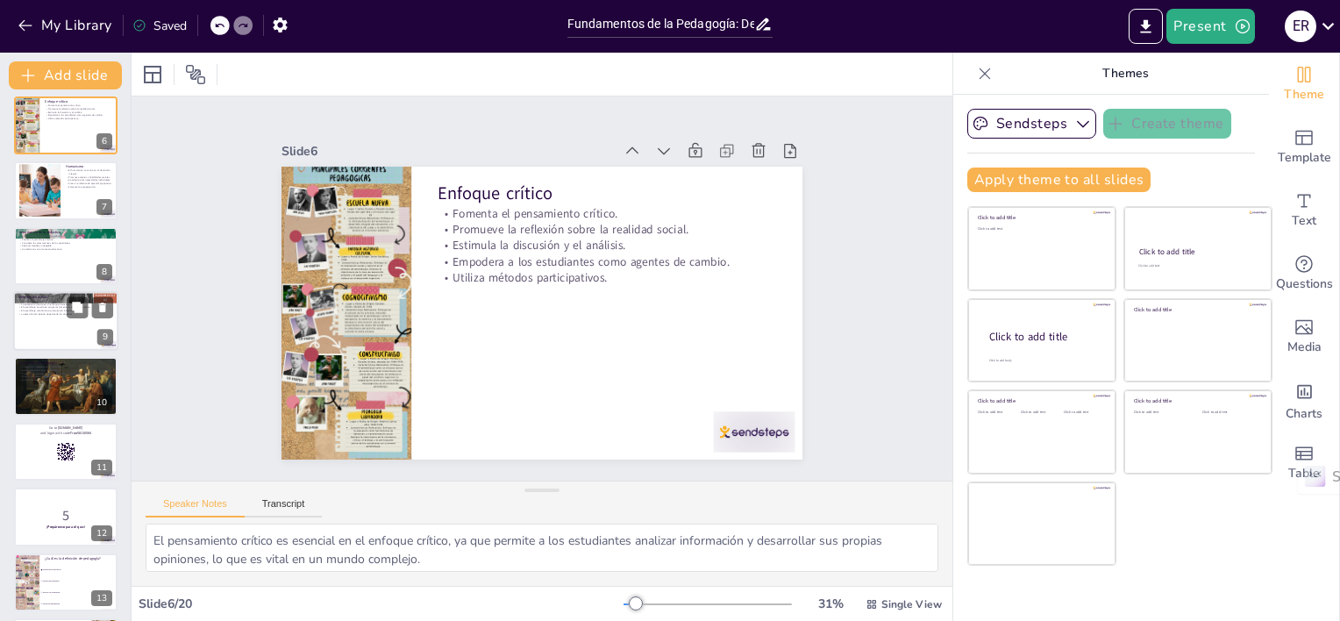
click at [32, 333] on div at bounding box center [65, 321] width 105 height 60
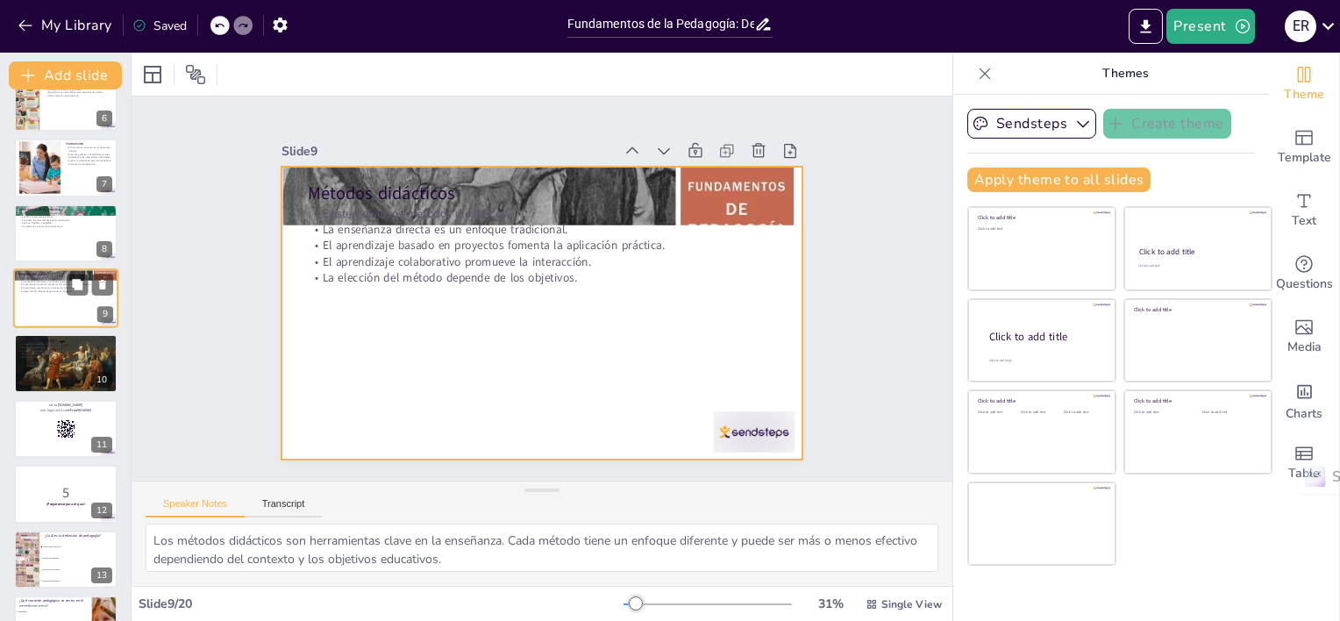
scroll to position [386, 0]
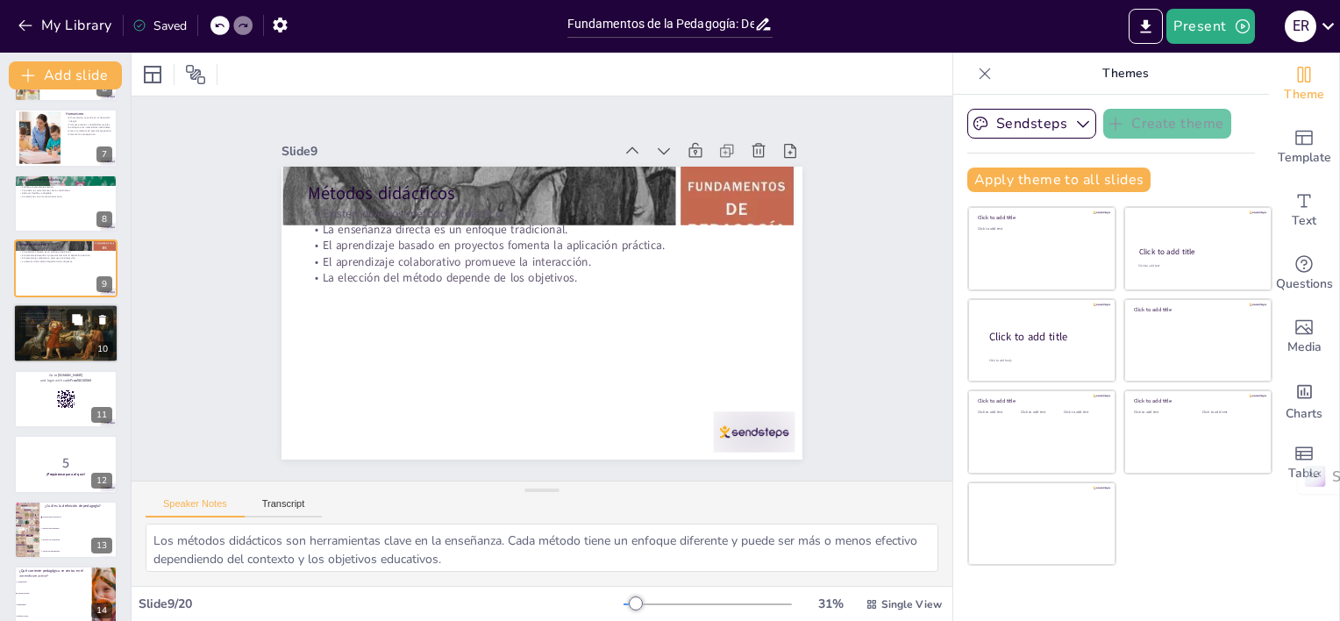
click at [45, 340] on div at bounding box center [66, 334] width 114 height 60
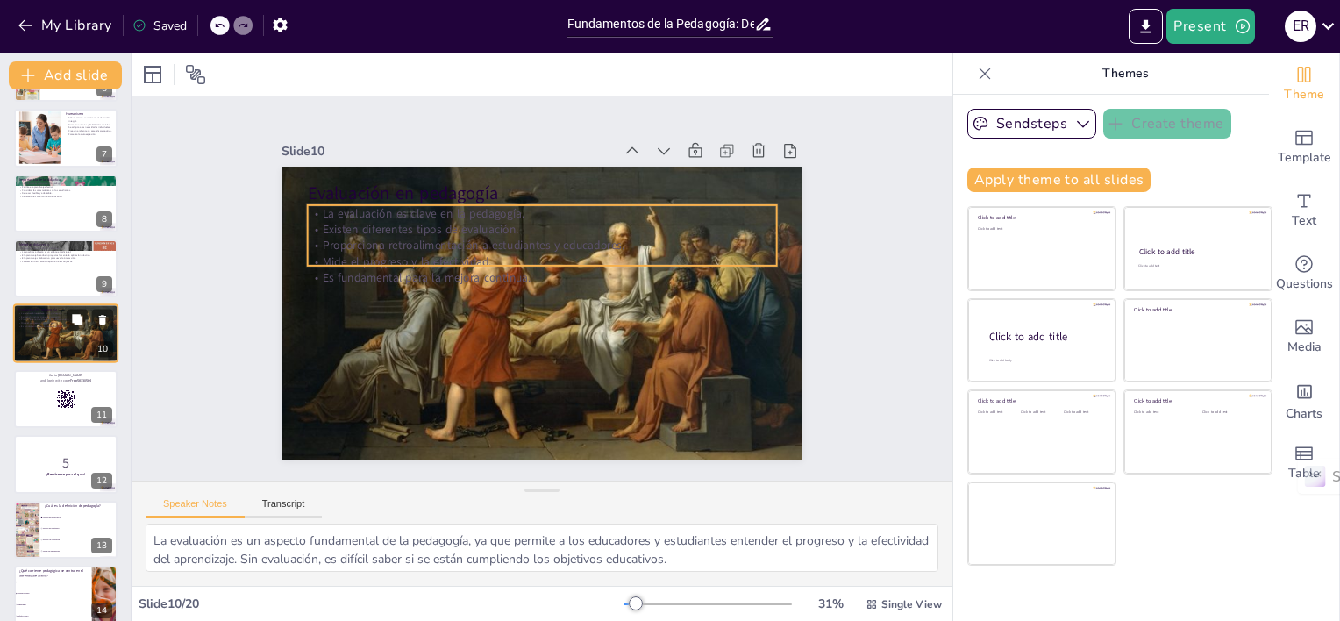
scroll to position [364, 0]
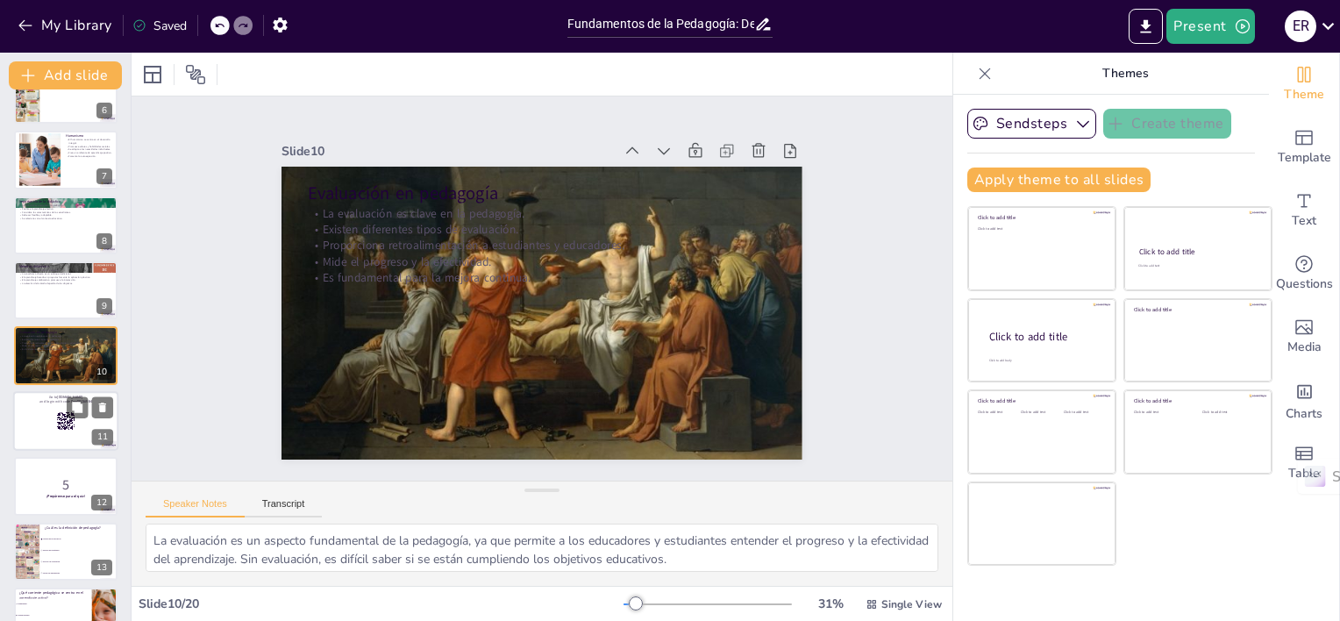
click at [37, 417] on div at bounding box center [65, 421] width 105 height 60
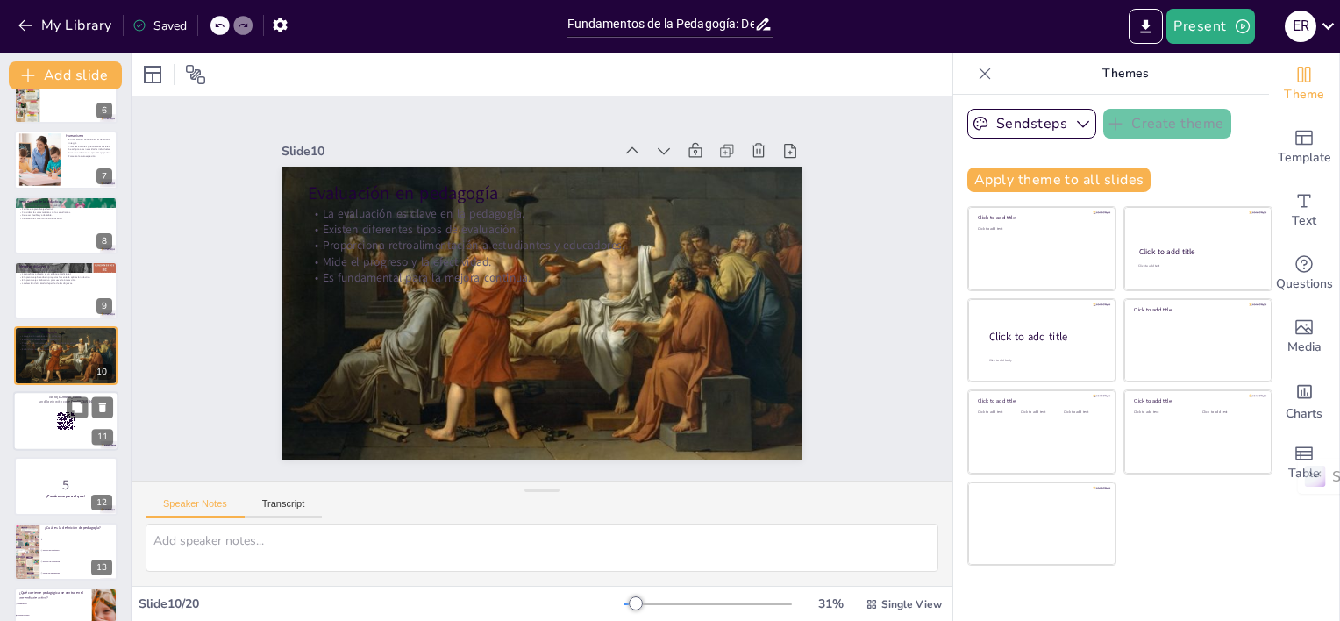
scroll to position [429, 0]
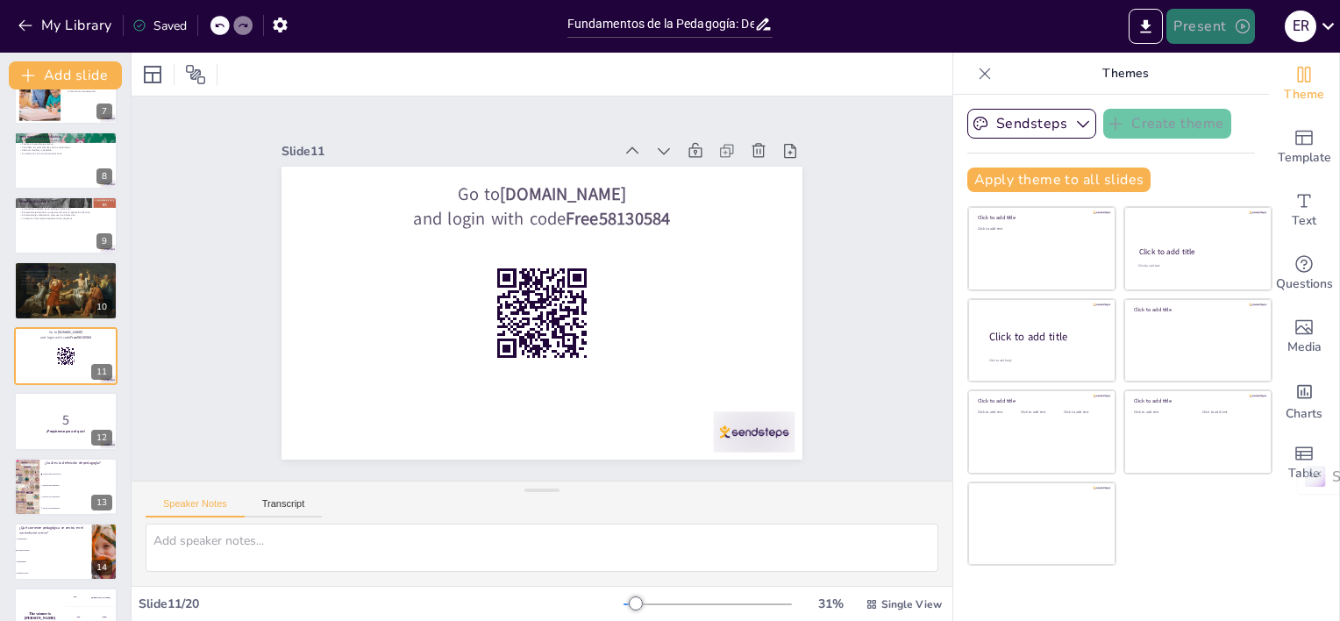
click at [1215, 18] on button "Present" at bounding box center [1211, 26] width 88 height 35
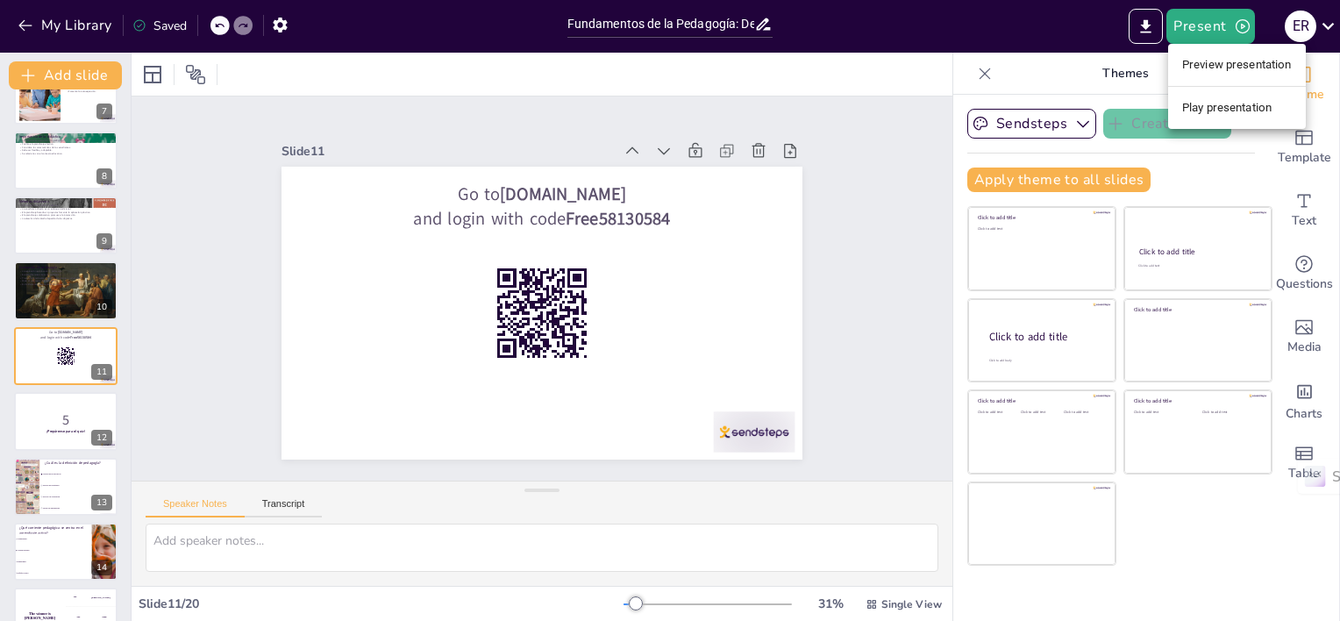
click at [1210, 108] on li "Play presentation" at bounding box center [1237, 108] width 138 height 28
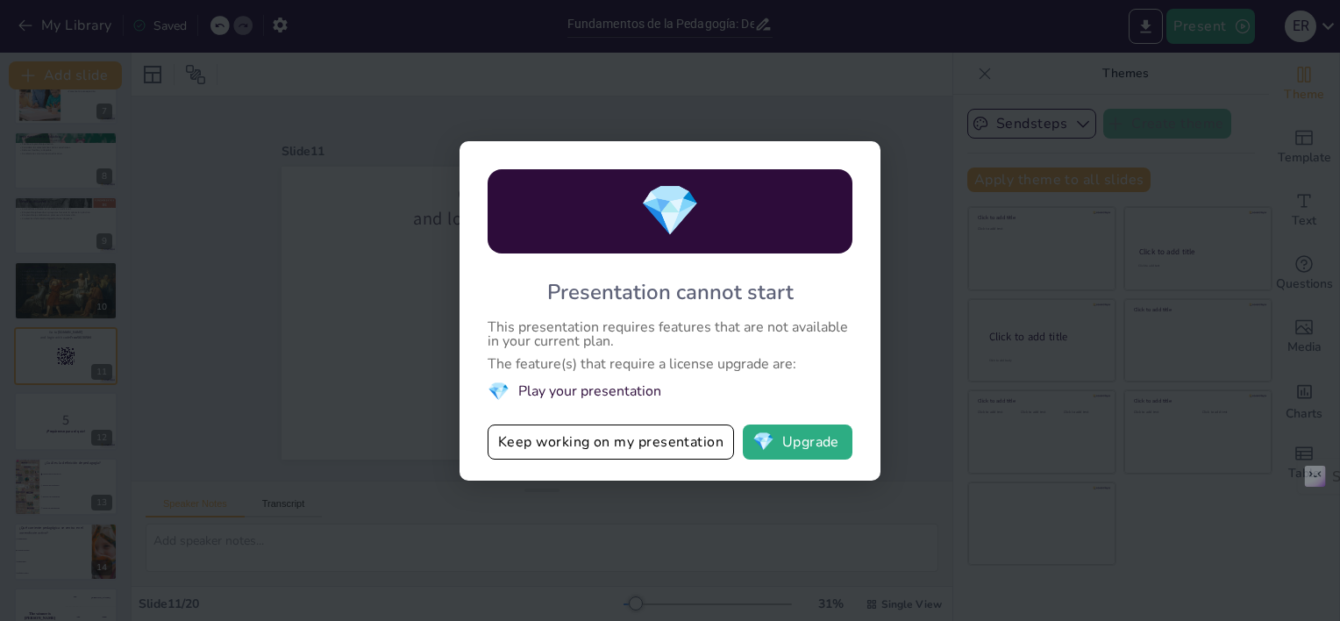
click at [413, 322] on div "💎 Presentation cannot start This presentation requires features that are not av…" at bounding box center [670, 310] width 1340 height 621
click at [537, 454] on button "Keep working on my presentation" at bounding box center [611, 442] width 246 height 35
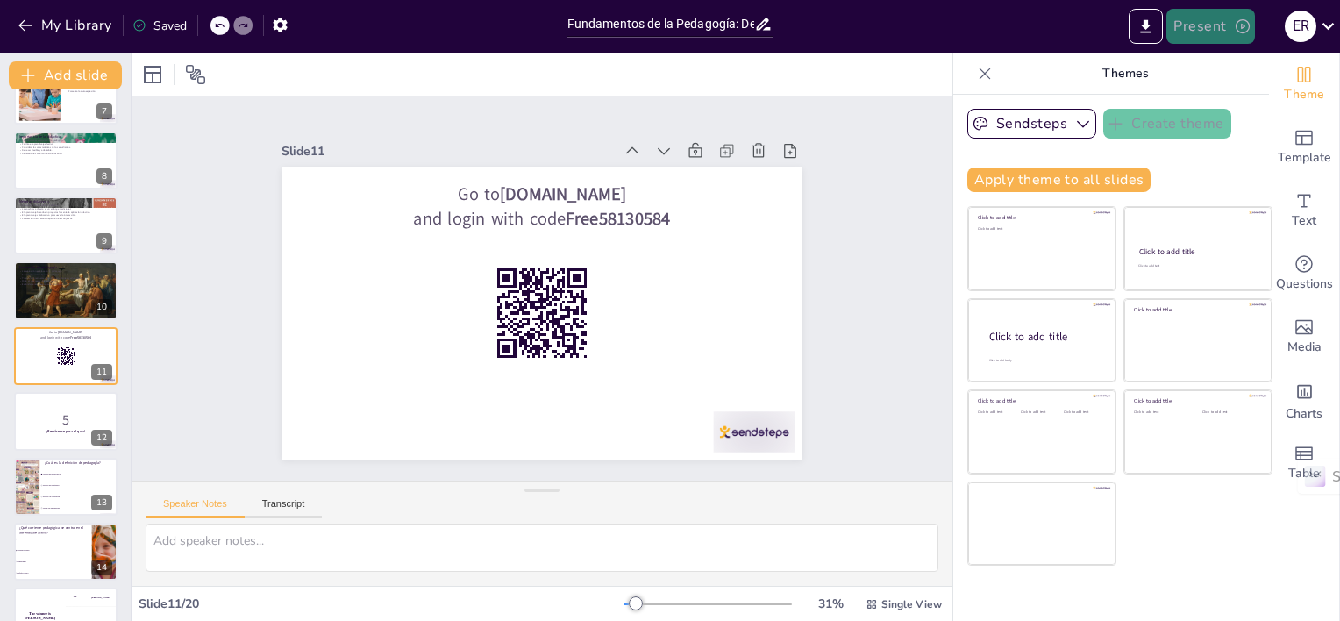
click at [1220, 16] on button "Present" at bounding box center [1211, 26] width 88 height 35
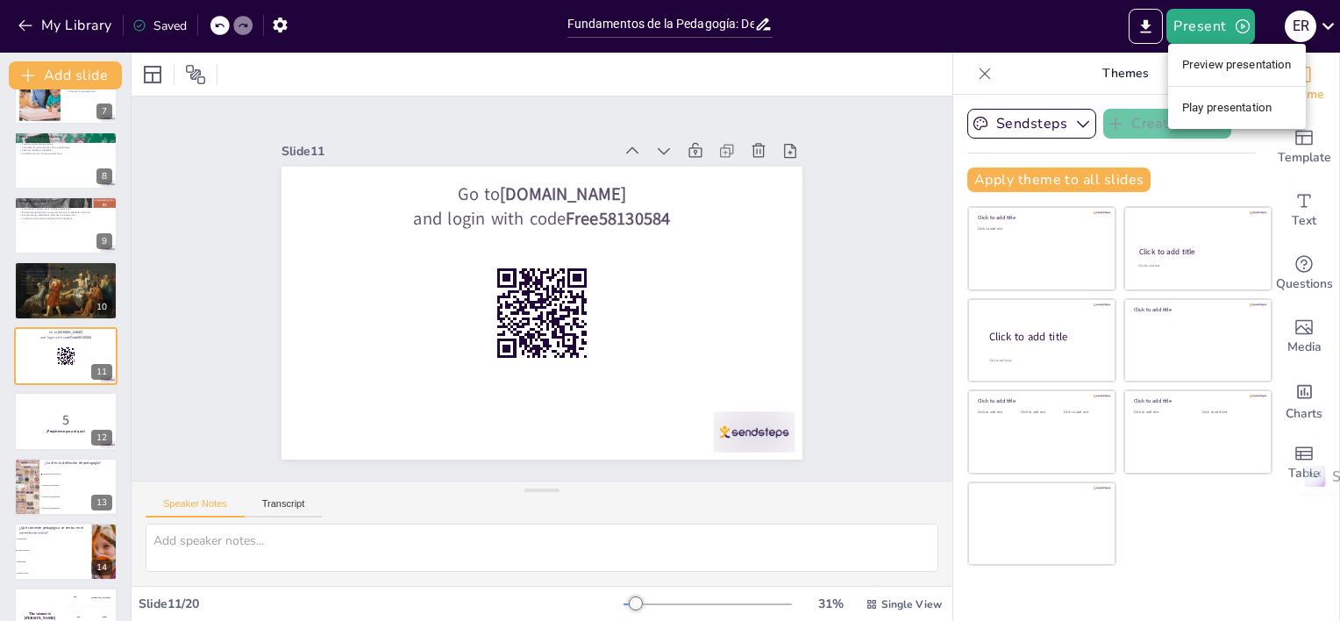
click at [1198, 66] on li "Preview presentation" at bounding box center [1237, 65] width 138 height 28
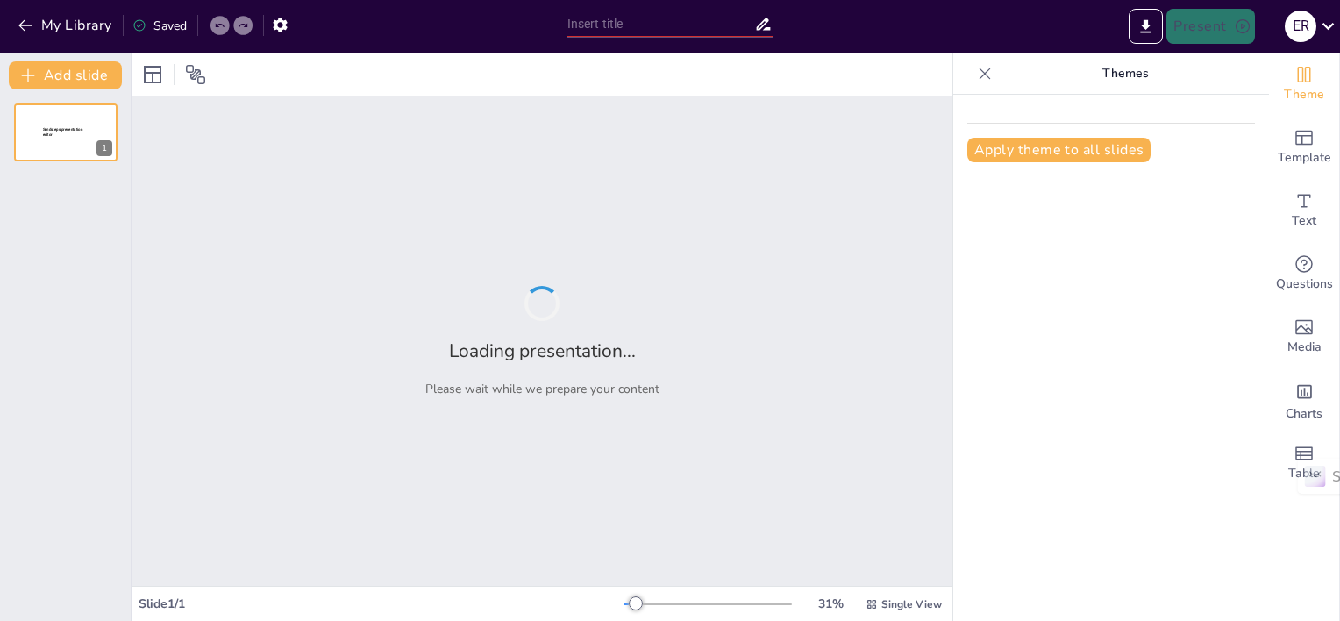
type input "Fundamentos de la Pedagogía: Definición y Corrientes Principales"
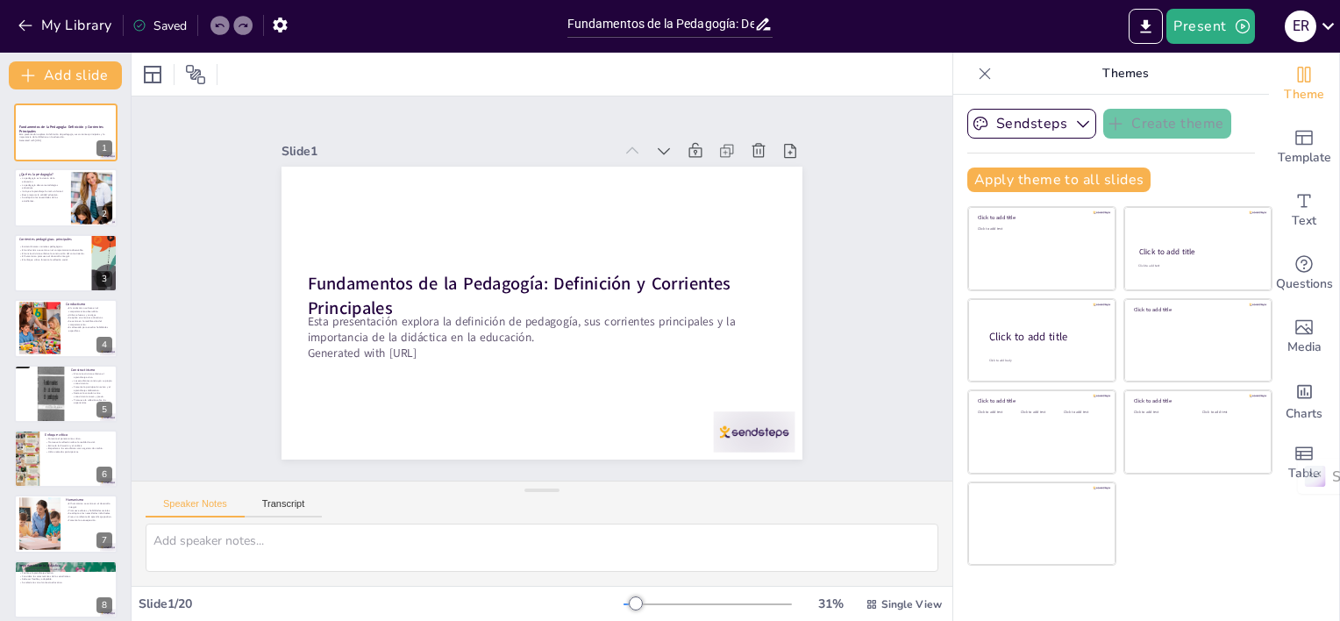
checkbox input "true"
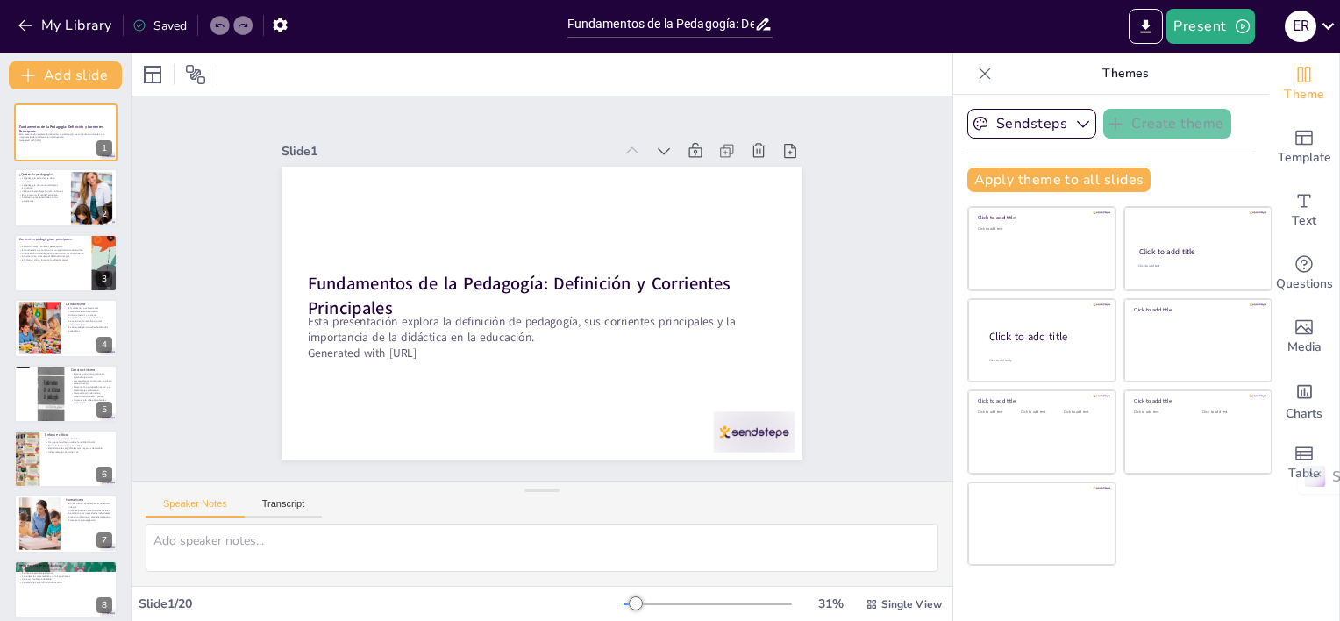
checkbox input "true"
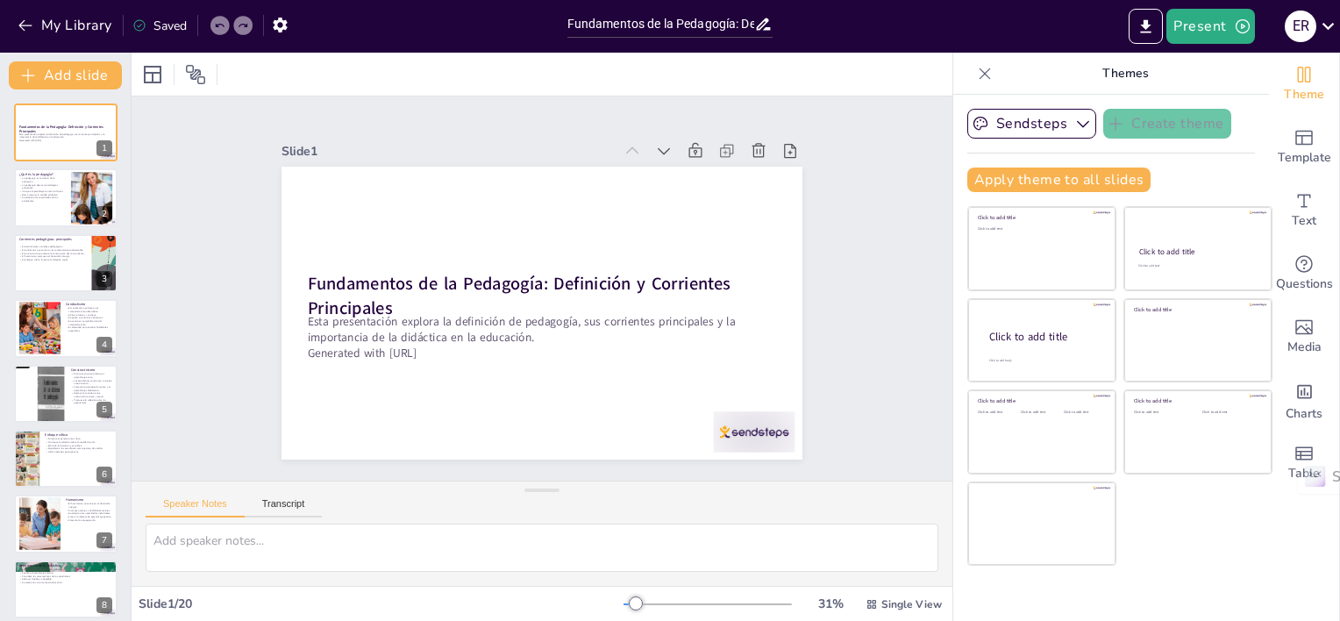
click at [815, 62] on div at bounding box center [542, 74] width 821 height 43
click at [1149, 18] on icon "Export to PowerPoint" at bounding box center [1146, 27] width 18 height 18
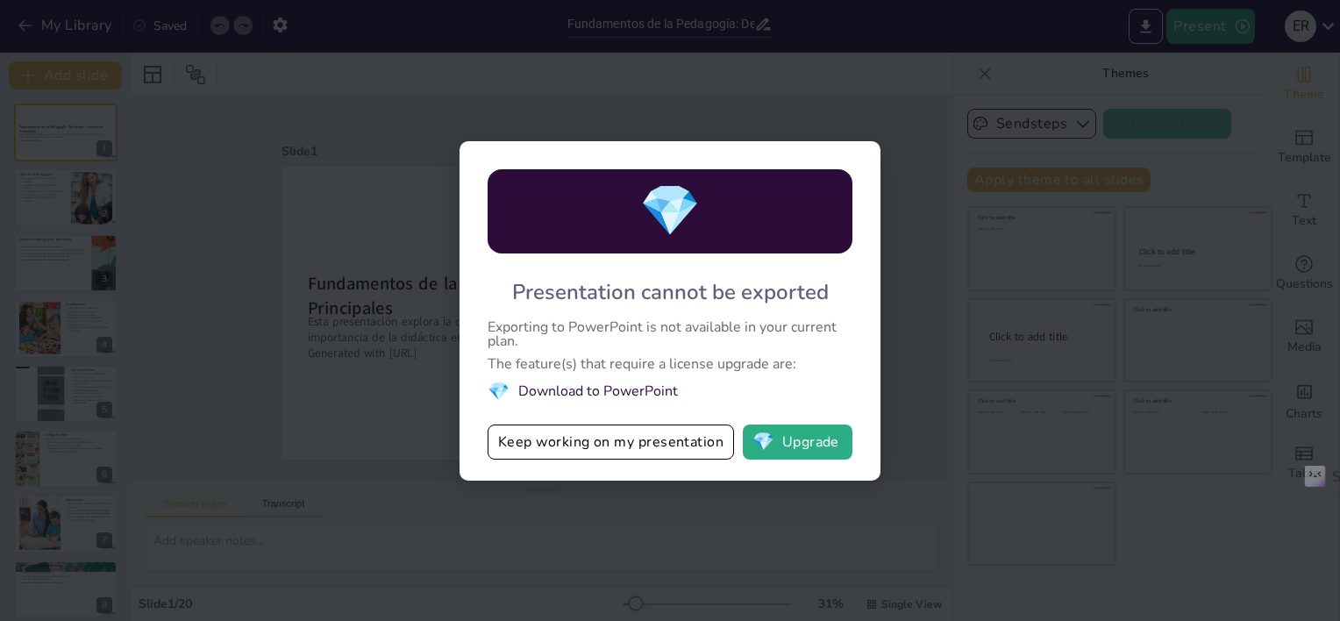
click at [578, 386] on li "💎 Download to PowerPoint" at bounding box center [670, 392] width 365 height 24
click at [530, 74] on div "💎 Presentation cannot be exported Exporting to PowerPoint is not available in y…" at bounding box center [670, 310] width 1340 height 621
click at [641, 177] on span "💎" at bounding box center [669, 211] width 61 height 68
click at [717, 73] on div "💎 Presentation cannot be exported Exporting to PowerPoint is not available in y…" at bounding box center [670, 310] width 1340 height 621
click at [229, 126] on div "💎 Presentation cannot be exported Exporting to PowerPoint is not available in y…" at bounding box center [670, 310] width 1340 height 621
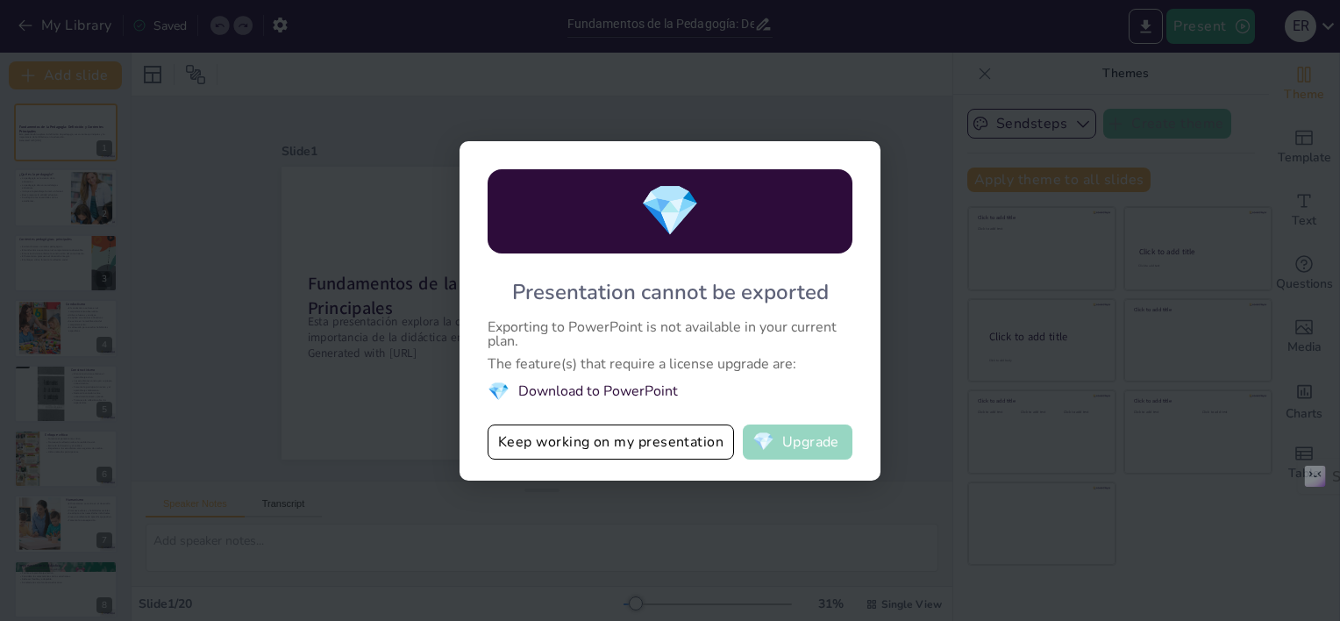
click at [800, 436] on button "💎 Upgrade" at bounding box center [798, 442] width 110 height 35
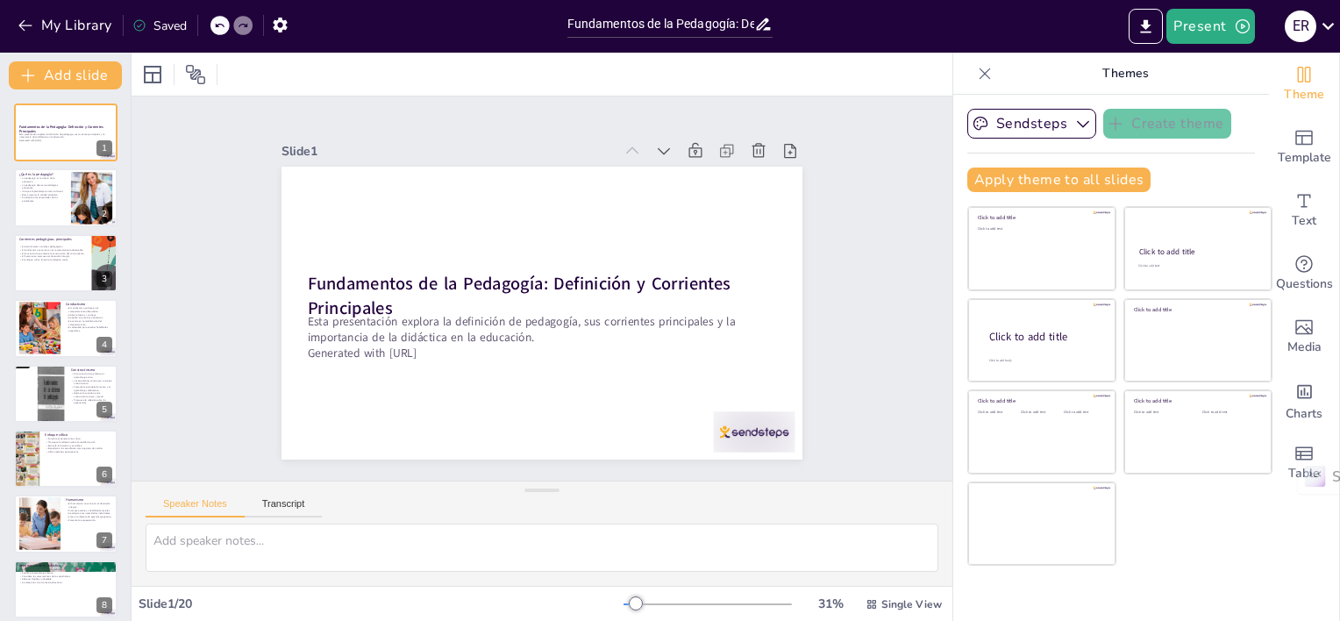
checkbox input "true"
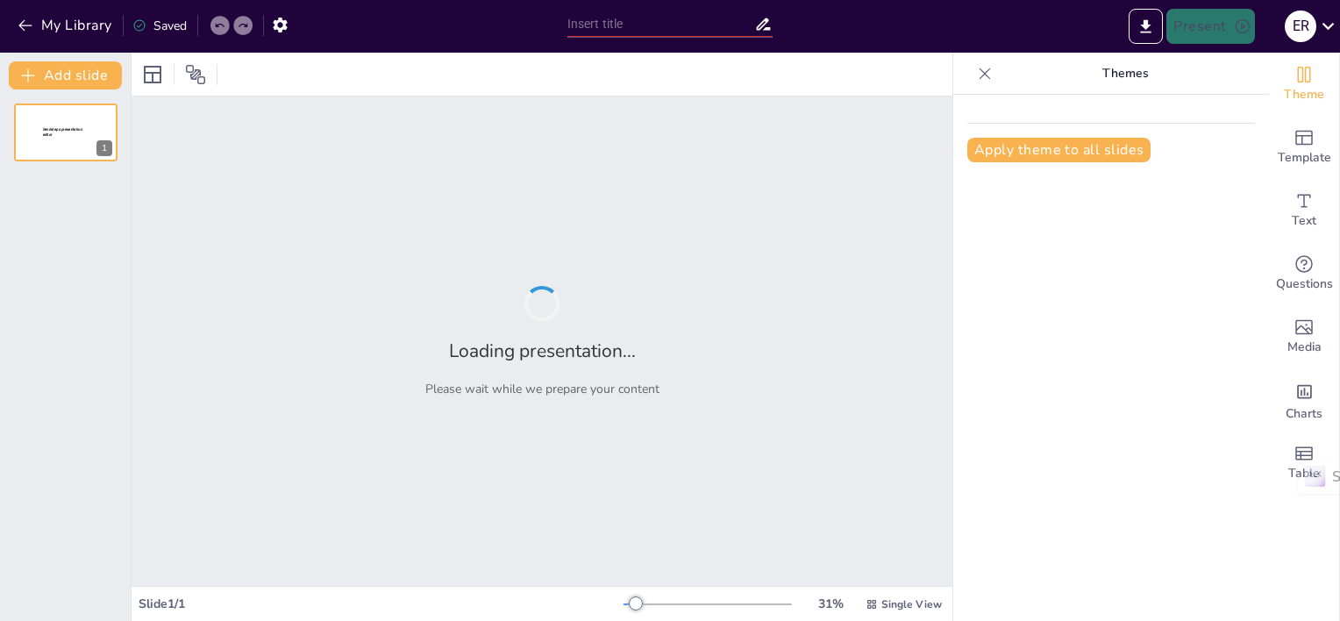
type input "Fundamentos de la Pedagogía: Definición y Corrientes Principales"
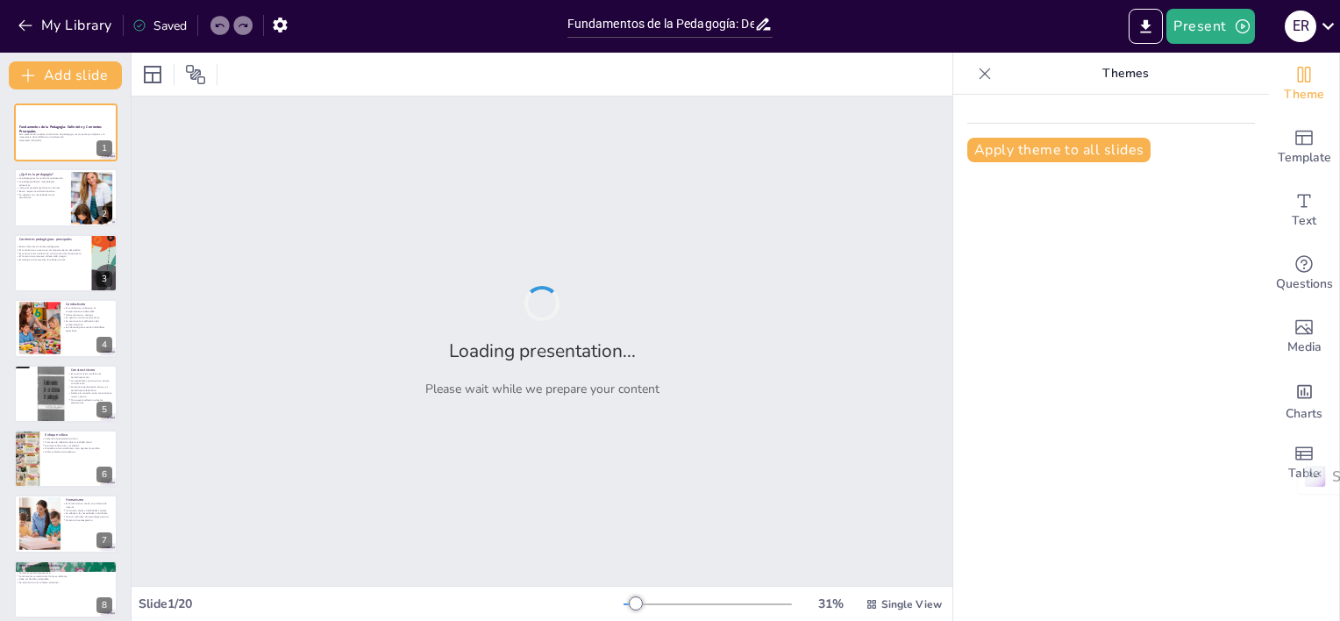
checkbox input "true"
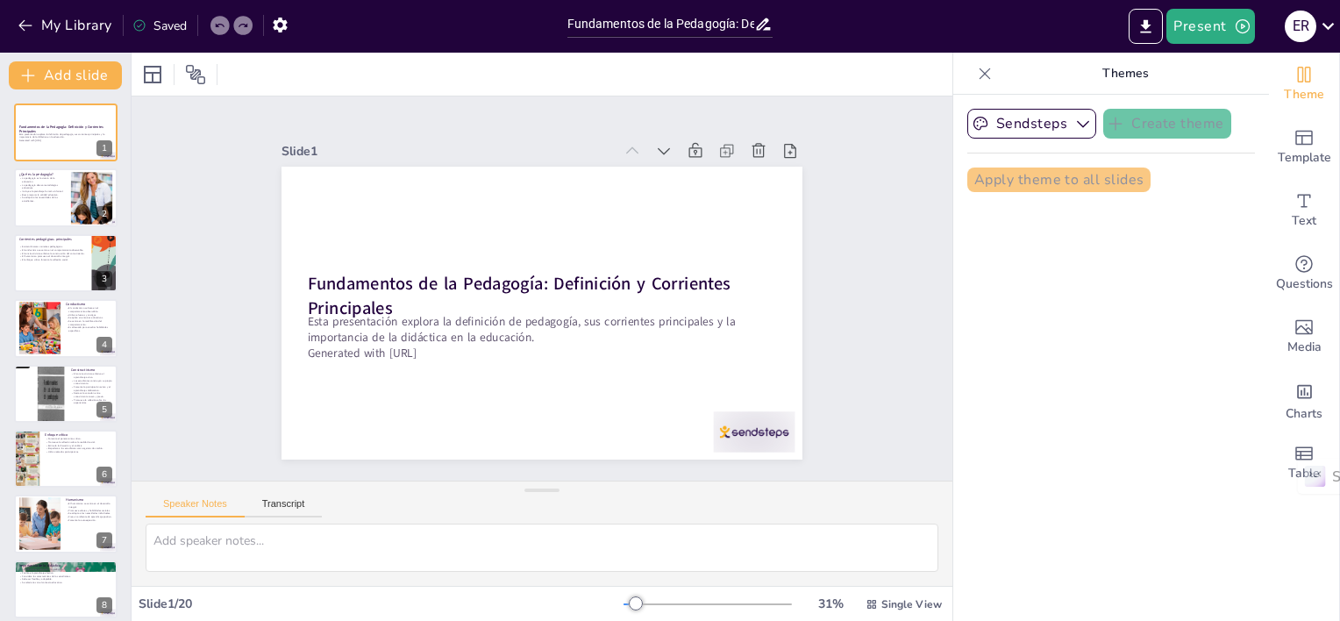
checkbox input "true"
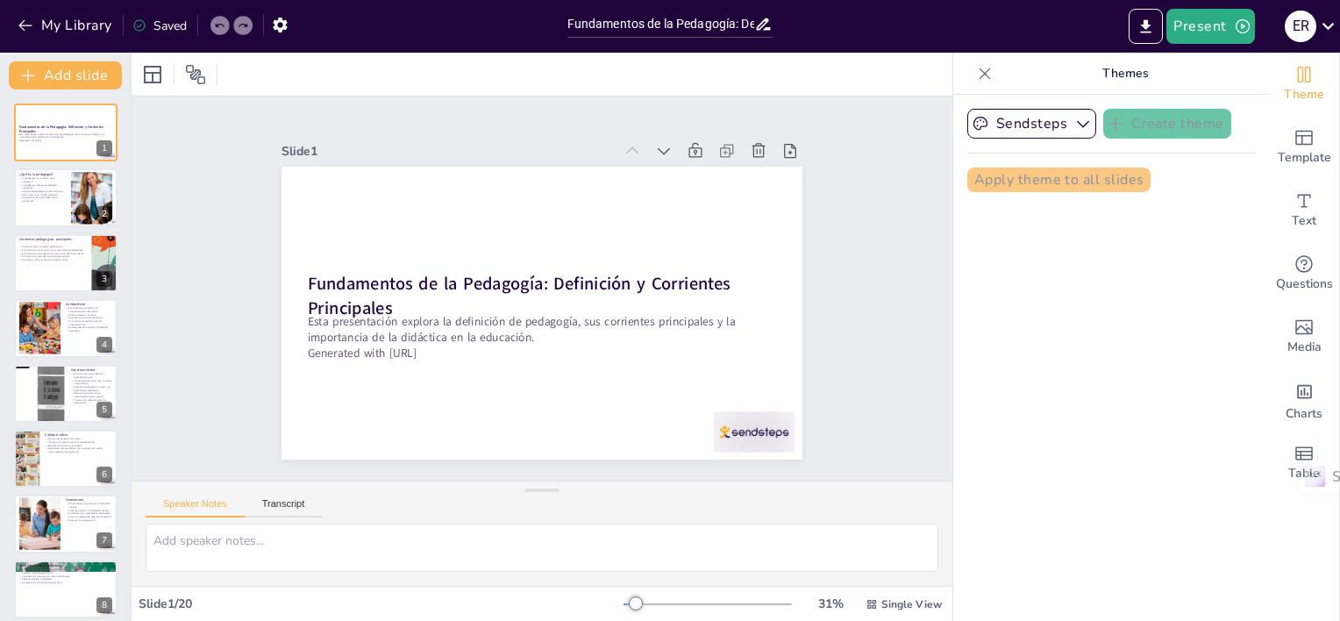
checkbox input "true"
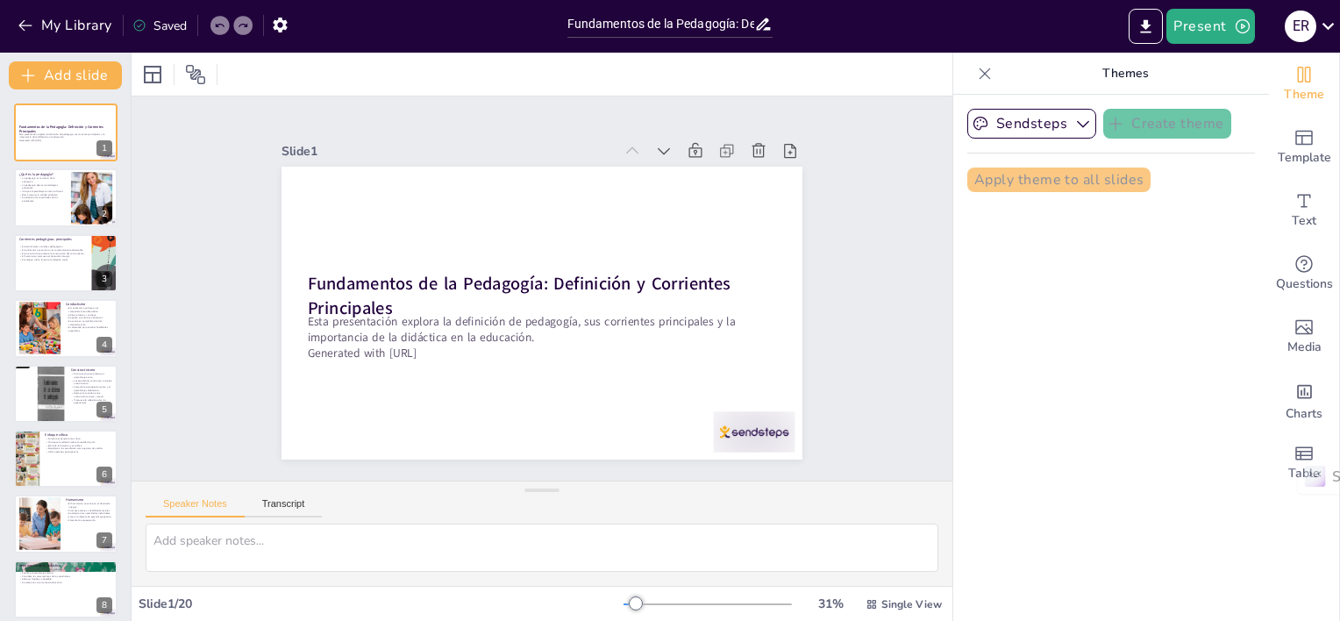
checkbox input "true"
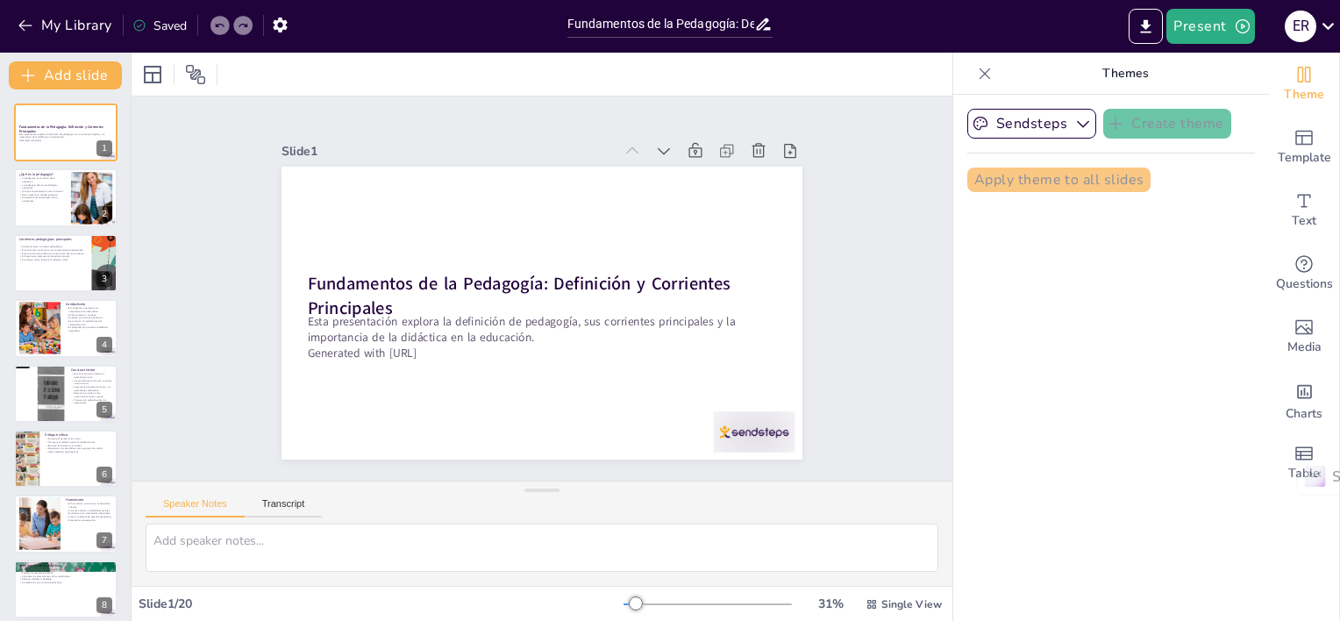
checkbox input "true"
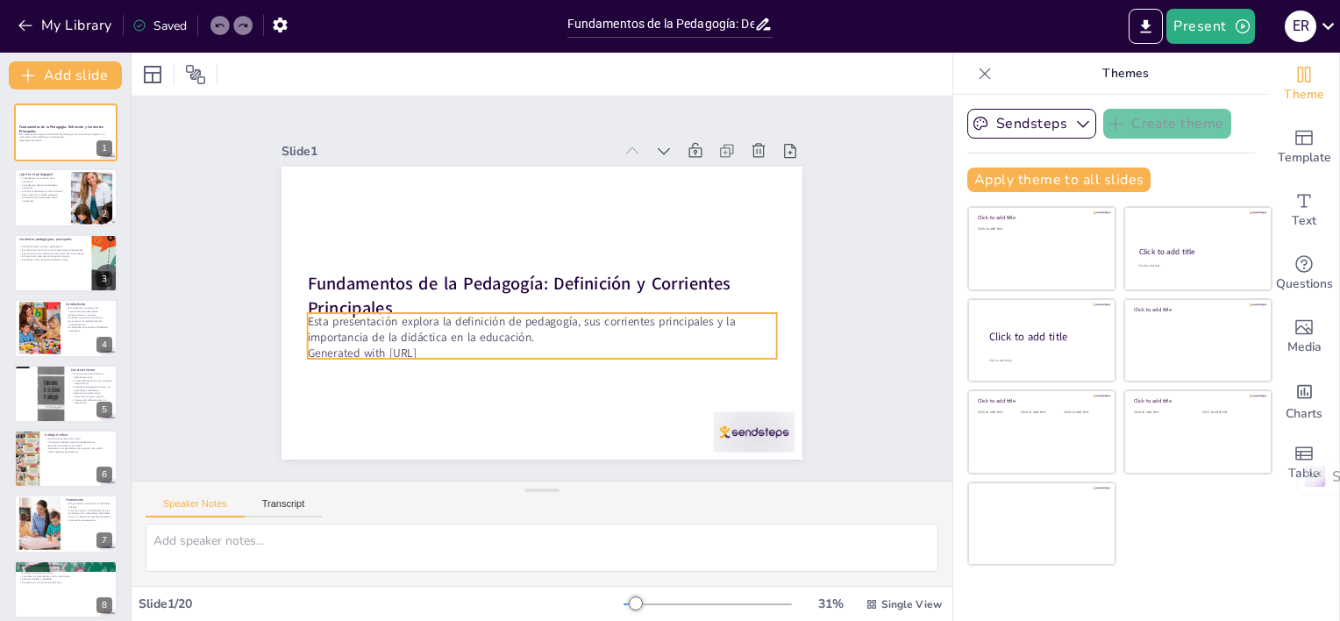
checkbox input "true"
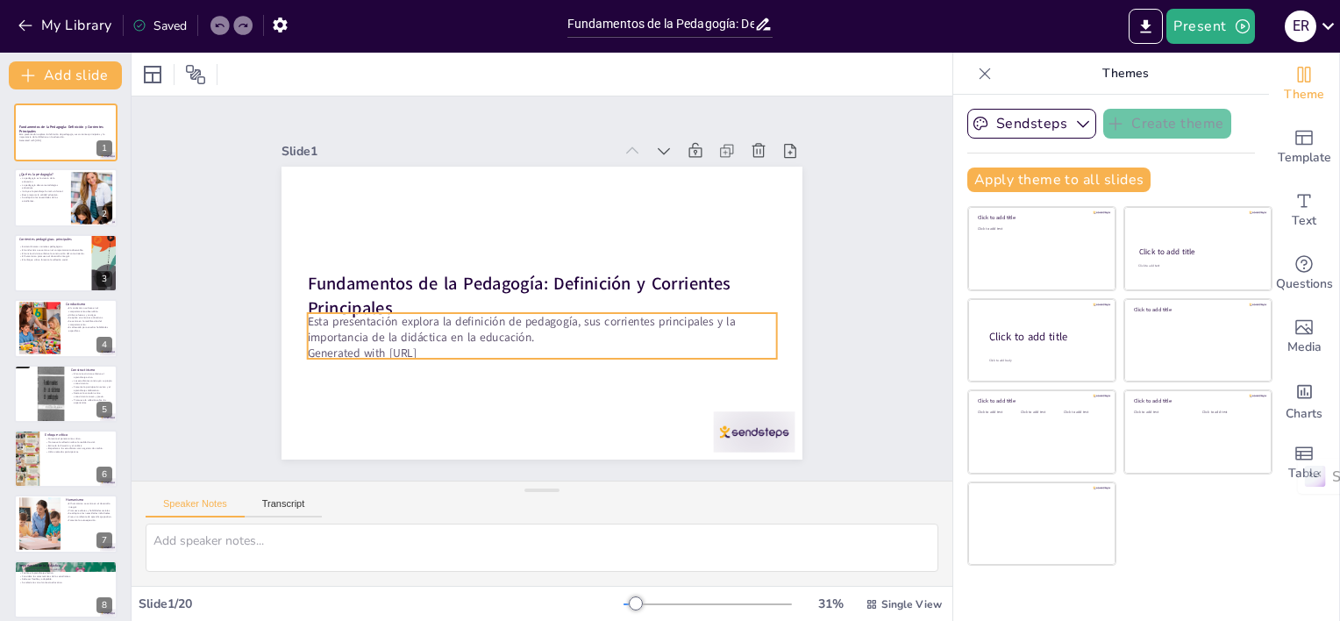
checkbox input "true"
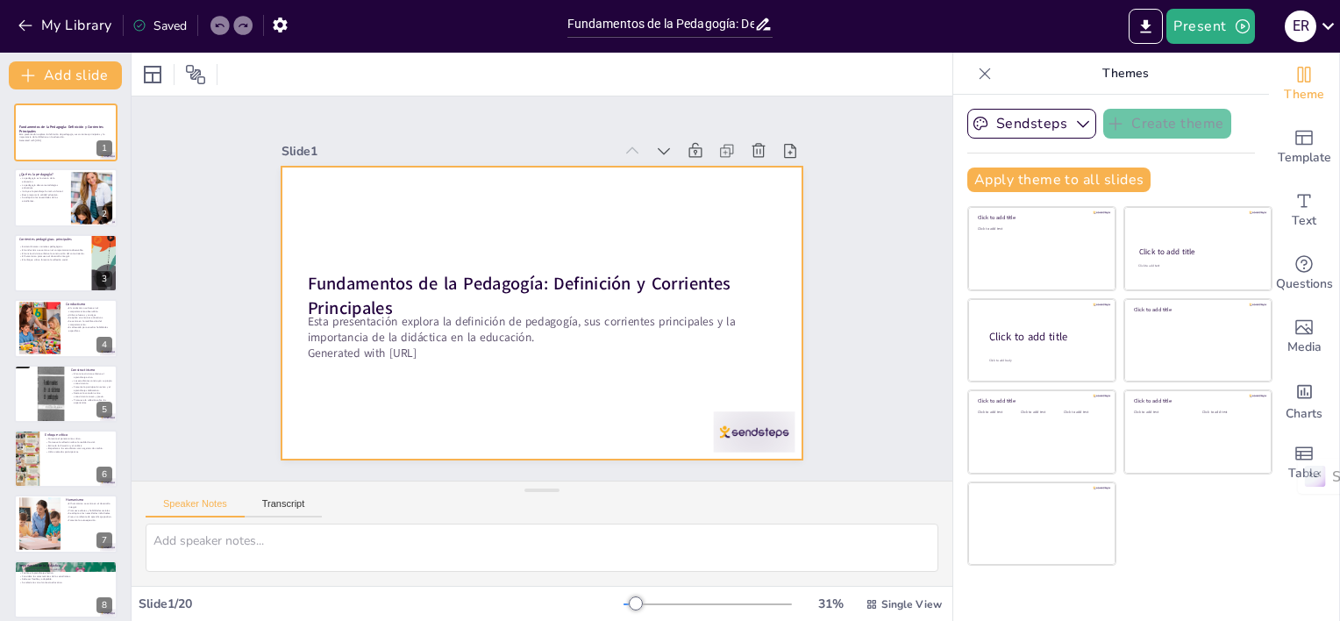
checkbox input "true"
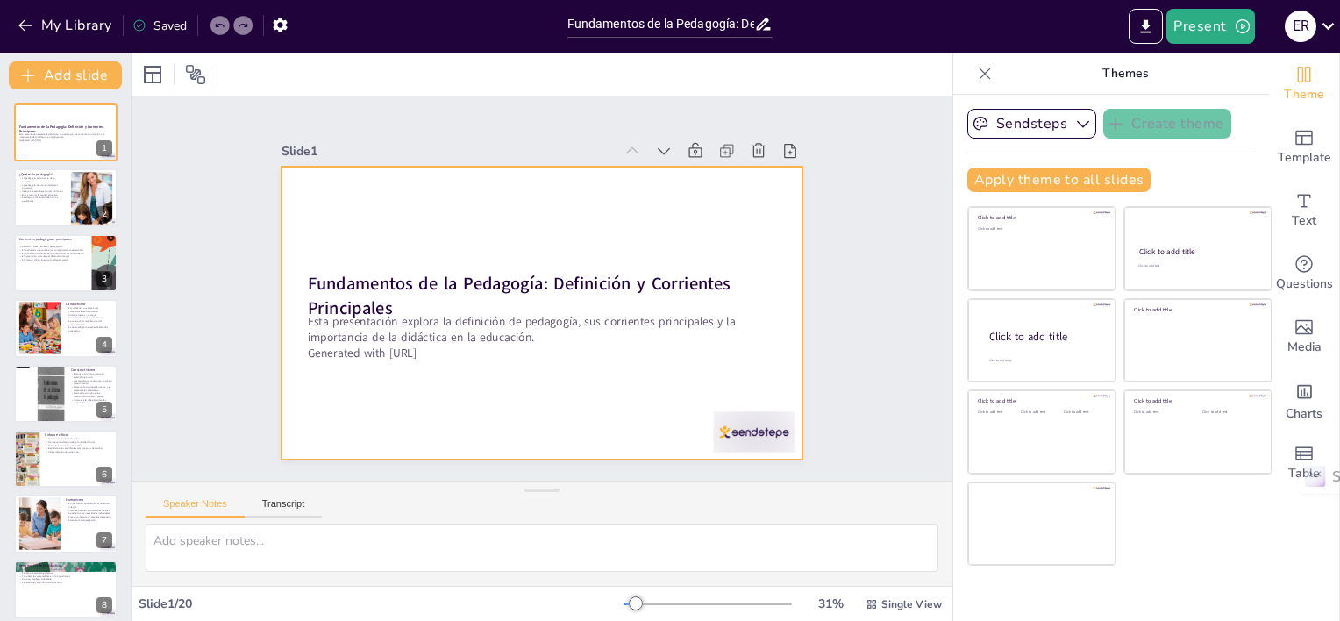
checkbox input "true"
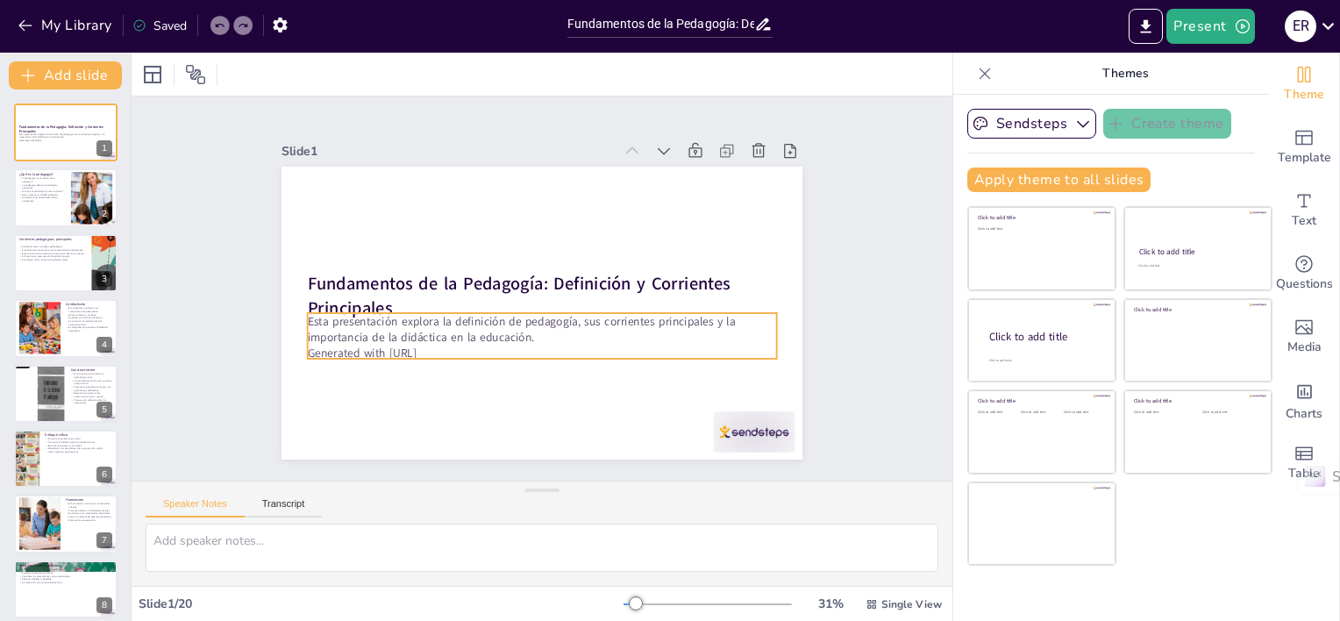
checkbox input "true"
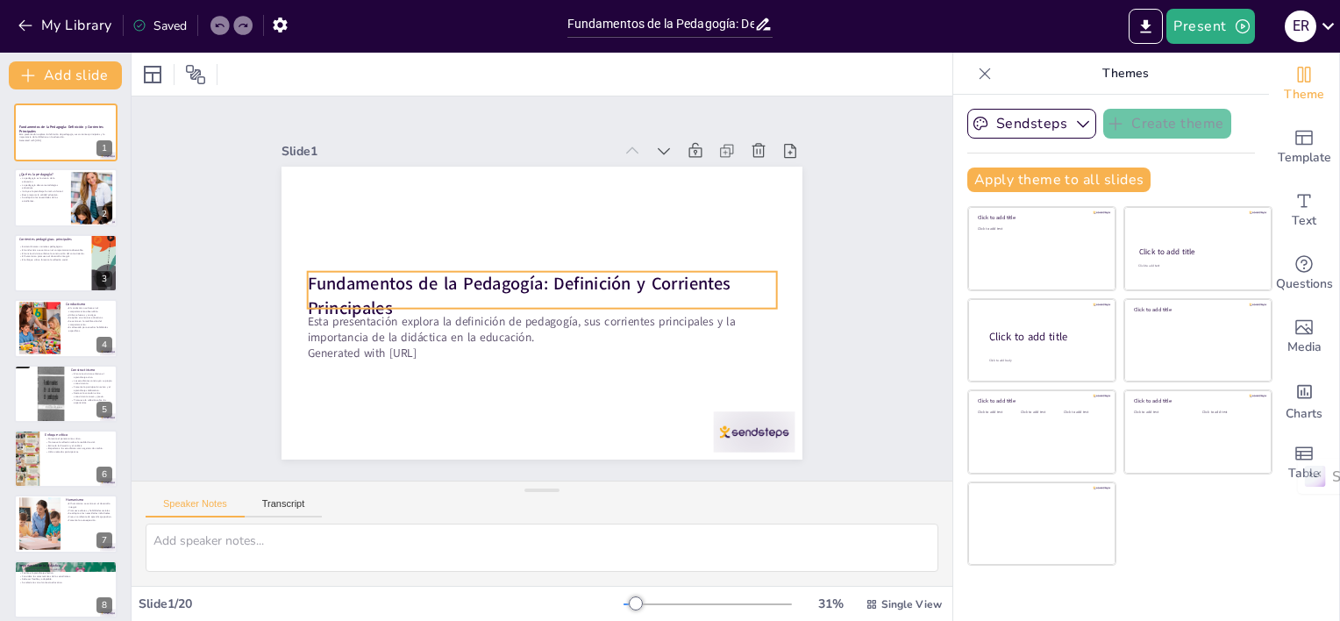
checkbox input "true"
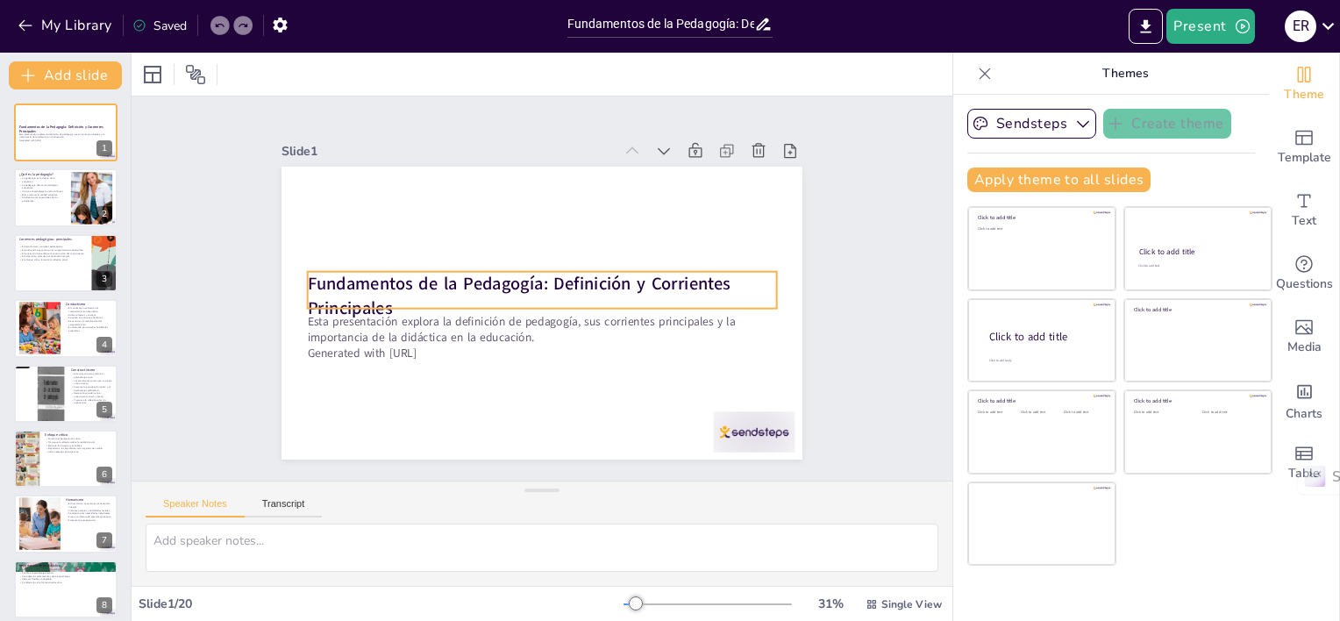
checkbox input "true"
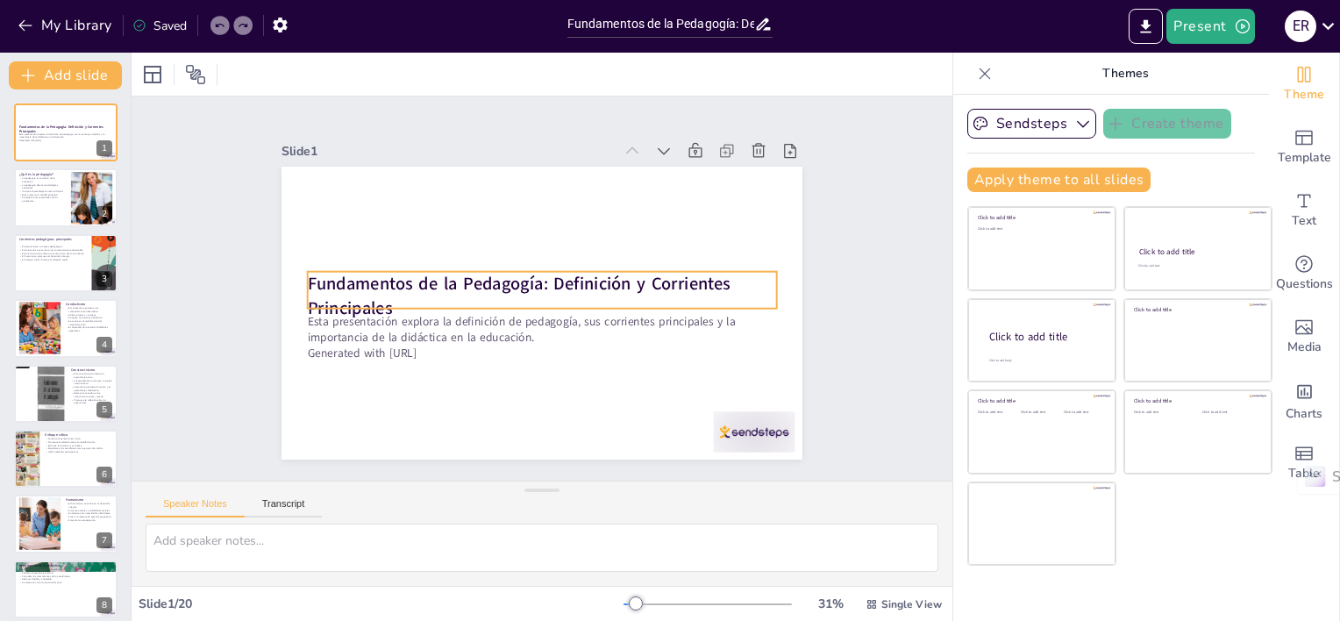
checkbox input "true"
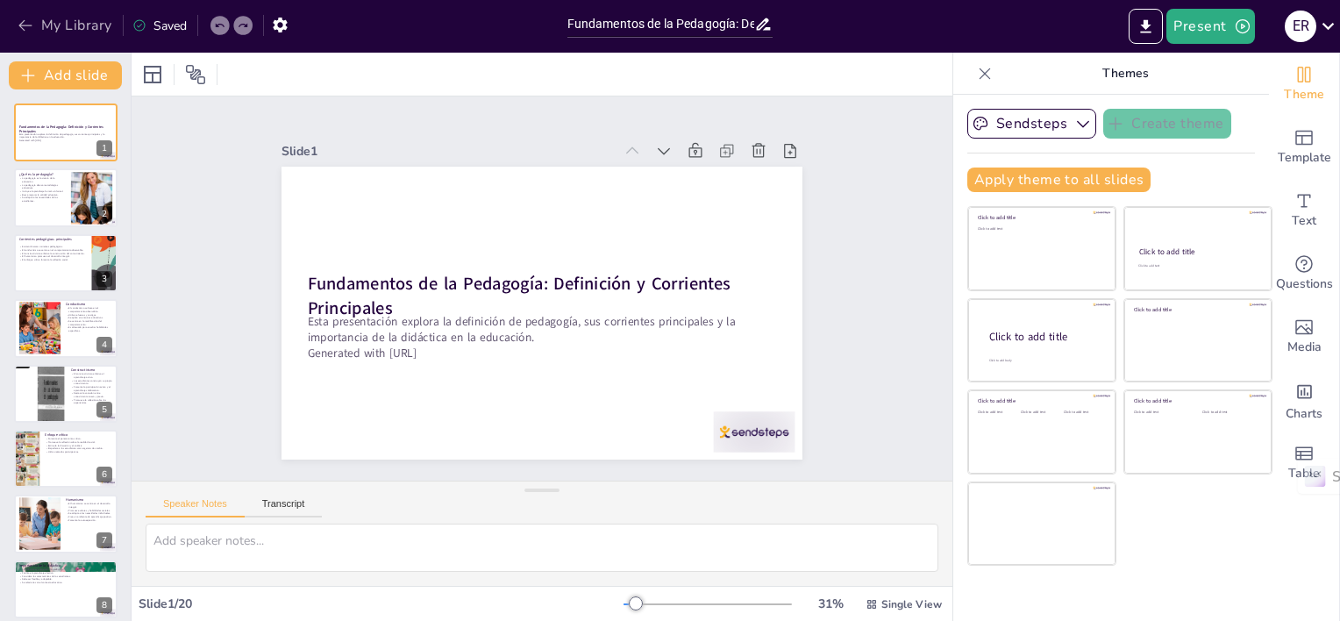
click at [82, 28] on button "My Library" at bounding box center [66, 25] width 106 height 28
checkbox input "true"
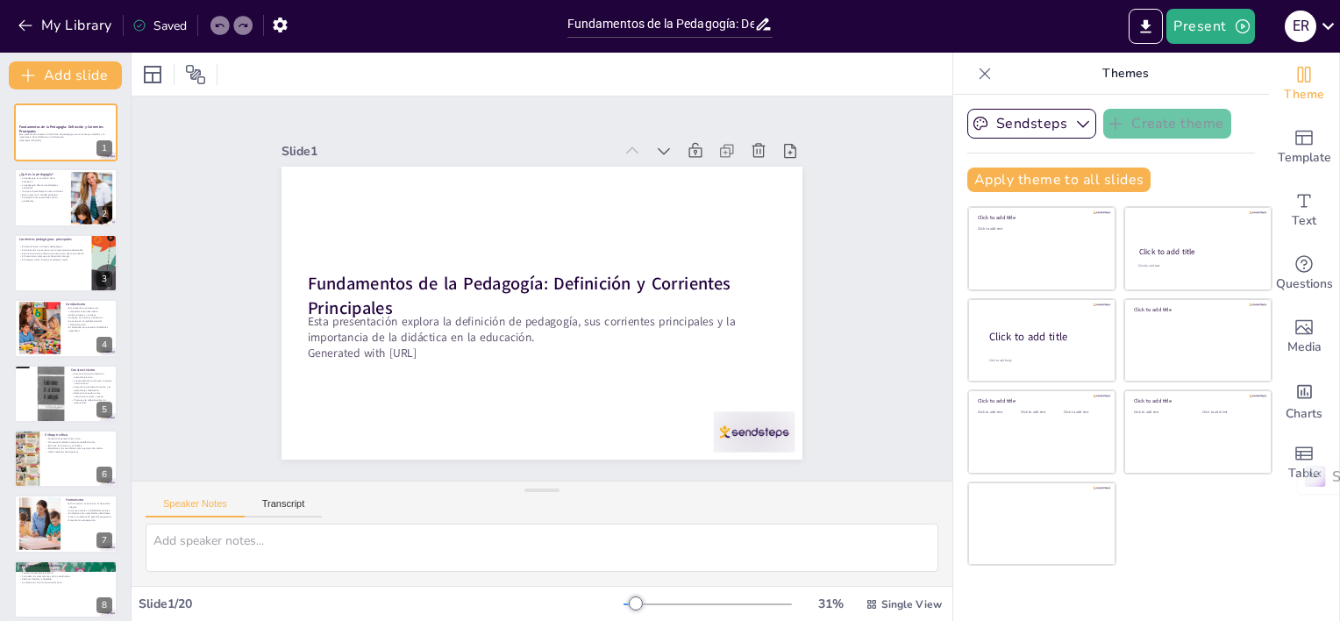
checkbox input "true"
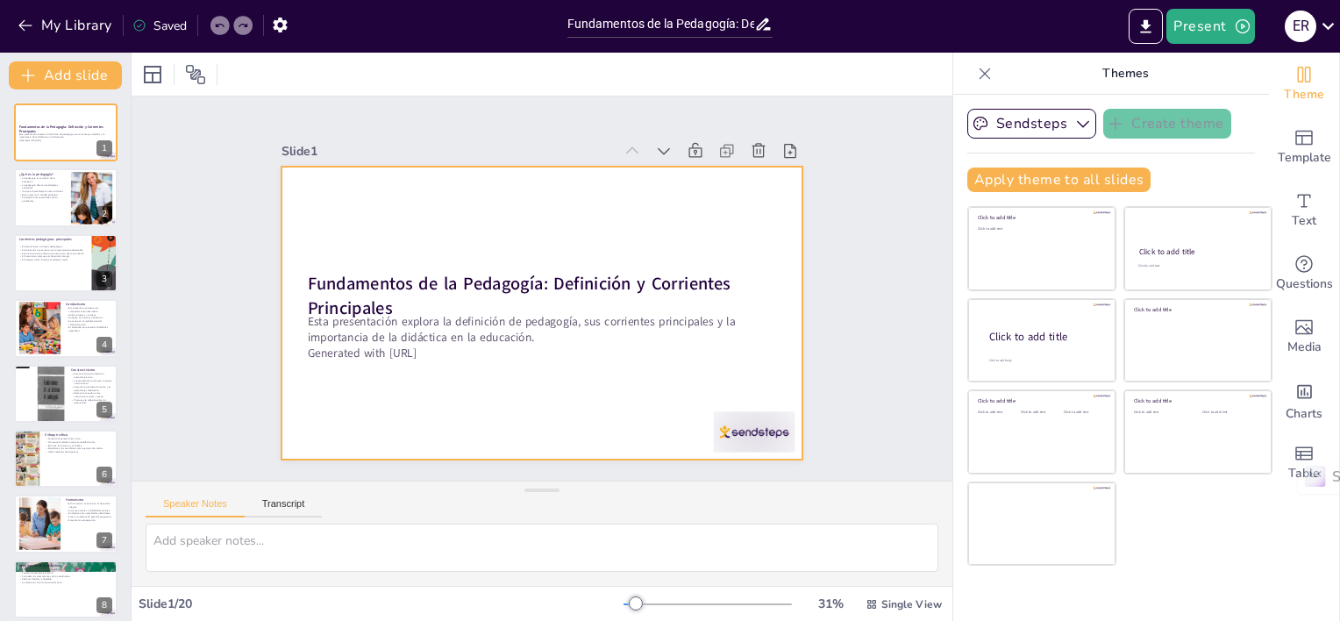
checkbox input "true"
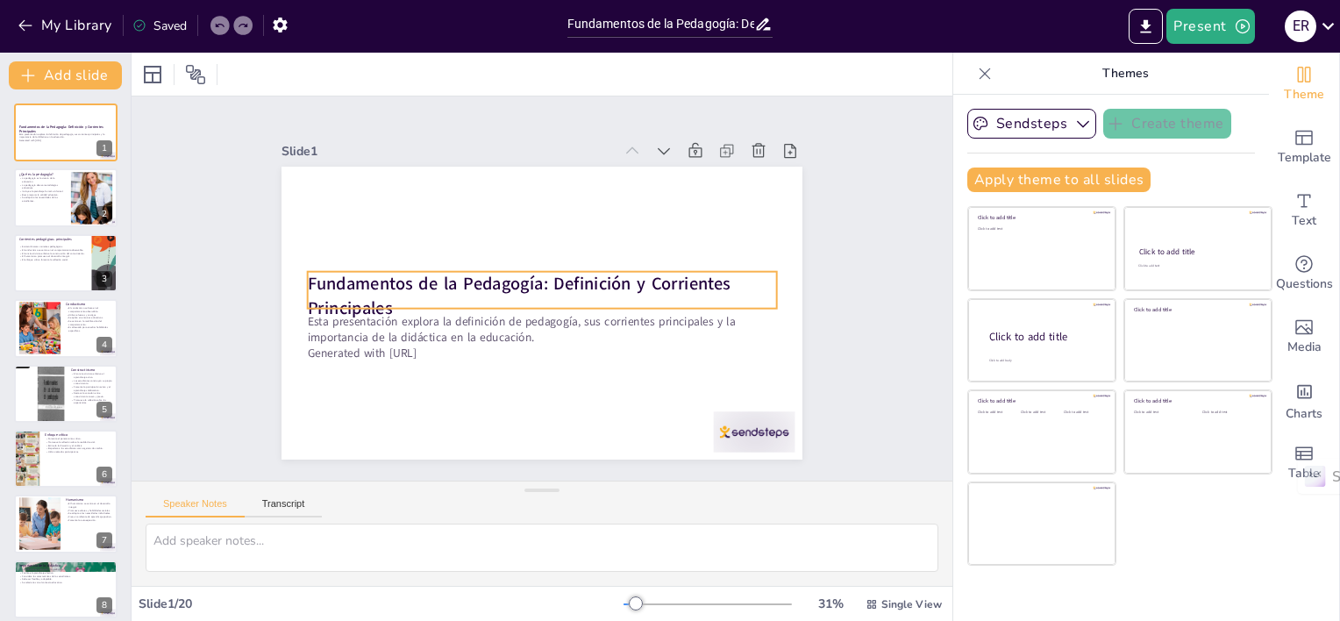
checkbox input "true"
